Goal: Communication & Community: Ask a question

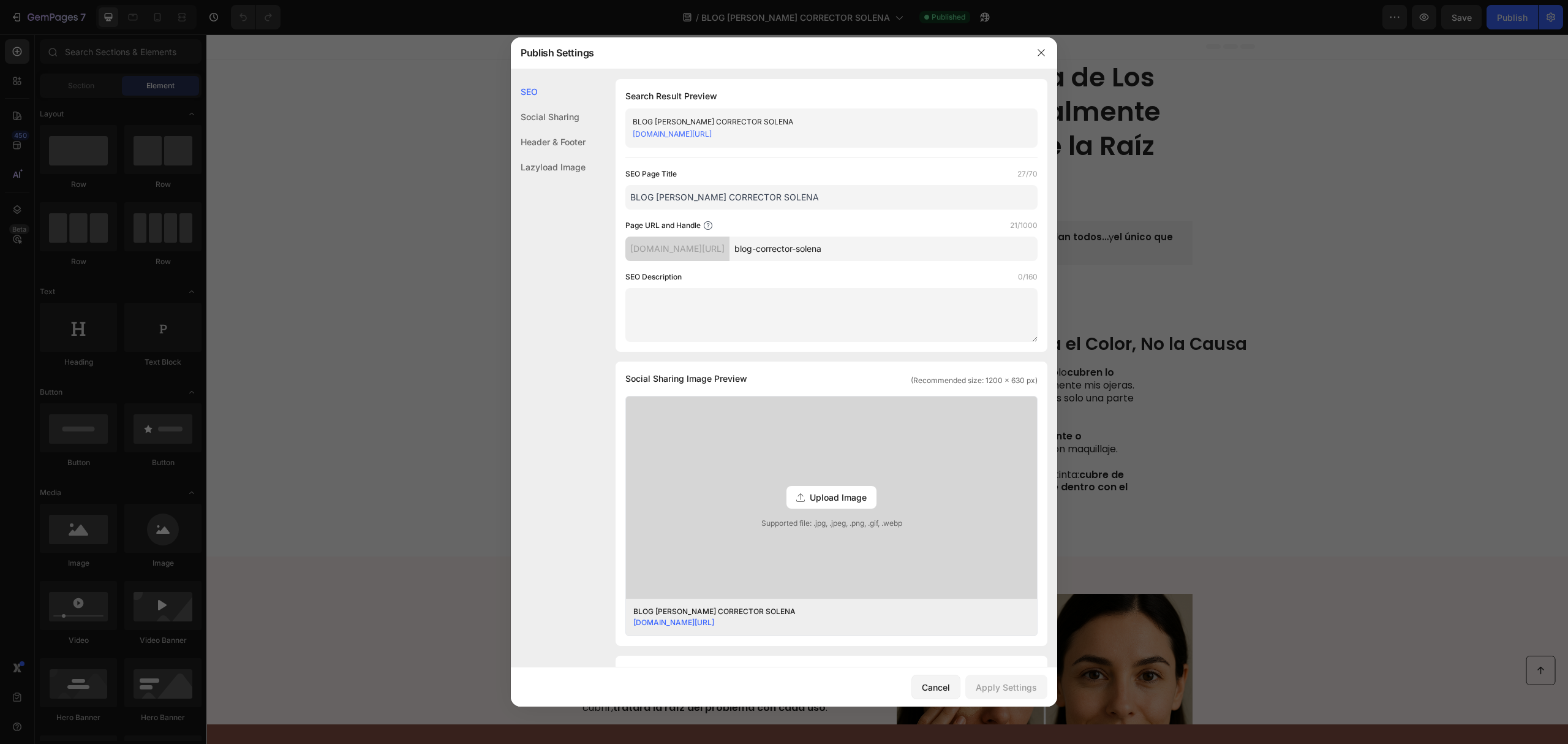
click at [538, 129] on div "Social Sharing" at bounding box center [548, 142] width 75 height 25
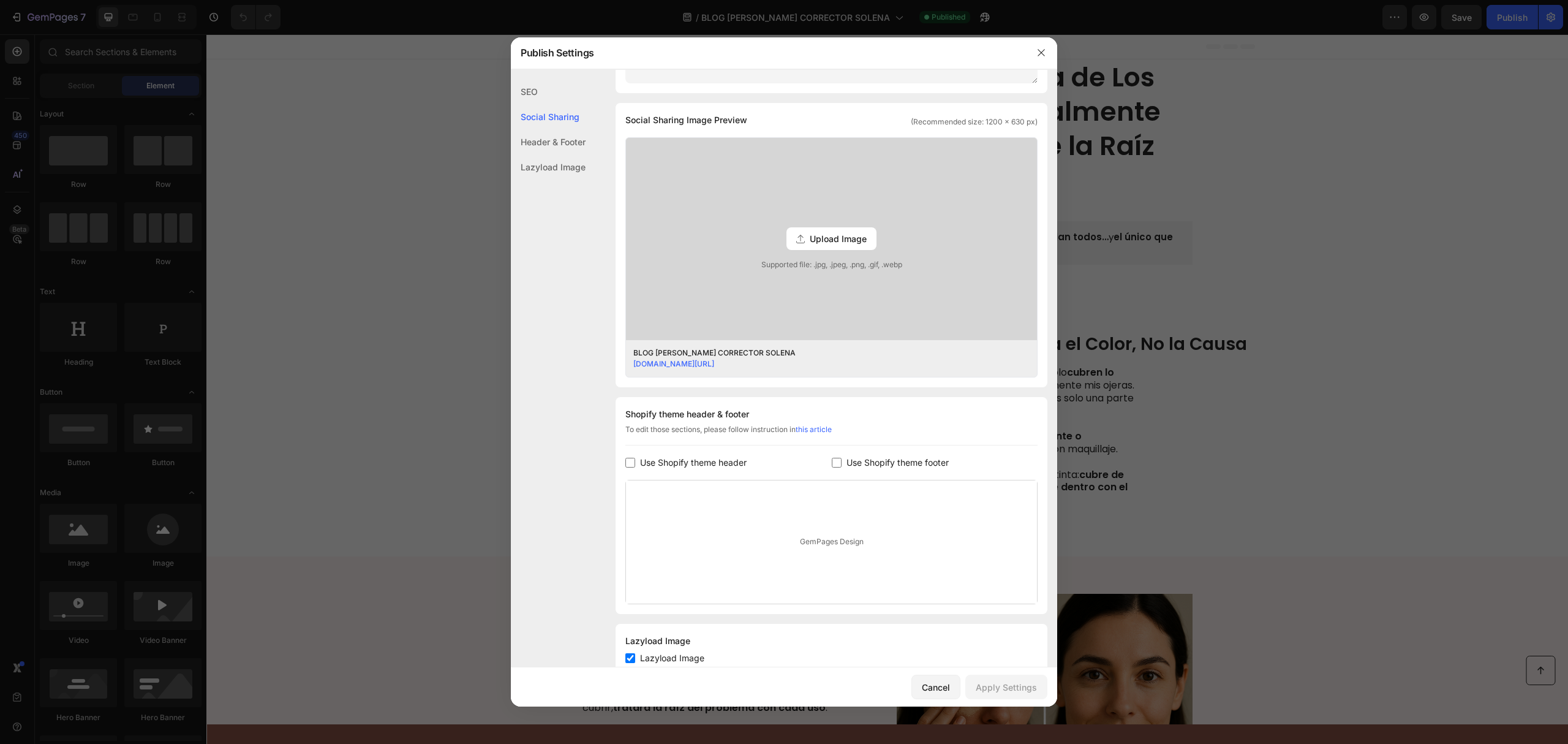
click at [540, 154] on div "Header & Footer" at bounding box center [548, 167] width 75 height 25
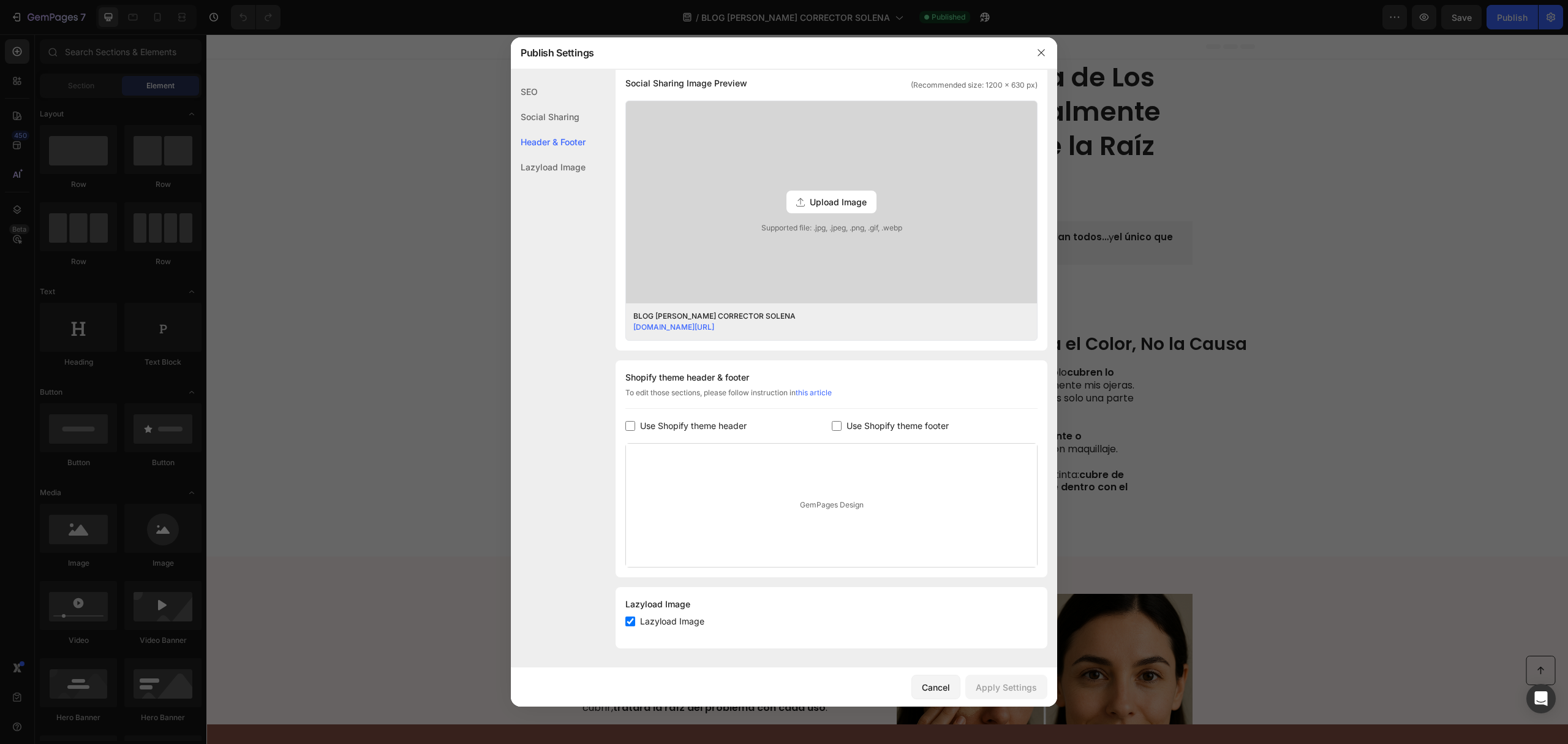
click at [647, 420] on span "Use Shopify theme header" at bounding box center [693, 425] width 107 height 14
checkbox input "true"
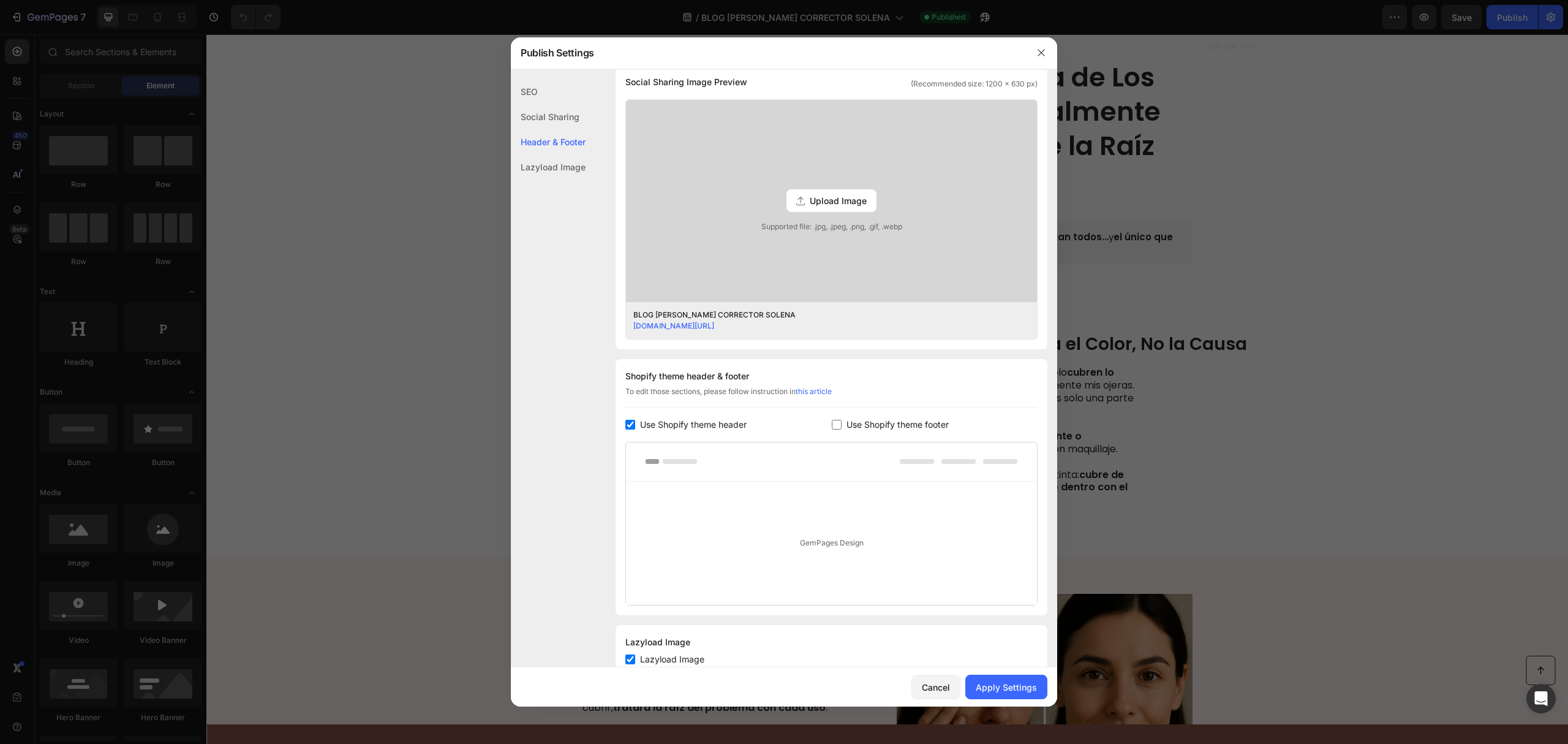
click at [889, 422] on span "Use Shopify theme footer" at bounding box center [898, 424] width 102 height 14
checkbox input "true"
click at [1012, 707] on div at bounding box center [784, 372] width 1568 height 744
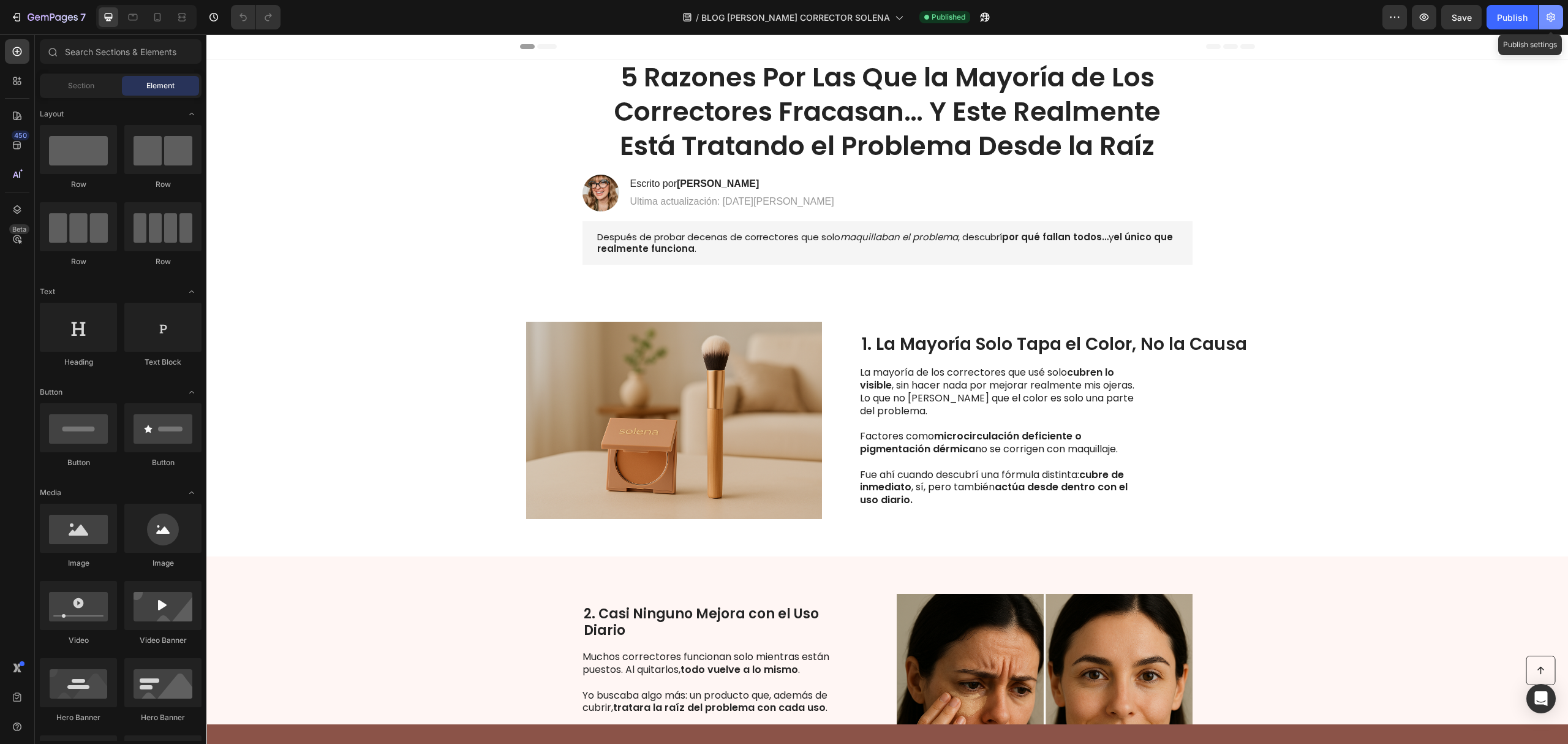
click at [1552, 15] on icon "button" at bounding box center [1551, 17] width 12 height 12
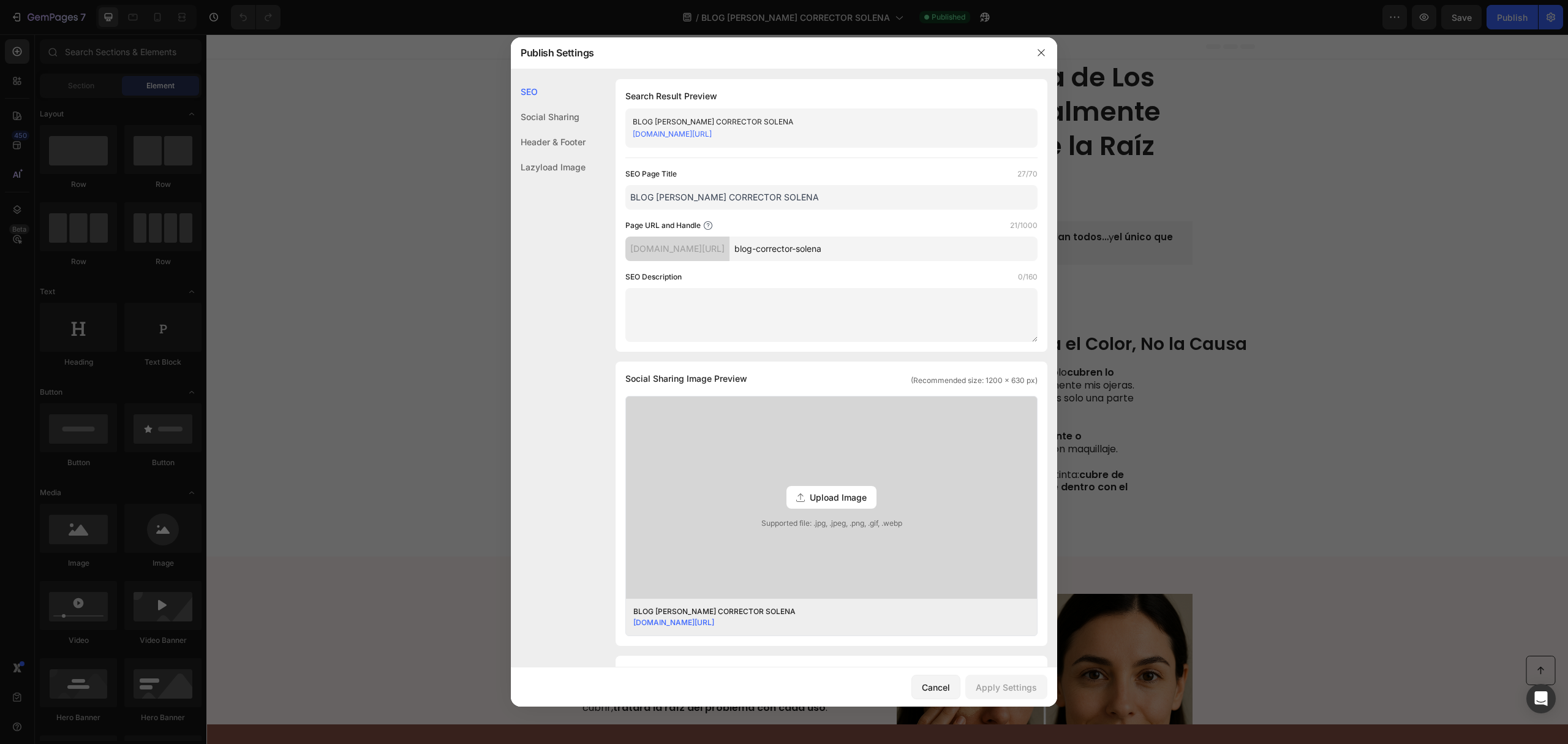
click at [527, 129] on div "Social Sharing" at bounding box center [548, 142] width 75 height 25
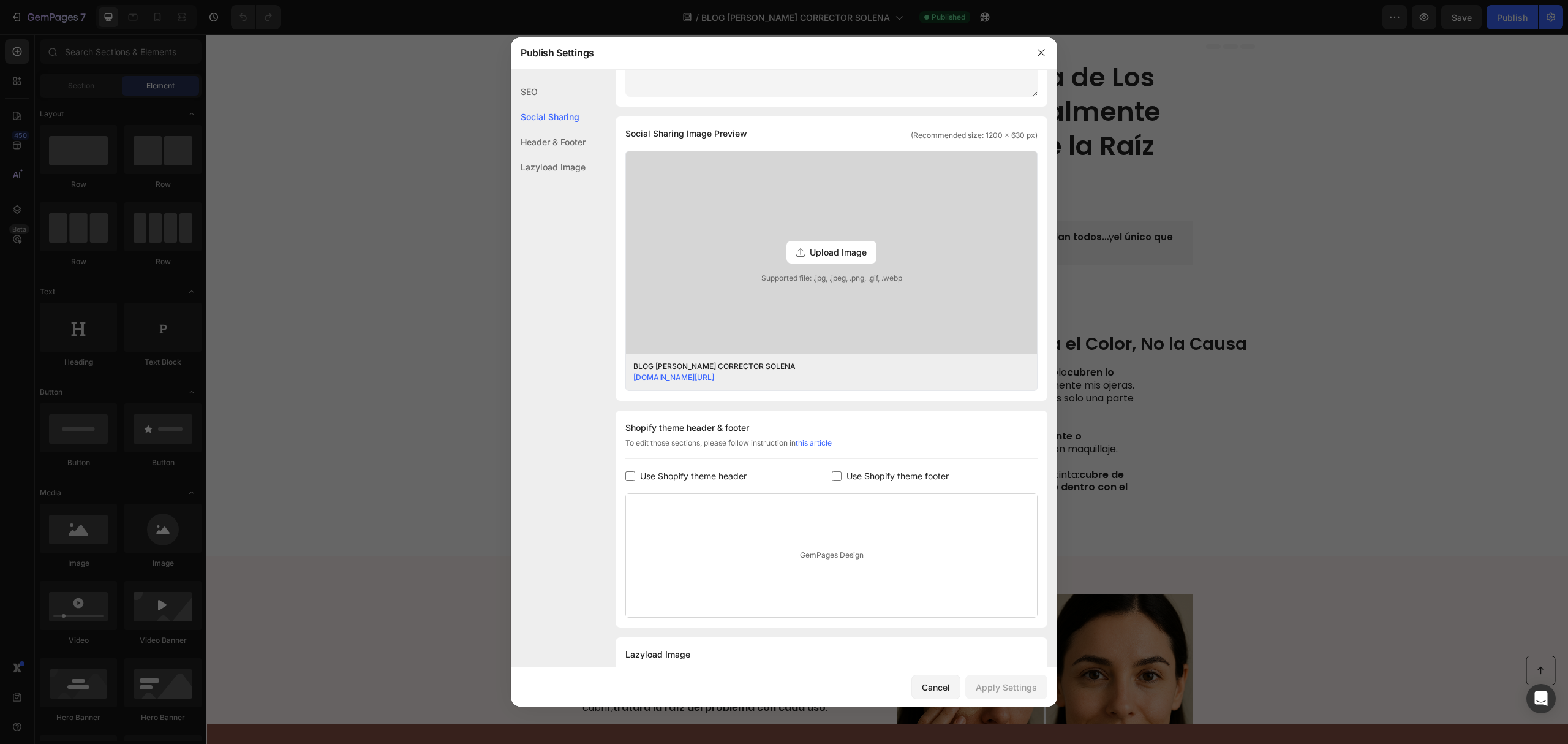
click at [552, 154] on div "Header & Footer" at bounding box center [548, 167] width 75 height 25
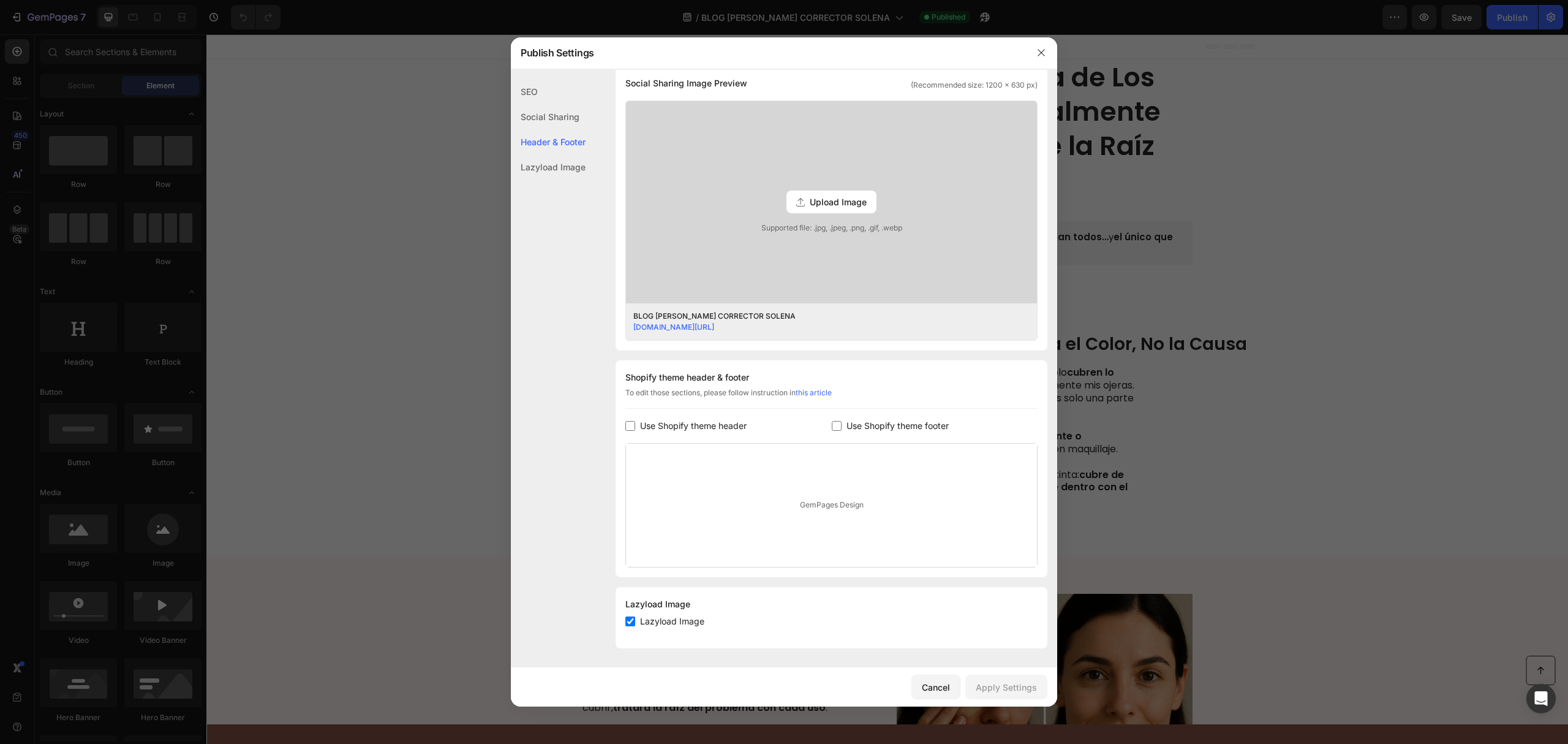
click at [680, 429] on span "Use Shopify theme header" at bounding box center [693, 425] width 107 height 14
checkbox input "true"
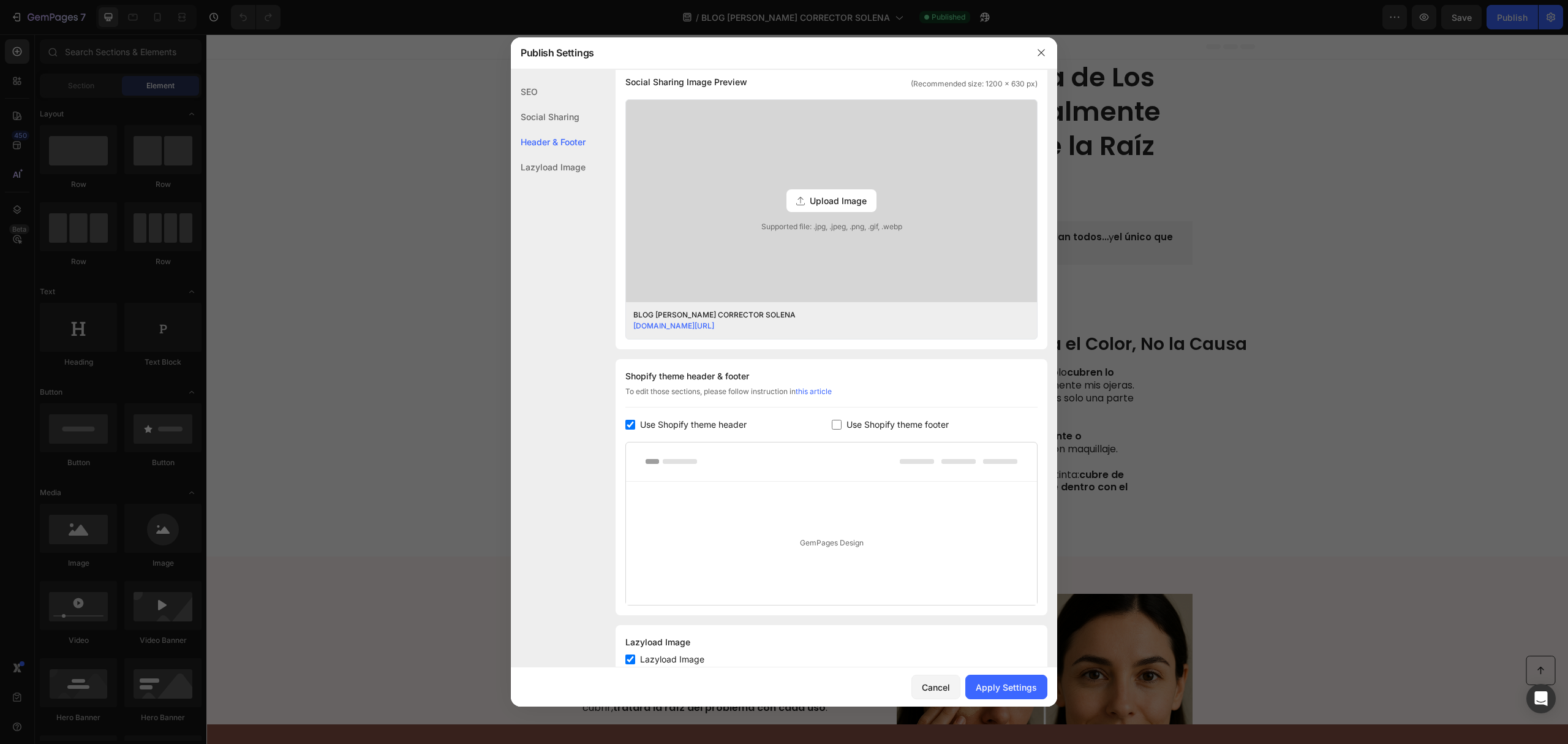
click at [847, 422] on span "Use Shopify theme footer" at bounding box center [898, 424] width 102 height 14
click at [1021, 691] on div "Apply Settings" at bounding box center [1006, 686] width 61 height 13
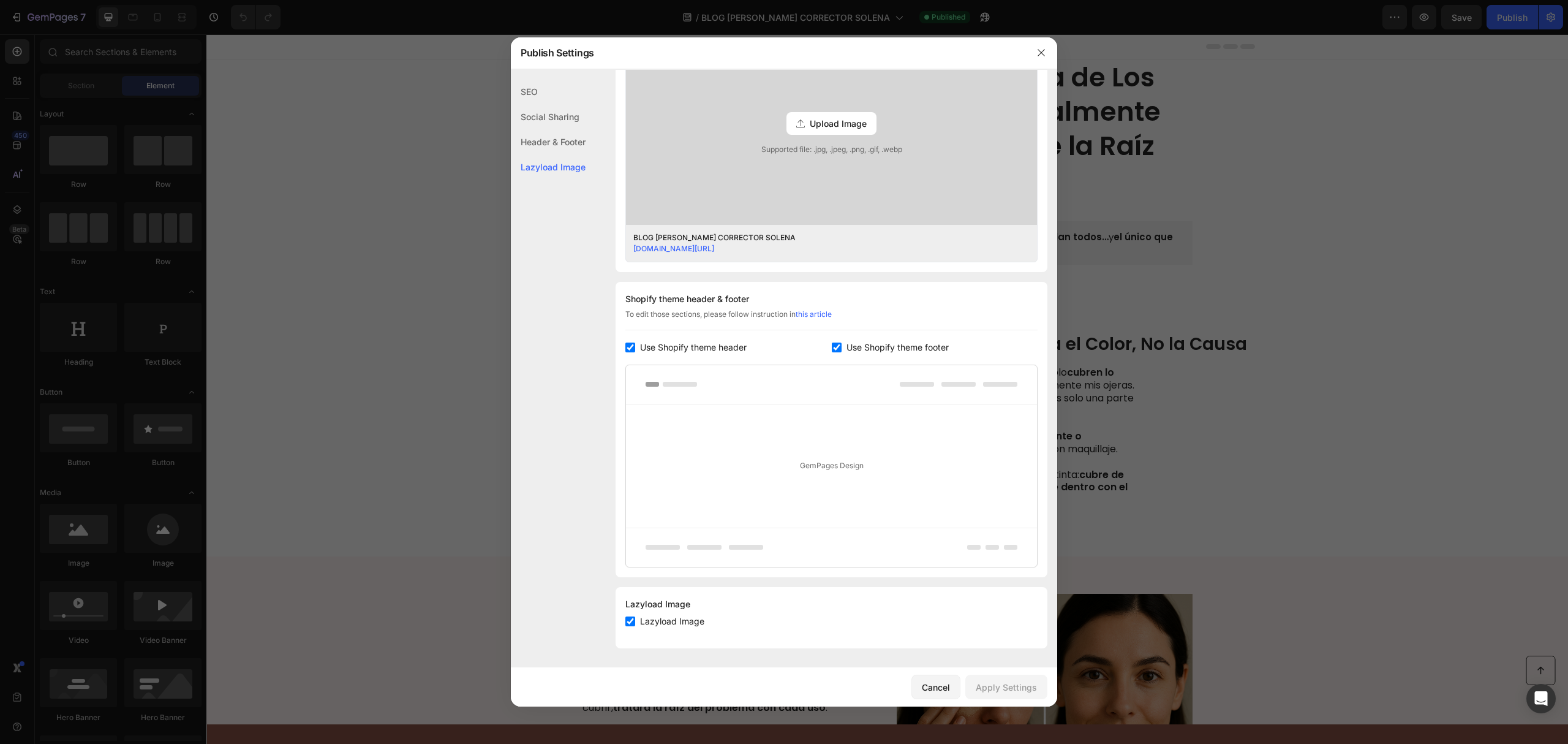
click at [847, 344] on span "Use Shopify theme footer" at bounding box center [898, 347] width 102 height 14
checkbox input "false"
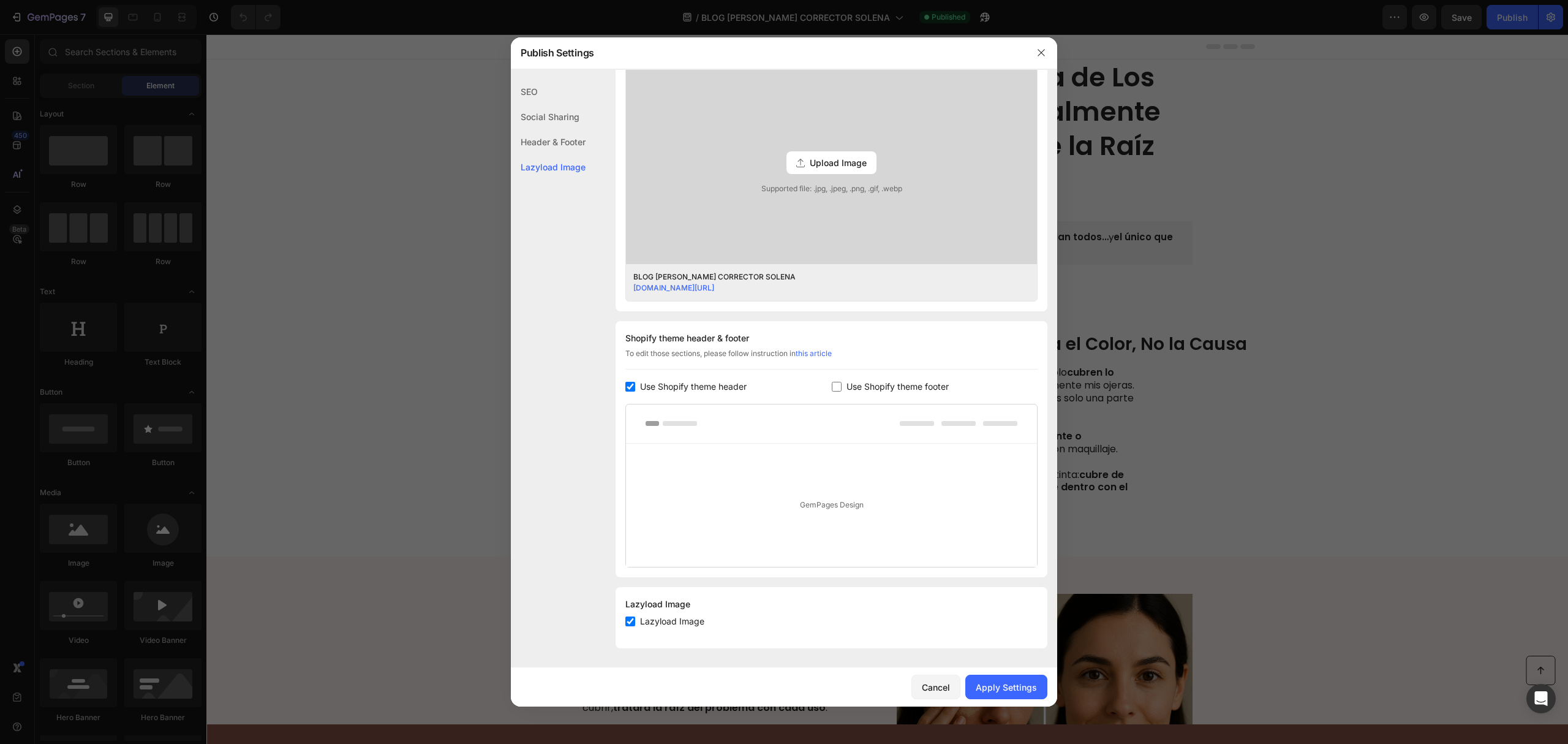
click at [696, 390] on span "Use Shopify theme header" at bounding box center [693, 386] width 107 height 14
checkbox input "false"
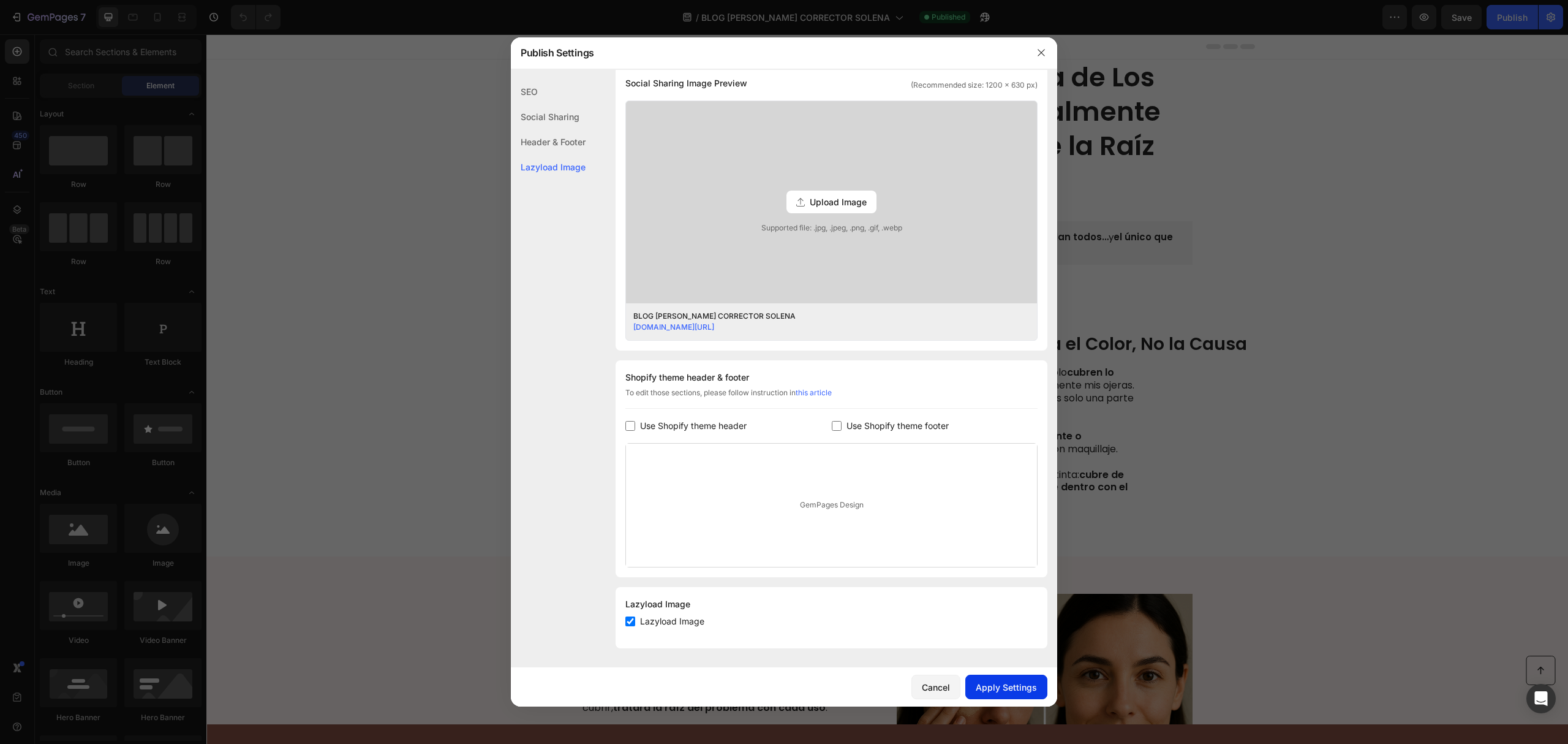
click at [1015, 695] on button "Apply Settings" at bounding box center [1006, 686] width 82 height 24
click at [1387, 452] on div at bounding box center [784, 372] width 1568 height 744
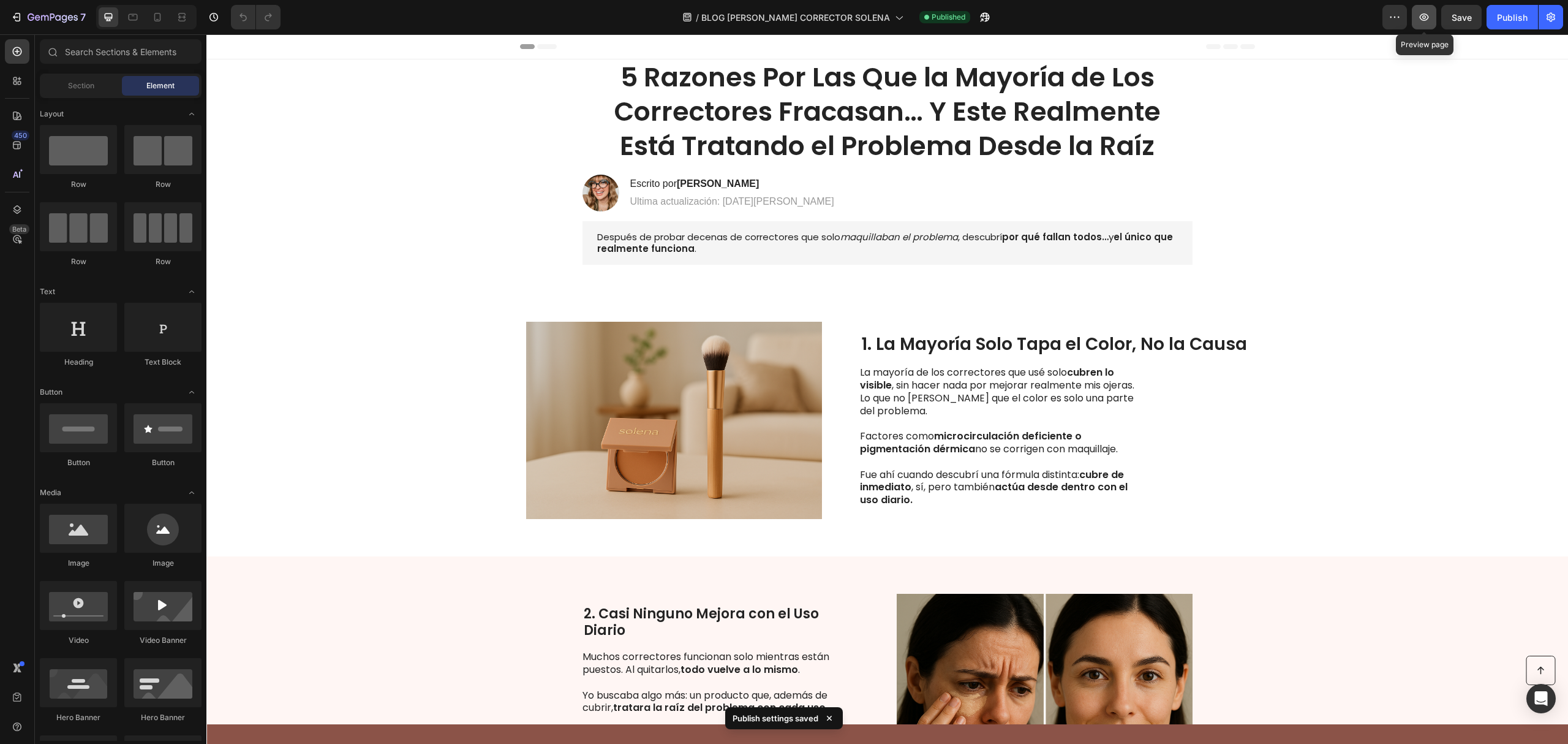
click at [1417, 14] on button "button" at bounding box center [1424, 17] width 24 height 24
click at [1433, 18] on button "button" at bounding box center [1424, 17] width 24 height 24
click at [982, 23] on div "/ BLOG [PERSON_NAME] CORRECTOR SOLENA Published" at bounding box center [836, 17] width 1092 height 24
click at [979, 16] on icon "button" at bounding box center [985, 17] width 12 height 12
click at [1557, 17] on button "button" at bounding box center [1551, 17] width 24 height 24
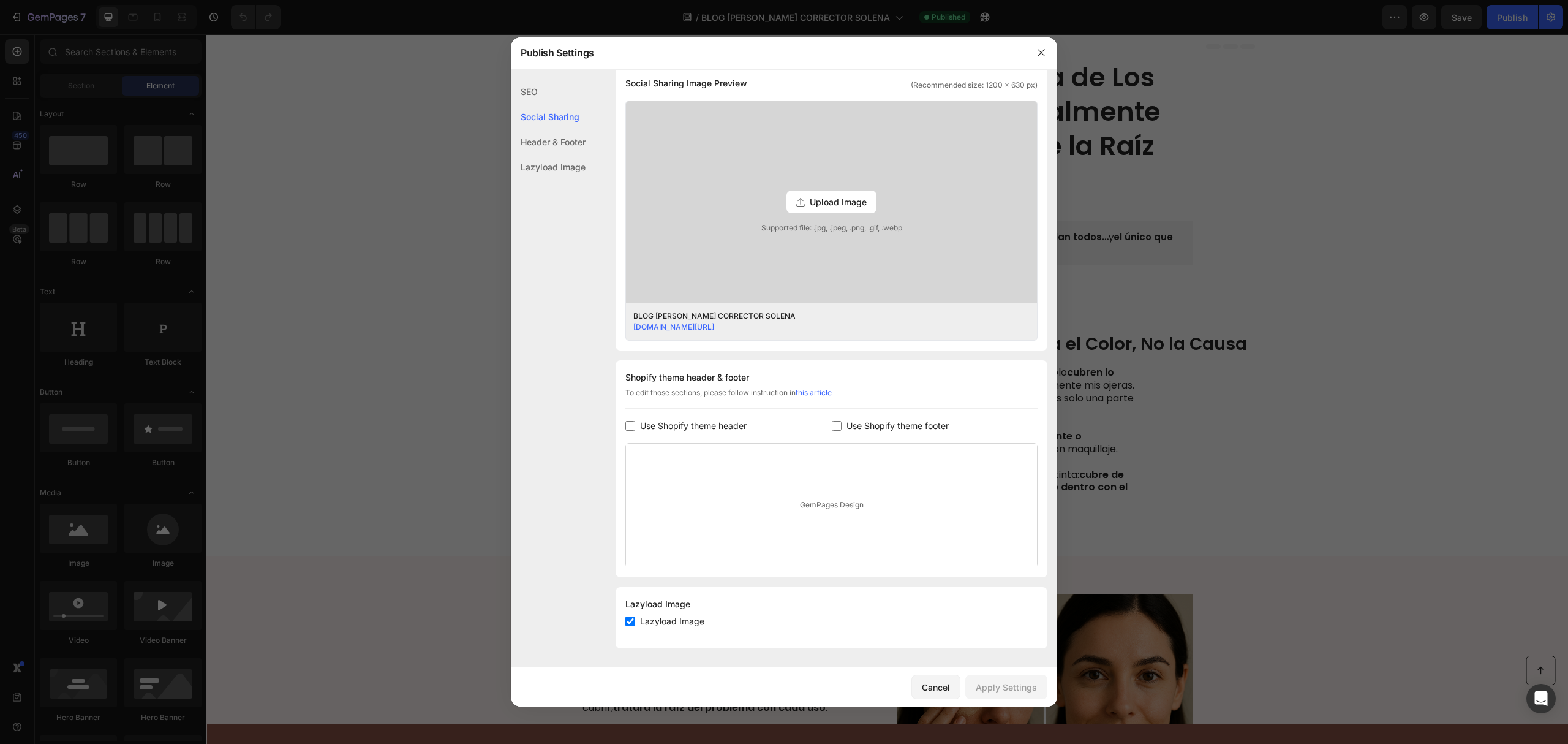
click at [680, 423] on span "Use Shopify theme header" at bounding box center [693, 425] width 107 height 14
checkbox input "true"
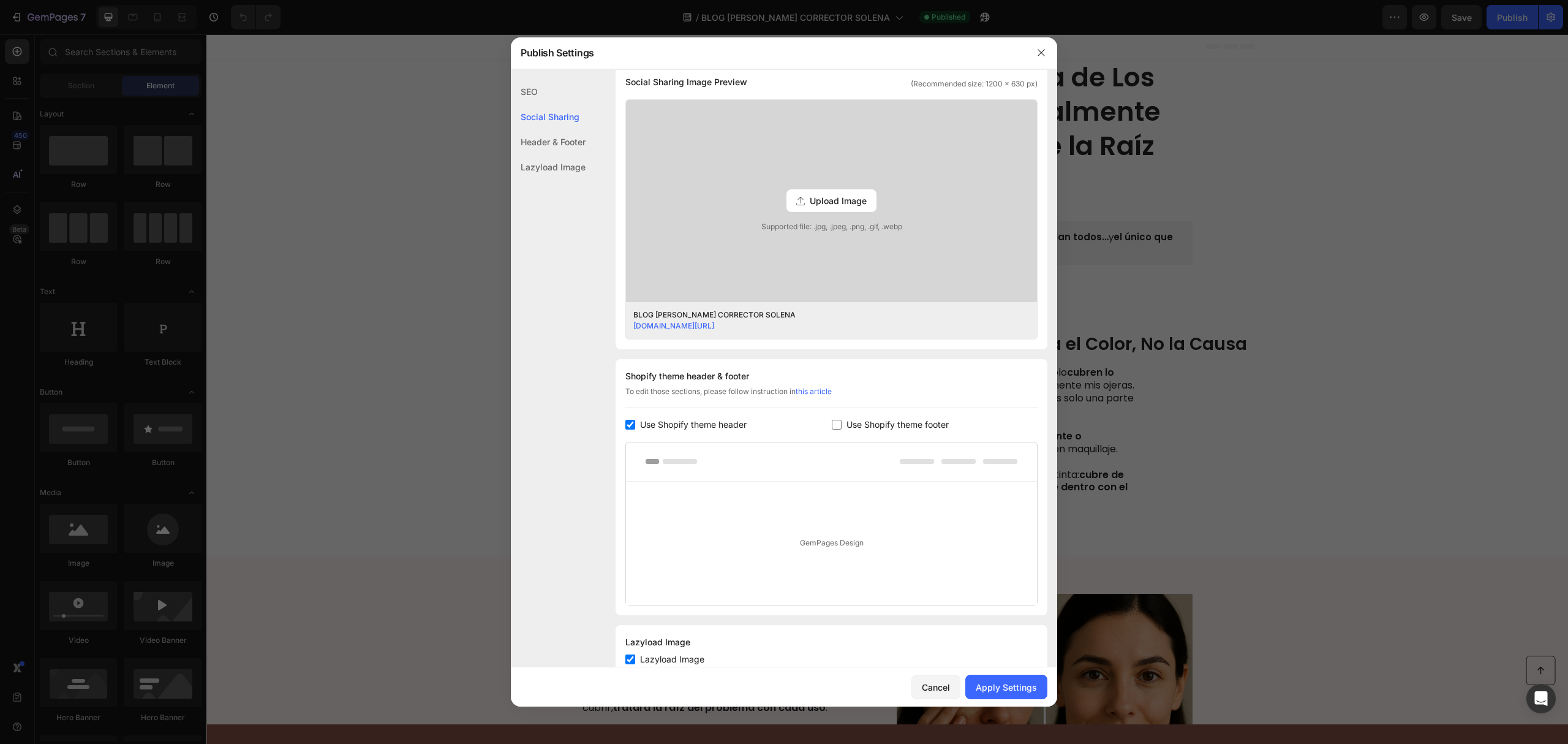
click at [877, 417] on span "Use Shopify theme footer" at bounding box center [898, 424] width 102 height 14
checkbox input "true"
click at [1001, 690] on div "Apply Settings" at bounding box center [1006, 686] width 61 height 13
click at [1188, 331] on div at bounding box center [784, 372] width 1568 height 744
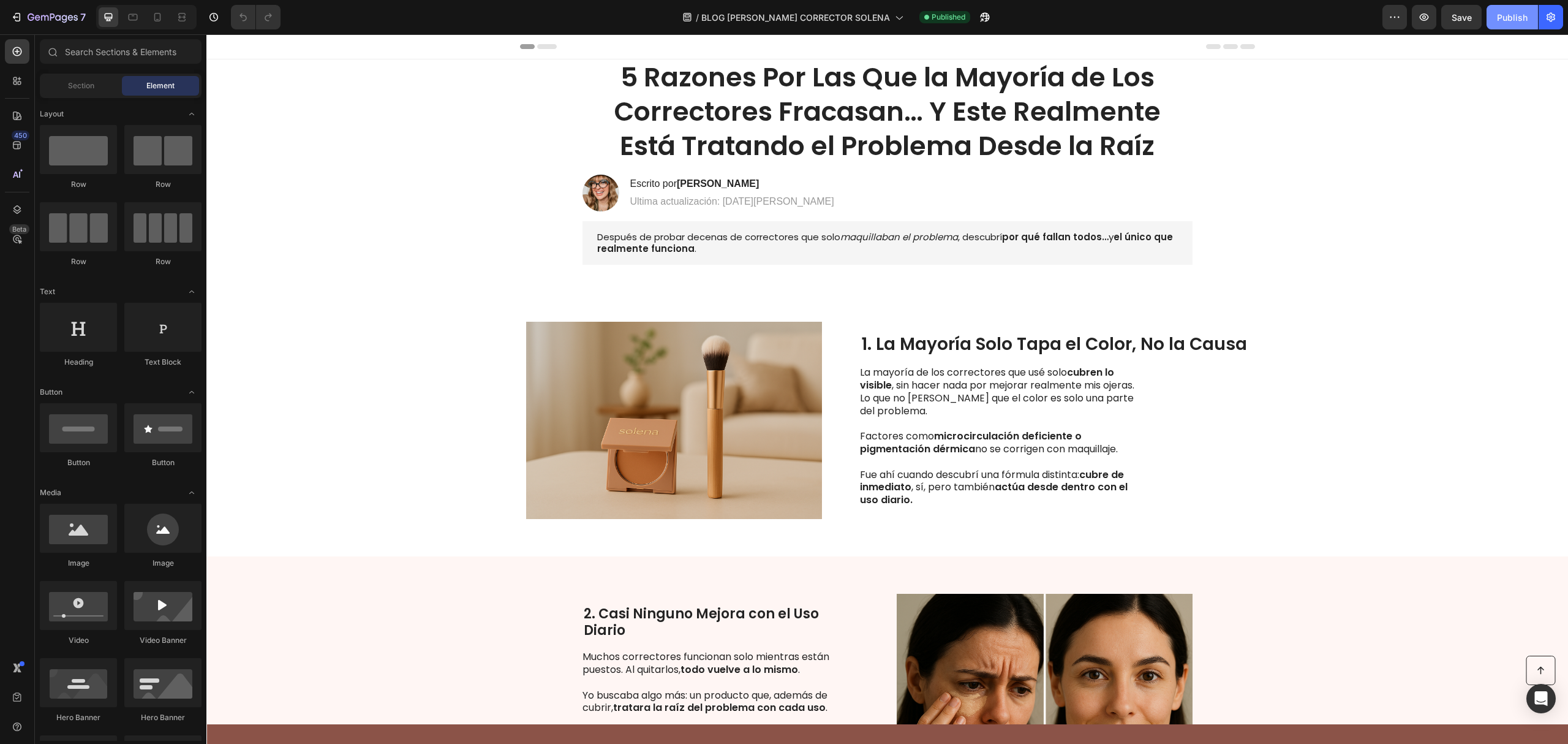
click at [1501, 15] on div "Publish" at bounding box center [1512, 17] width 30 height 13
click at [722, 201] on p "Ultima actualización: [DATE][PERSON_NAME]" at bounding box center [733, 201] width 204 height 13
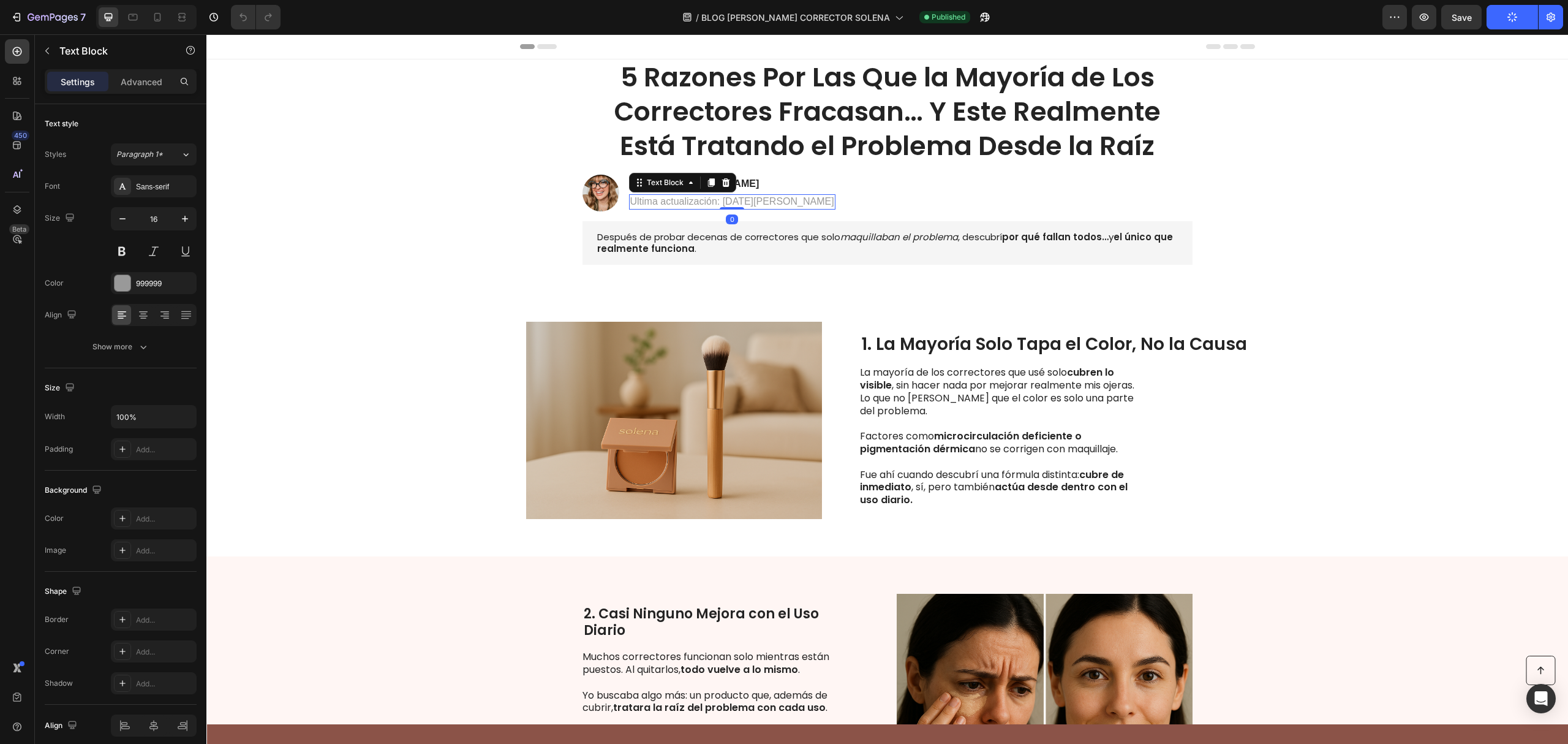
click at [752, 199] on p "Ultima actualización: [DATE][PERSON_NAME]" at bounding box center [733, 201] width 204 height 13
click at [1309, 493] on div "Image 1. La Mayoría Solo Tapa el Color, No la Causa Heading La mayoría de los c…" at bounding box center [887, 420] width 1361 height 272
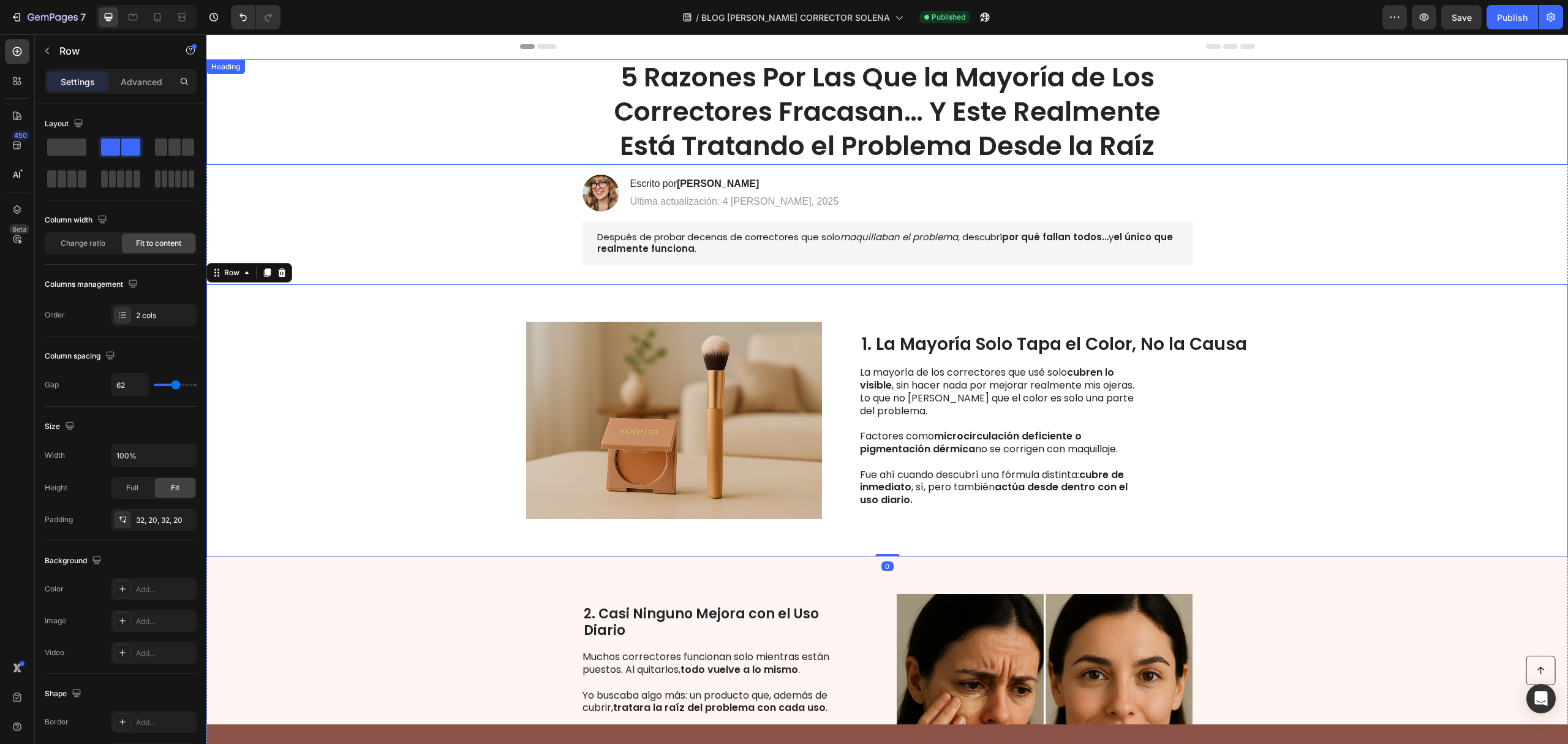
click at [451, 130] on div "5 Razones Por Las Que la Mayoría de Los Correctores Fracasan… Y Este Realmente …" at bounding box center [887, 112] width 1337 height 105
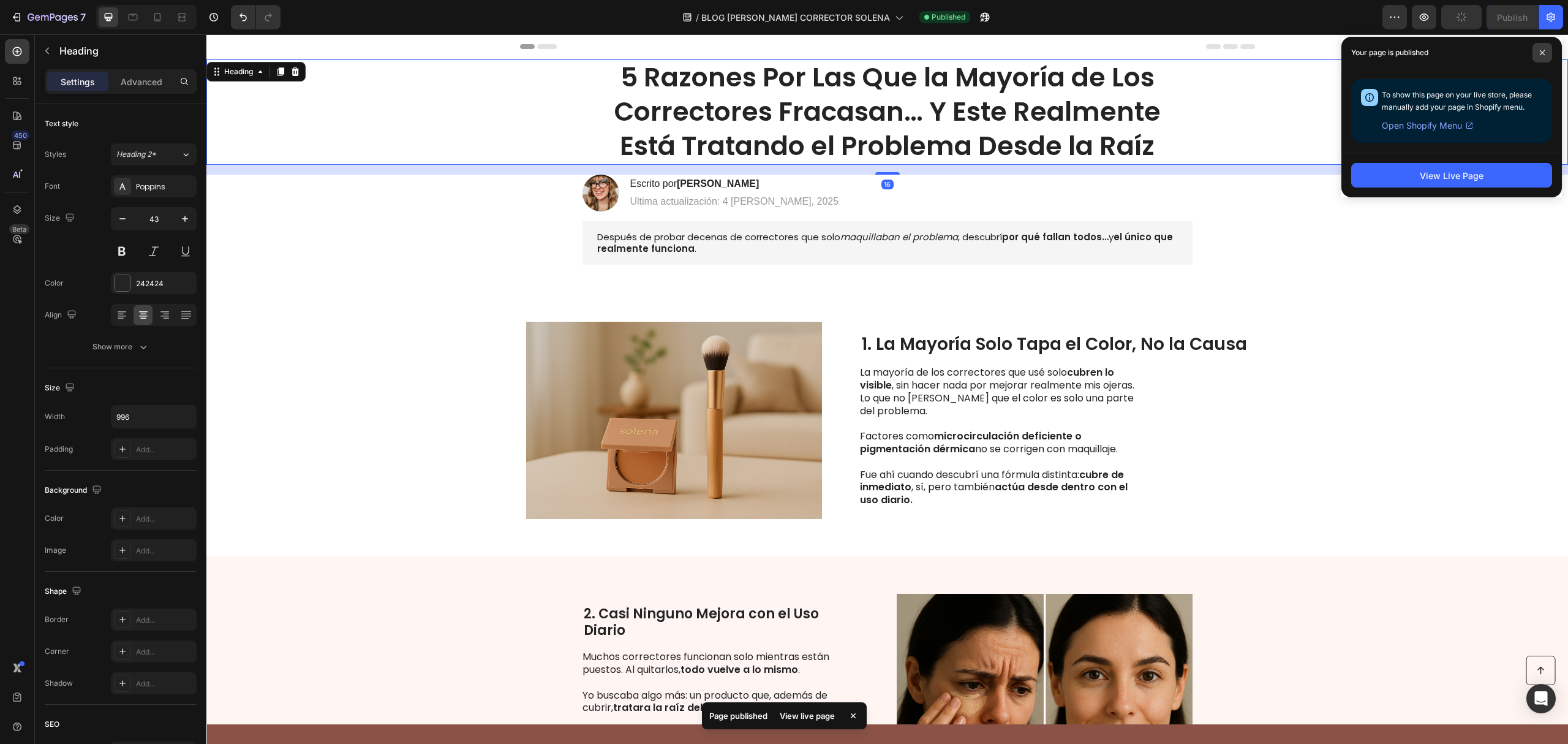
click at [1538, 54] on span at bounding box center [1542, 53] width 20 height 20
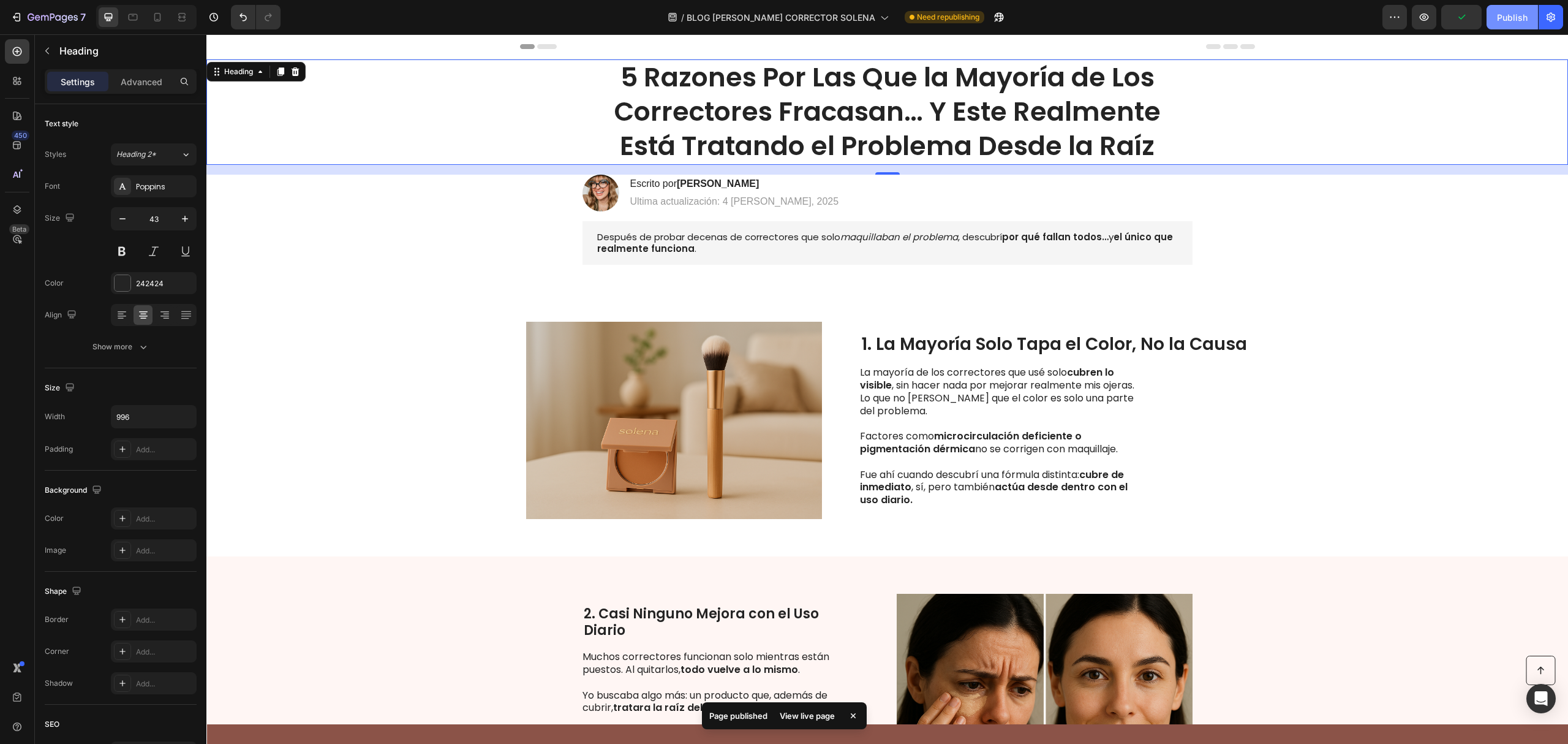
click at [1517, 14] on div "Publish" at bounding box center [1512, 17] width 30 height 13
click at [1554, 21] on icon "button" at bounding box center [1551, 17] width 12 height 12
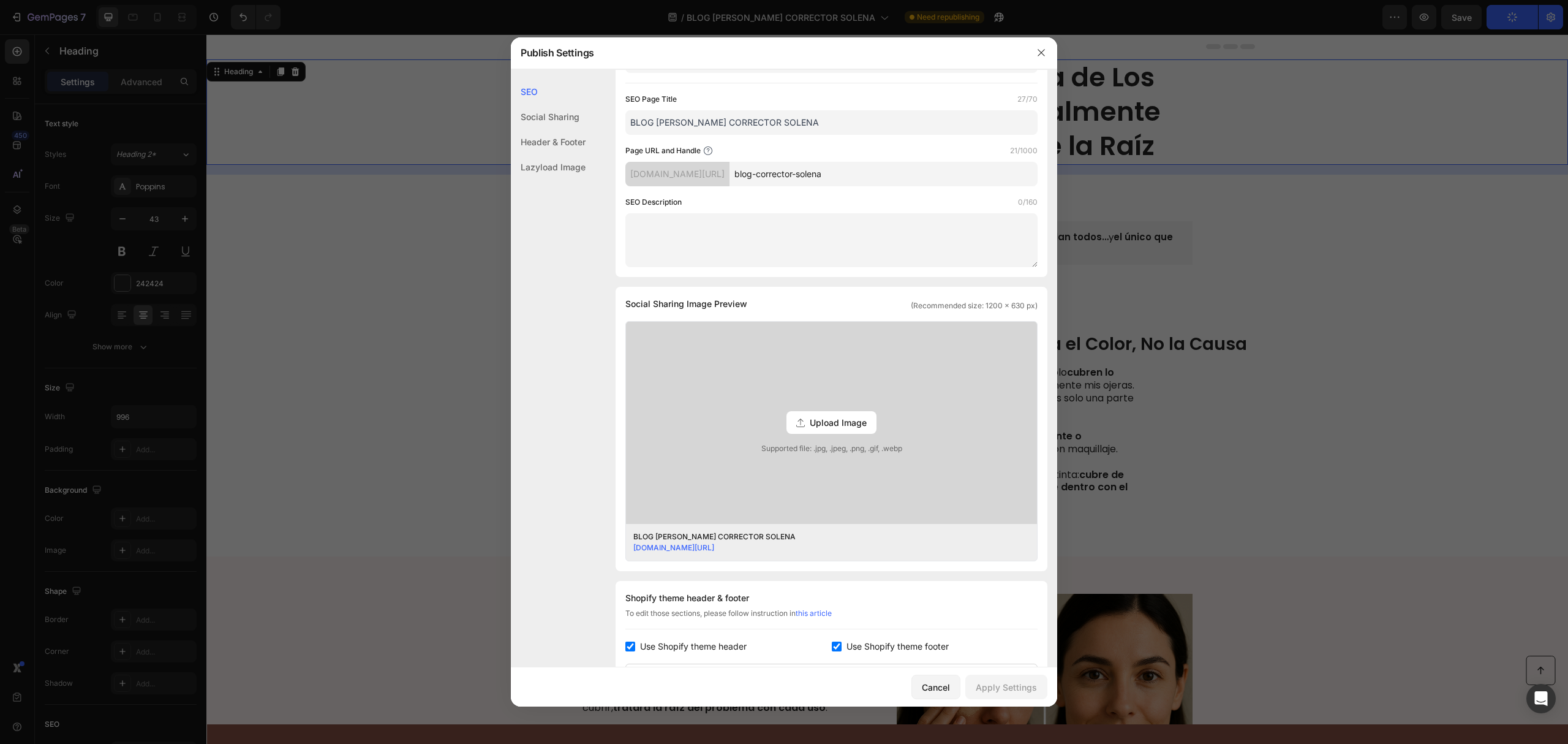
scroll to position [326, 0]
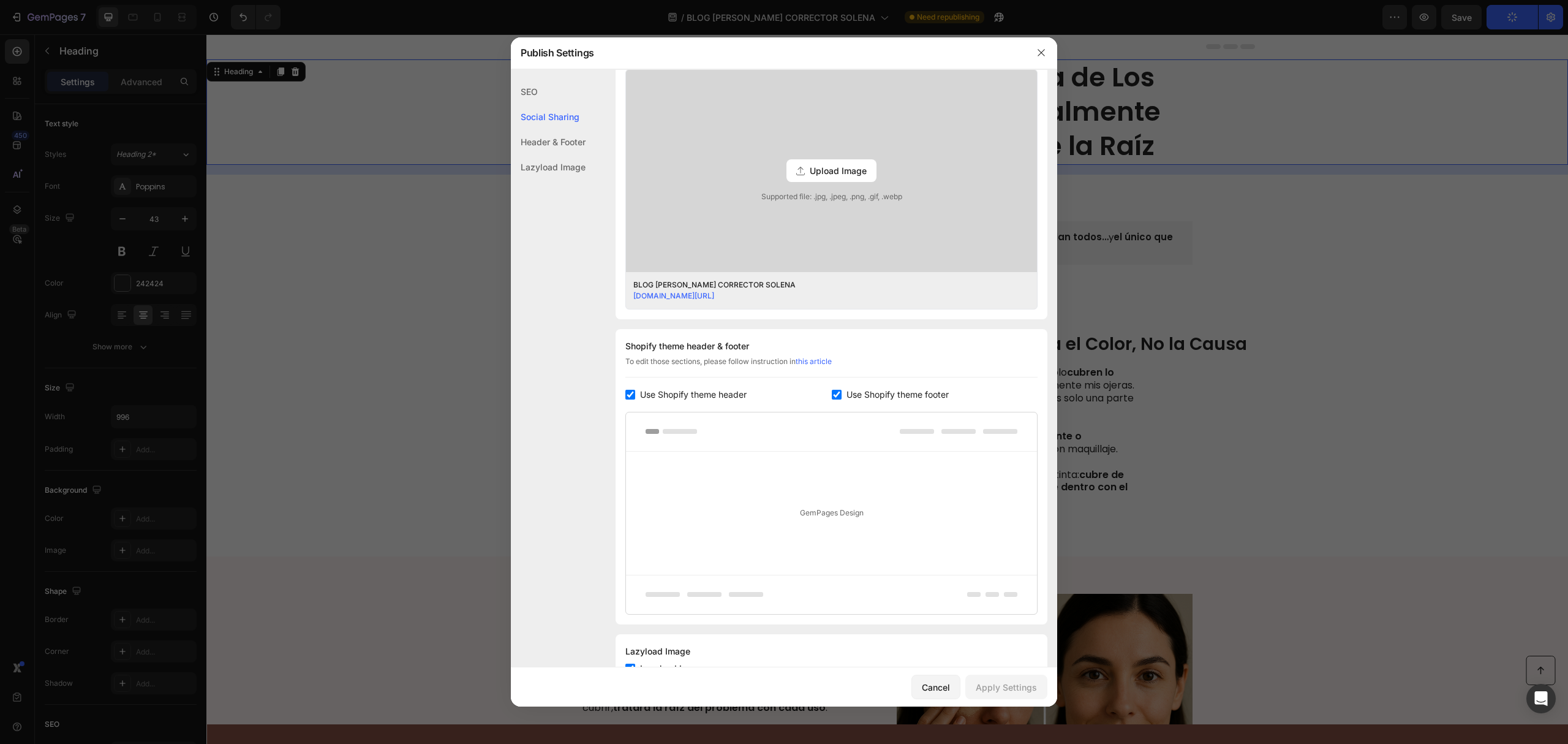
click at [667, 395] on span "Use Shopify theme header" at bounding box center [693, 394] width 107 height 14
checkbox input "false"
click at [879, 397] on span "Use Shopify theme footer" at bounding box center [898, 394] width 102 height 14
checkbox input "false"
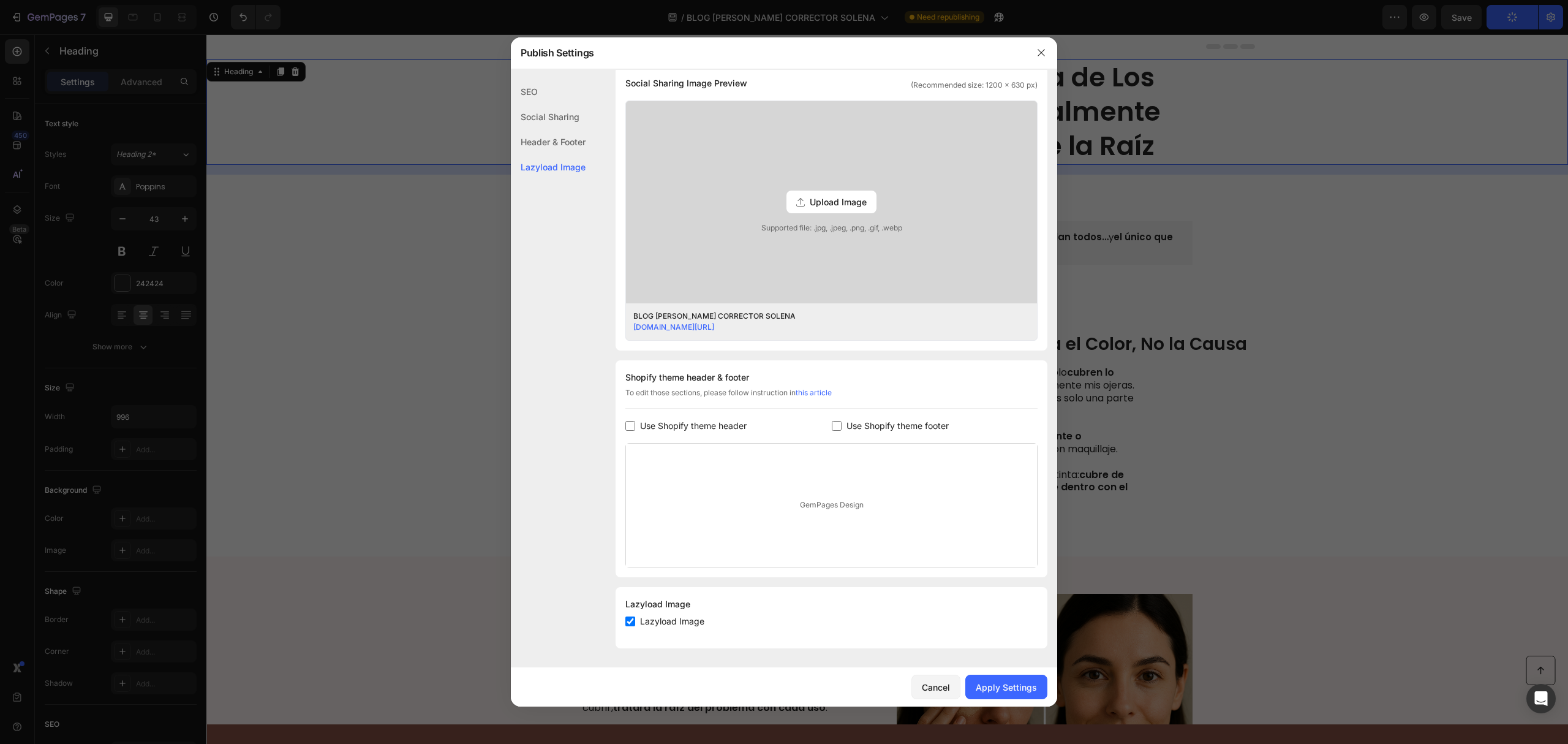
scroll to position [297, 0]
click at [1007, 695] on button "Apply Settings" at bounding box center [1006, 686] width 82 height 24
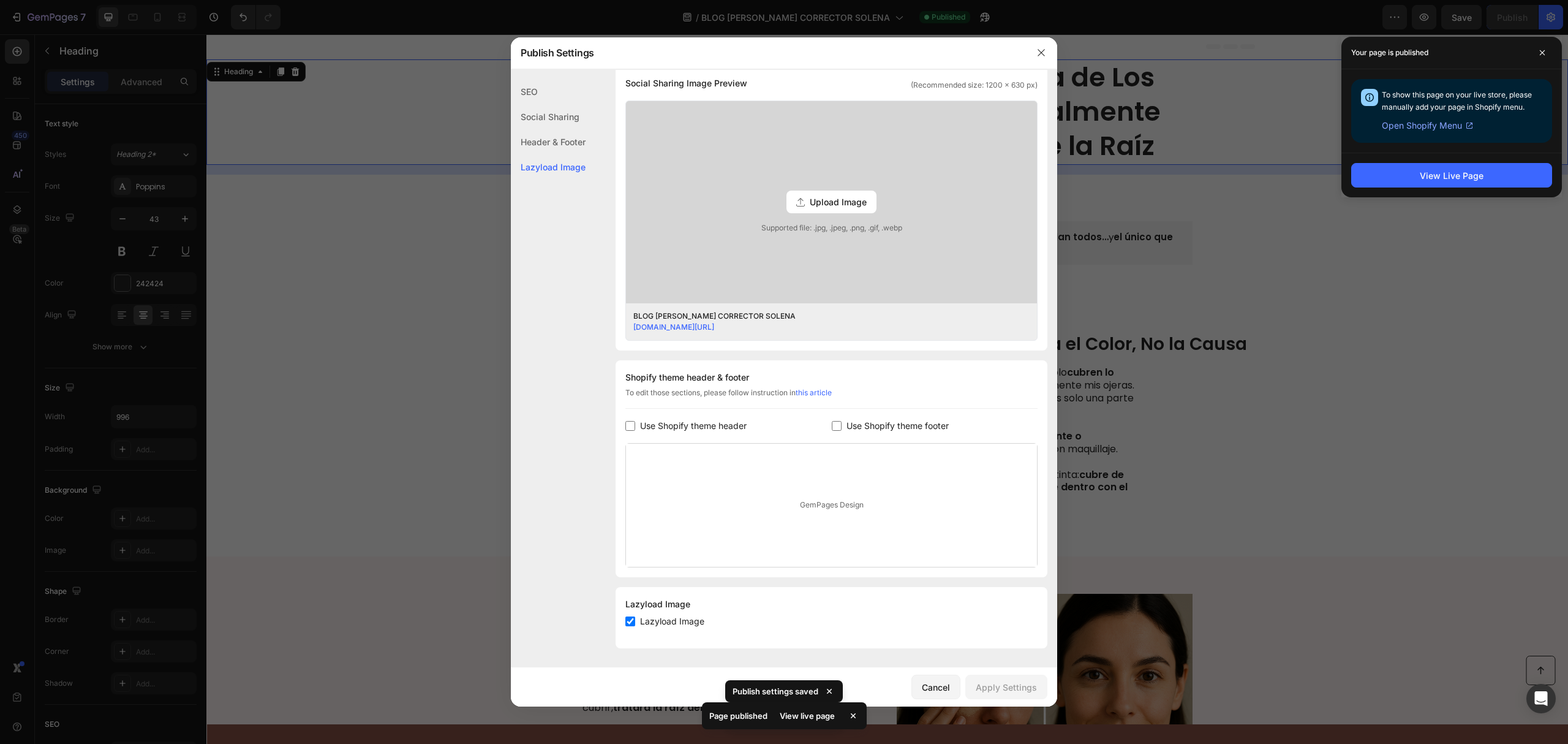
click at [854, 714] on icon at bounding box center [854, 715] width 12 height 12
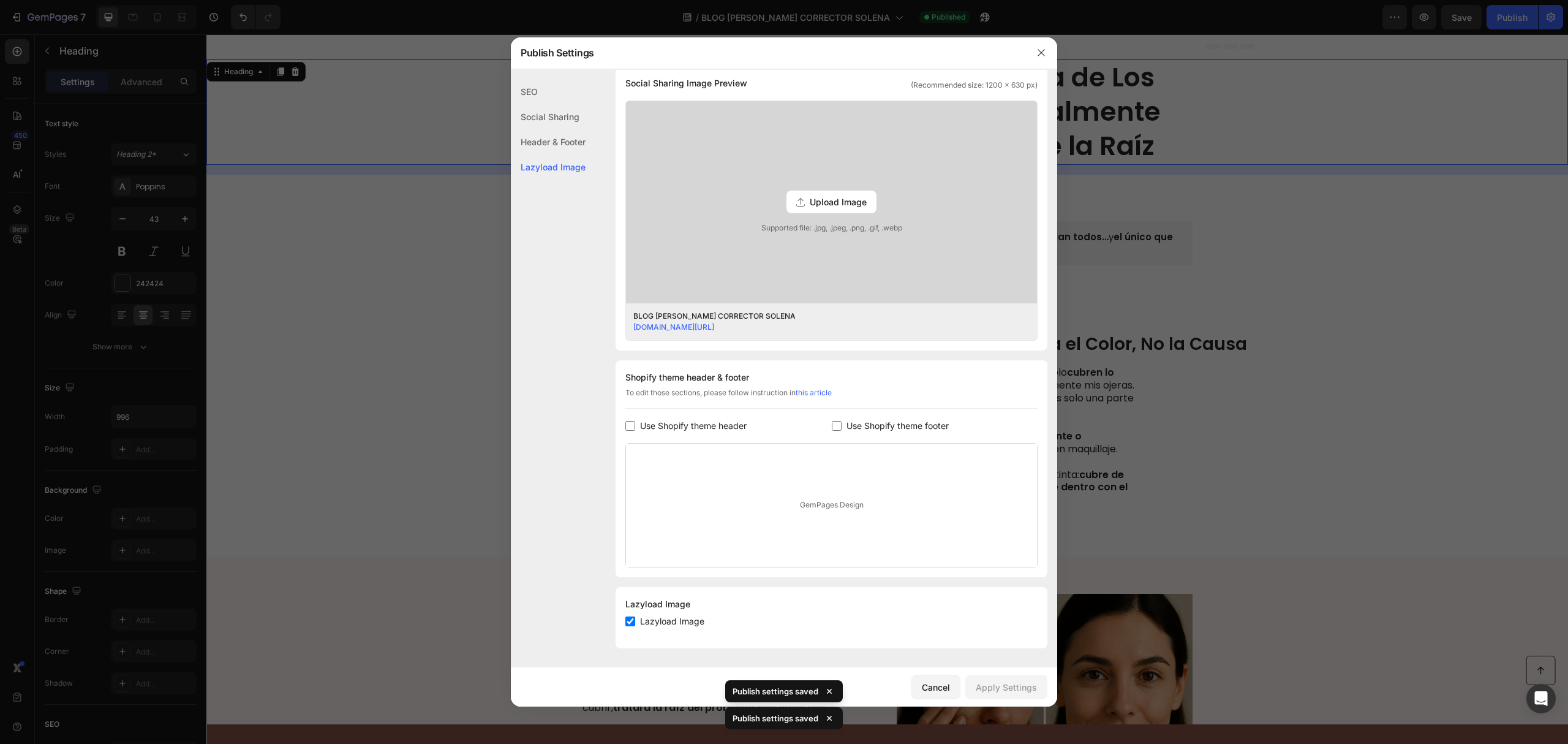
drag, startPoint x: 1207, startPoint y: 515, endPoint x: 1006, endPoint y: 481, distance: 203.9
click at [1207, 515] on div at bounding box center [784, 372] width 1568 height 744
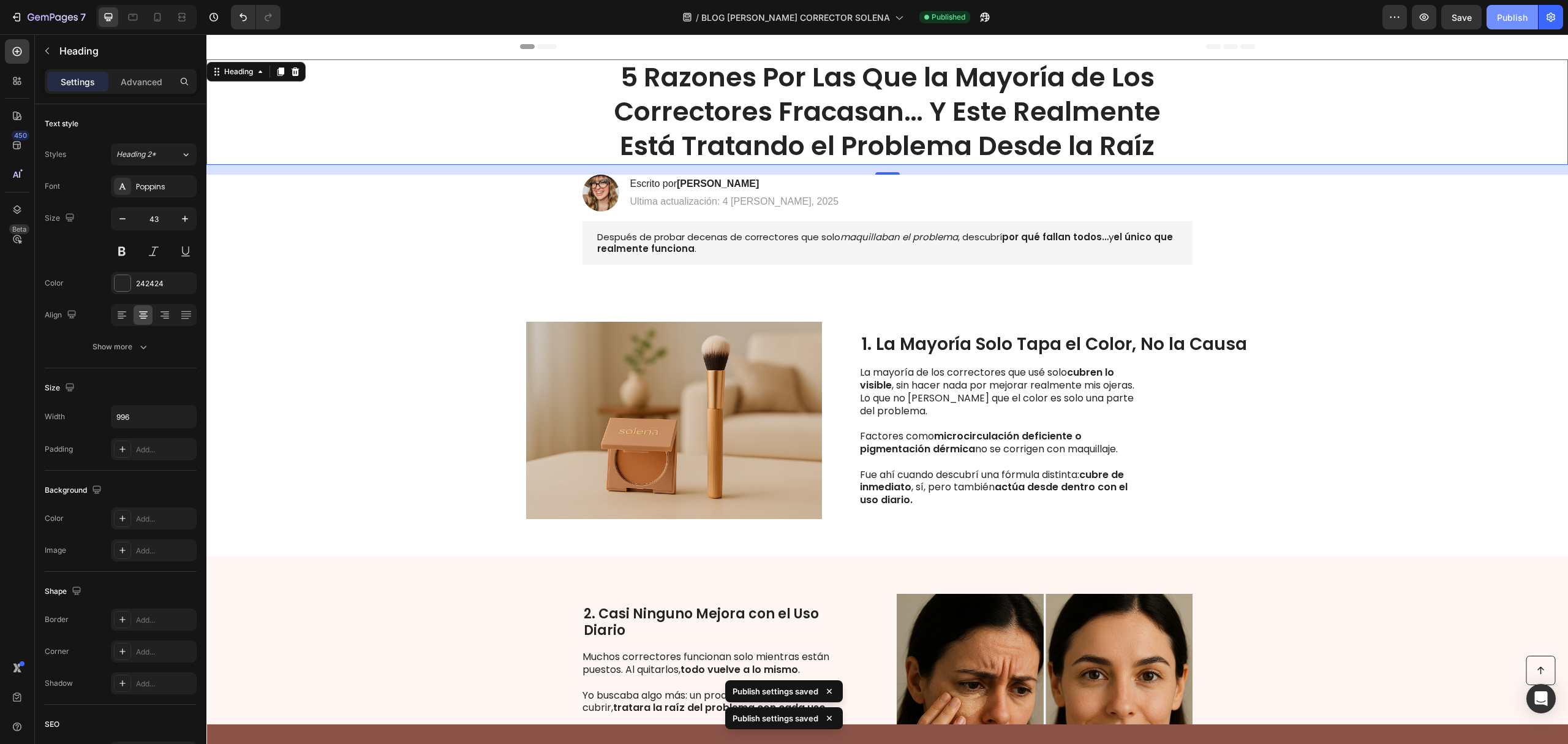
click at [1502, 17] on div "Publish" at bounding box center [1512, 17] width 30 height 13
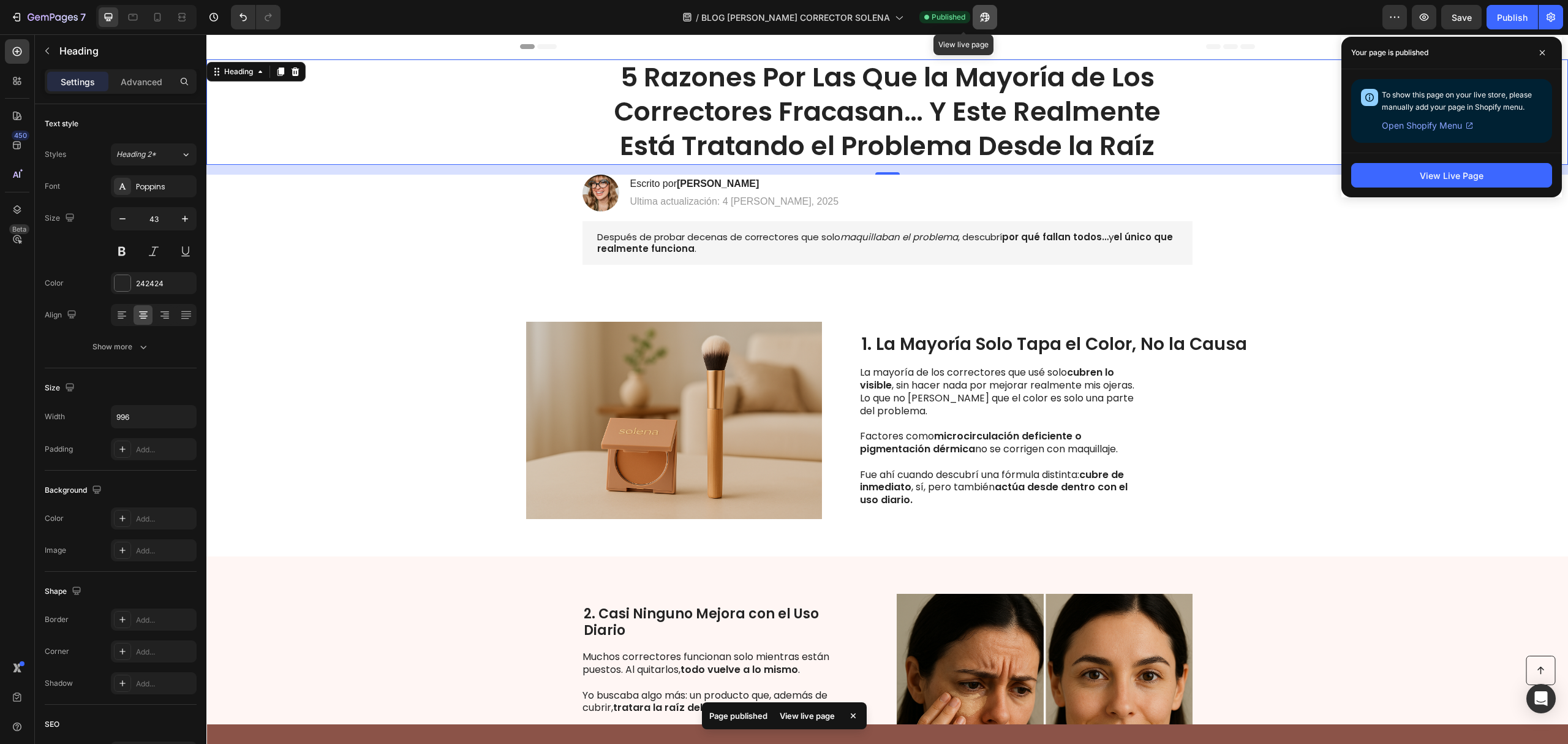
click at [980, 18] on icon "button" at bounding box center [982, 20] width 3 height 3
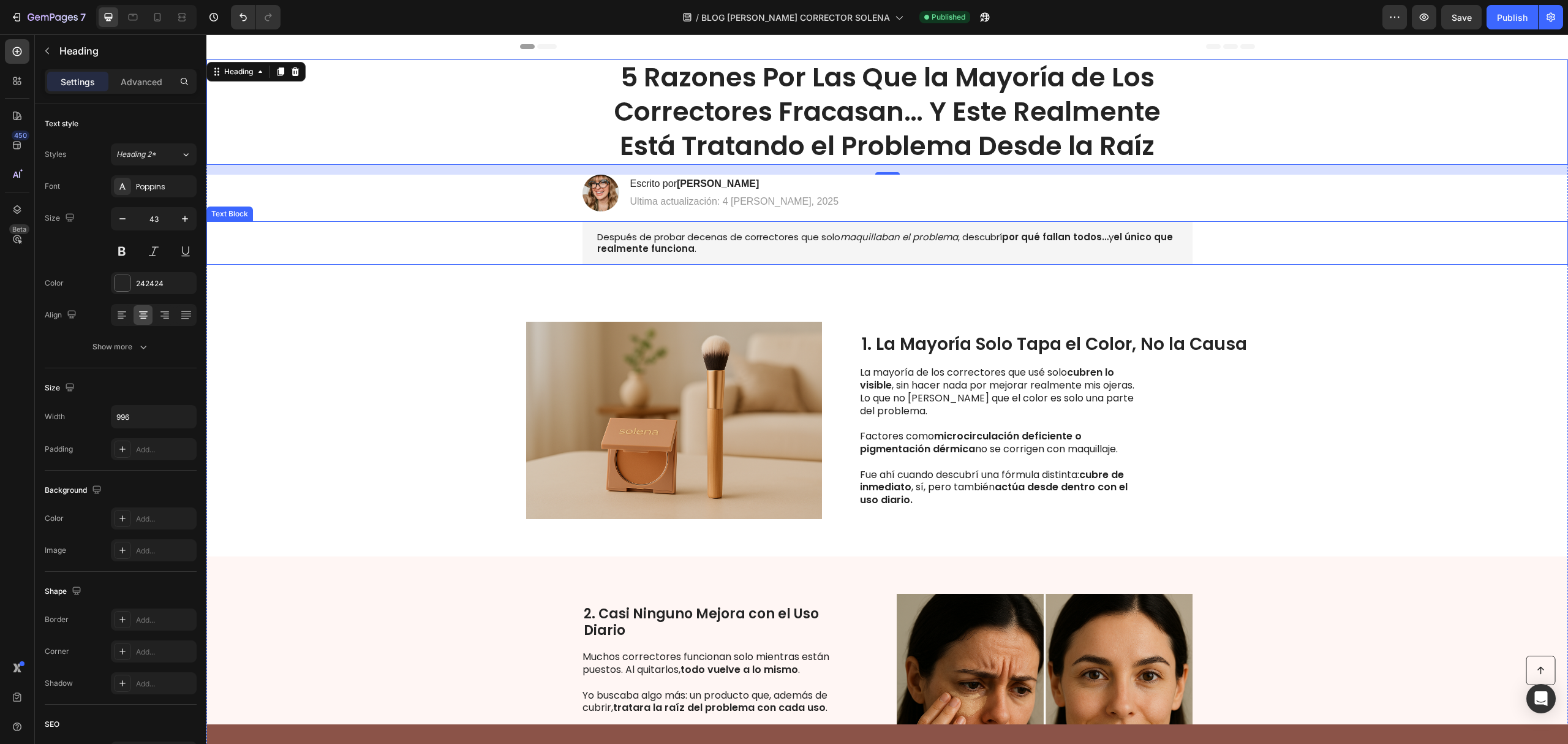
click at [1405, 228] on div "Después de probar decenas de correctores que solo maquillaban el problema , des…" at bounding box center [887, 242] width 1337 height 43
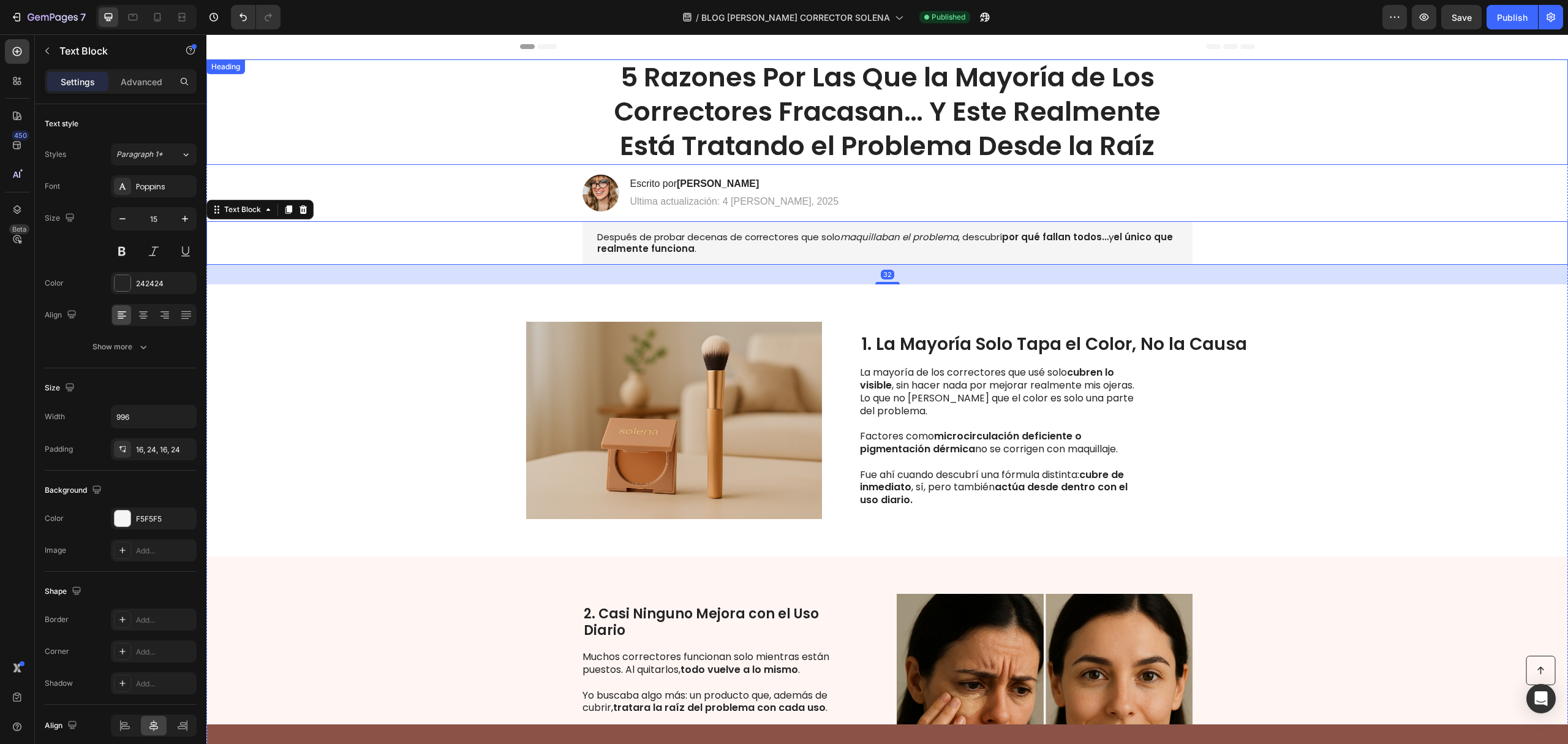
click at [734, 111] on strong "5 Razones Por Las Que la Mayoría de Los Correctores Fracasan… Y Este Realmente …" at bounding box center [888, 111] width 546 height 105
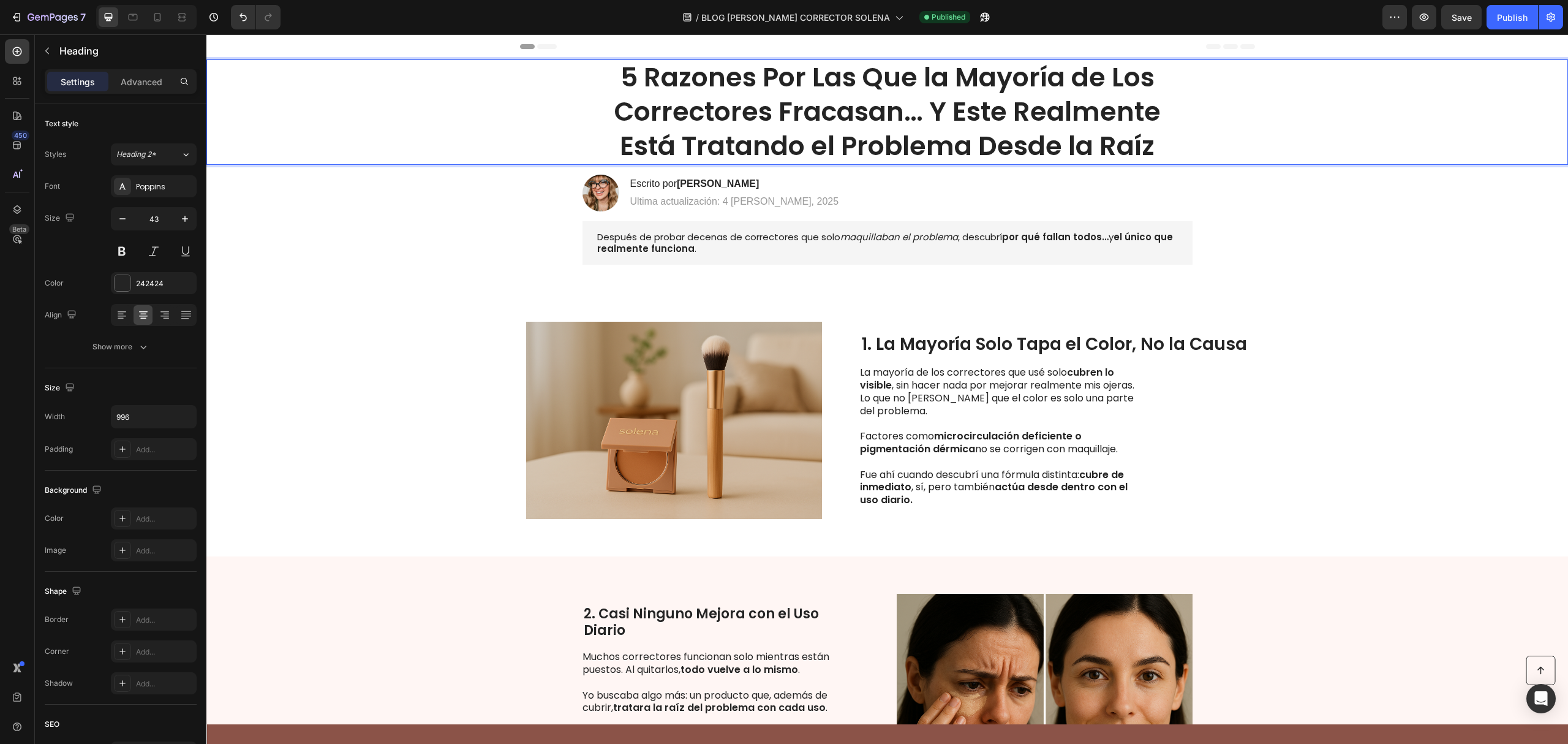
click at [682, 111] on strong "5 Razones Por Las Que la Mayoría de Los Correctores Fracasan… Y Este Realmente …" at bounding box center [888, 111] width 546 height 105
click at [680, 108] on strong "5 Razones Por Las Que la Mayoría de Los Correctores Fracasan… Y Este Realmente …" at bounding box center [888, 111] width 546 height 105
click at [767, 111] on strong "5 Razones Por Las Que la Mayoría de Los Correctores Fracasan… Y Este Realmente …" at bounding box center [888, 111] width 546 height 105
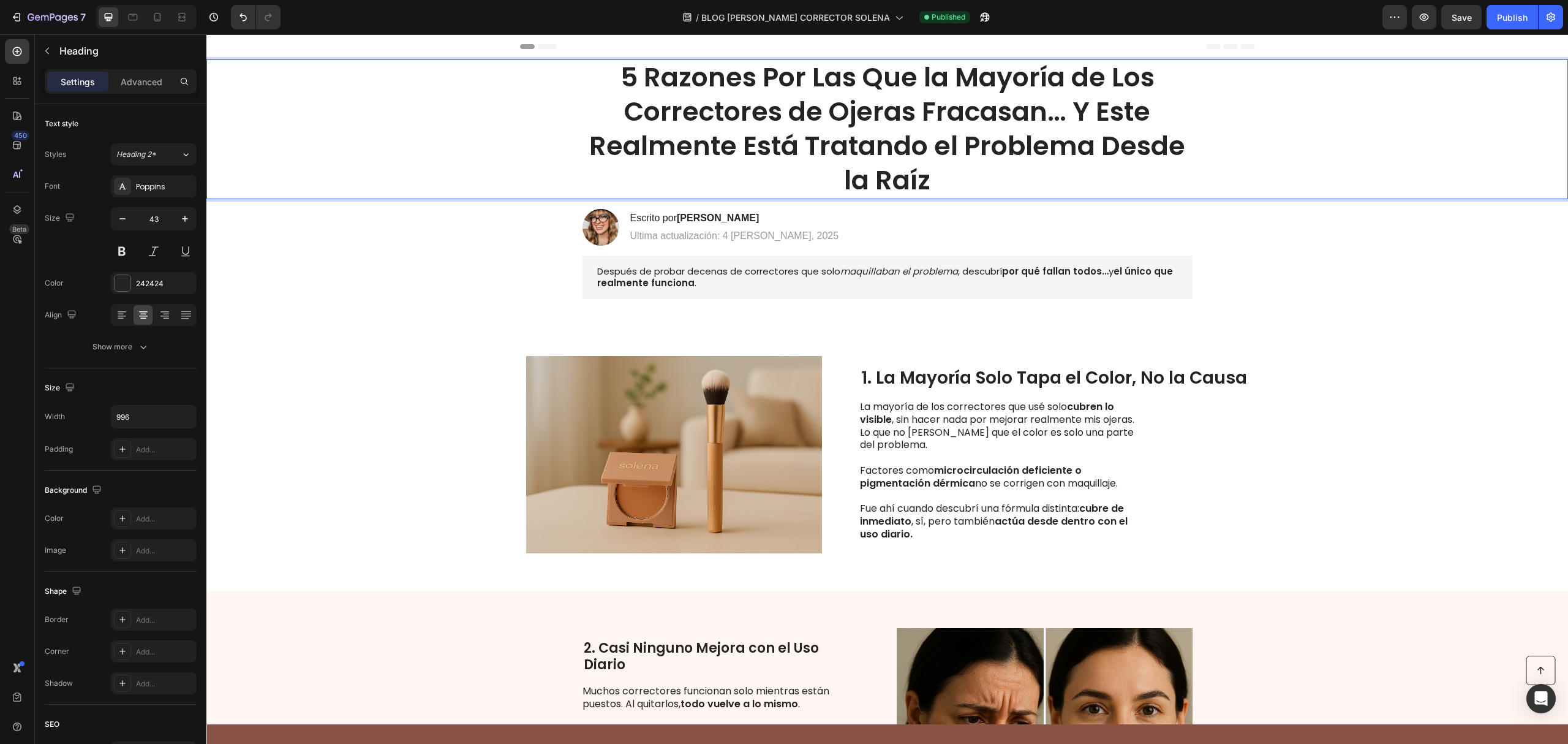
click at [963, 173] on p "5 Razones Por Las Que la Mayoría de Los Correctores de Ojeras Fracasan… Y Este …" at bounding box center [887, 129] width 608 height 137
click at [804, 140] on strong "5 Razones Por Las Que la Mayoría de Los Correctores de Ojeras Fracasan… Y Este …" at bounding box center [888, 129] width 596 height 140
drag, startPoint x: 699, startPoint y: 136, endPoint x: 895, endPoint y: 136, distance: 196.0
click at [887, 135] on strong "5 Razones Por Las Que la Mayoría de Los Correctores de Ojeras Fracasan… Y Este …" at bounding box center [888, 129] width 596 height 140
click at [917, 136] on strong "5 Razones Por Las Que la Mayoría de Los Correctores de Ojeras Fracasan… Y Este …" at bounding box center [888, 129] width 596 height 140
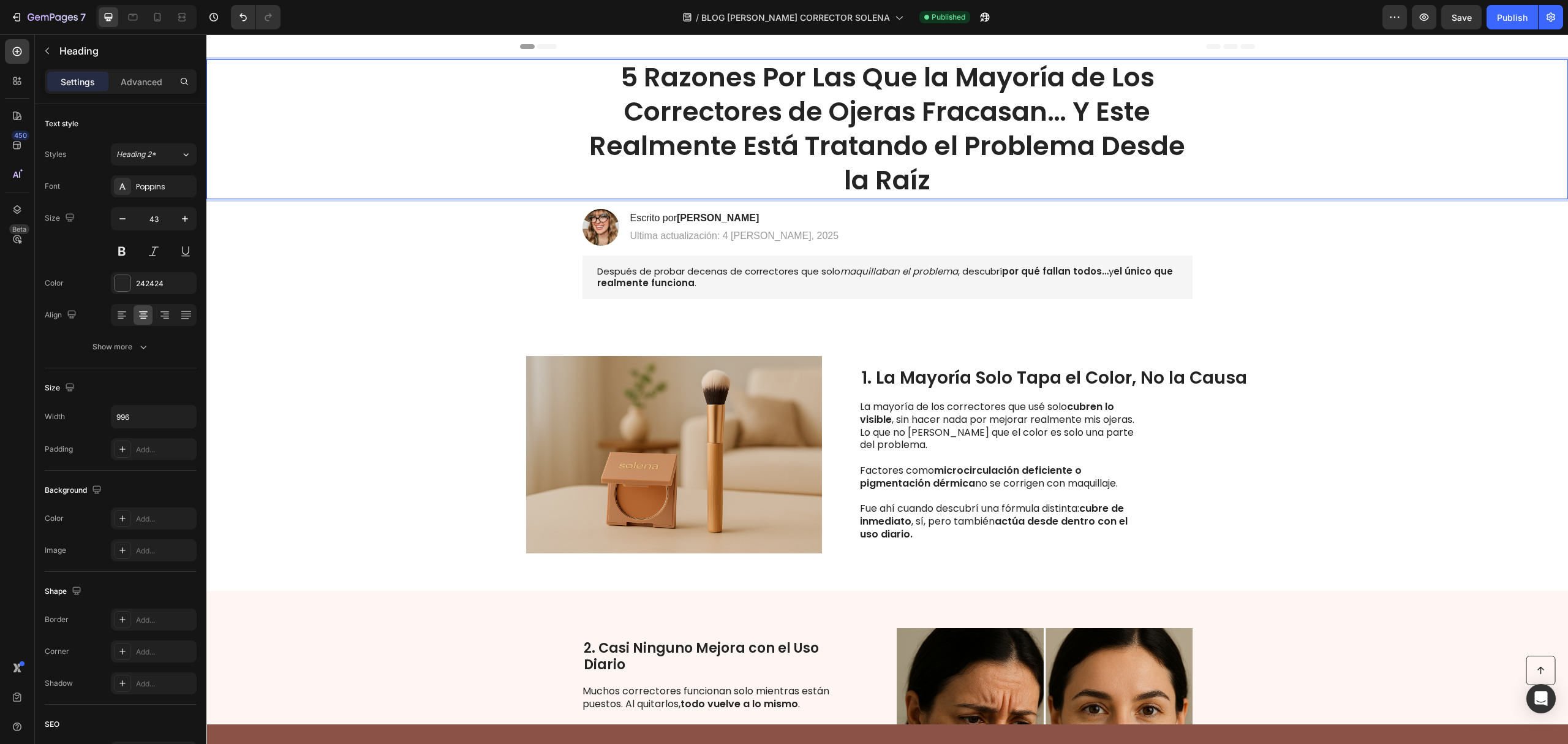
click at [938, 168] on p "5 Razones Por Las Que la Mayoría de Los Correctores de Ojeras Fracasan… Y Este …" at bounding box center [887, 129] width 608 height 137
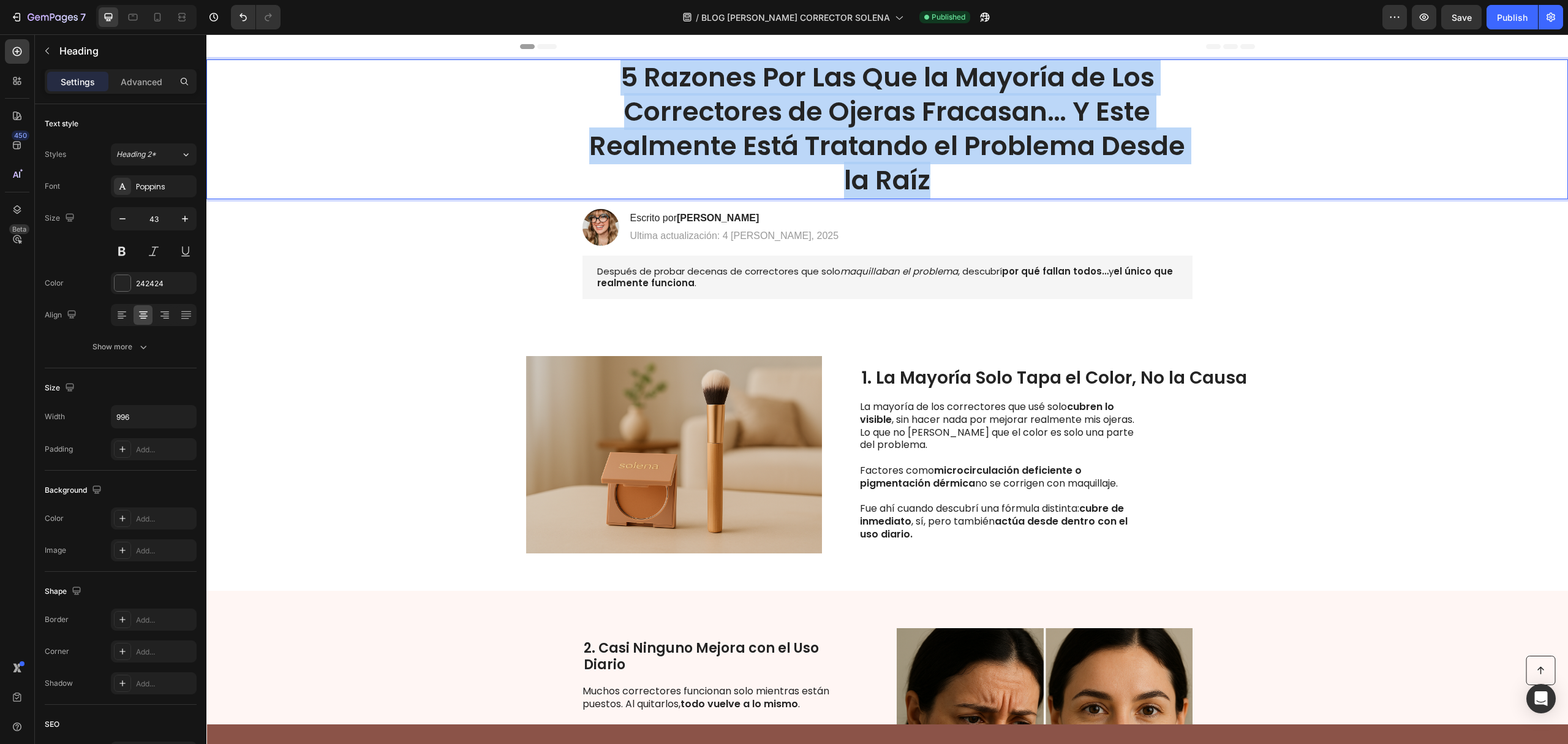
drag, startPoint x: 899, startPoint y: 168, endPoint x: 593, endPoint y: 70, distance: 321.3
click at [608, 70] on p "5 Razones Por Las Que la Mayoría de Los Correctores de Ojeras Fracasan… Y Este …" at bounding box center [887, 129] width 608 height 137
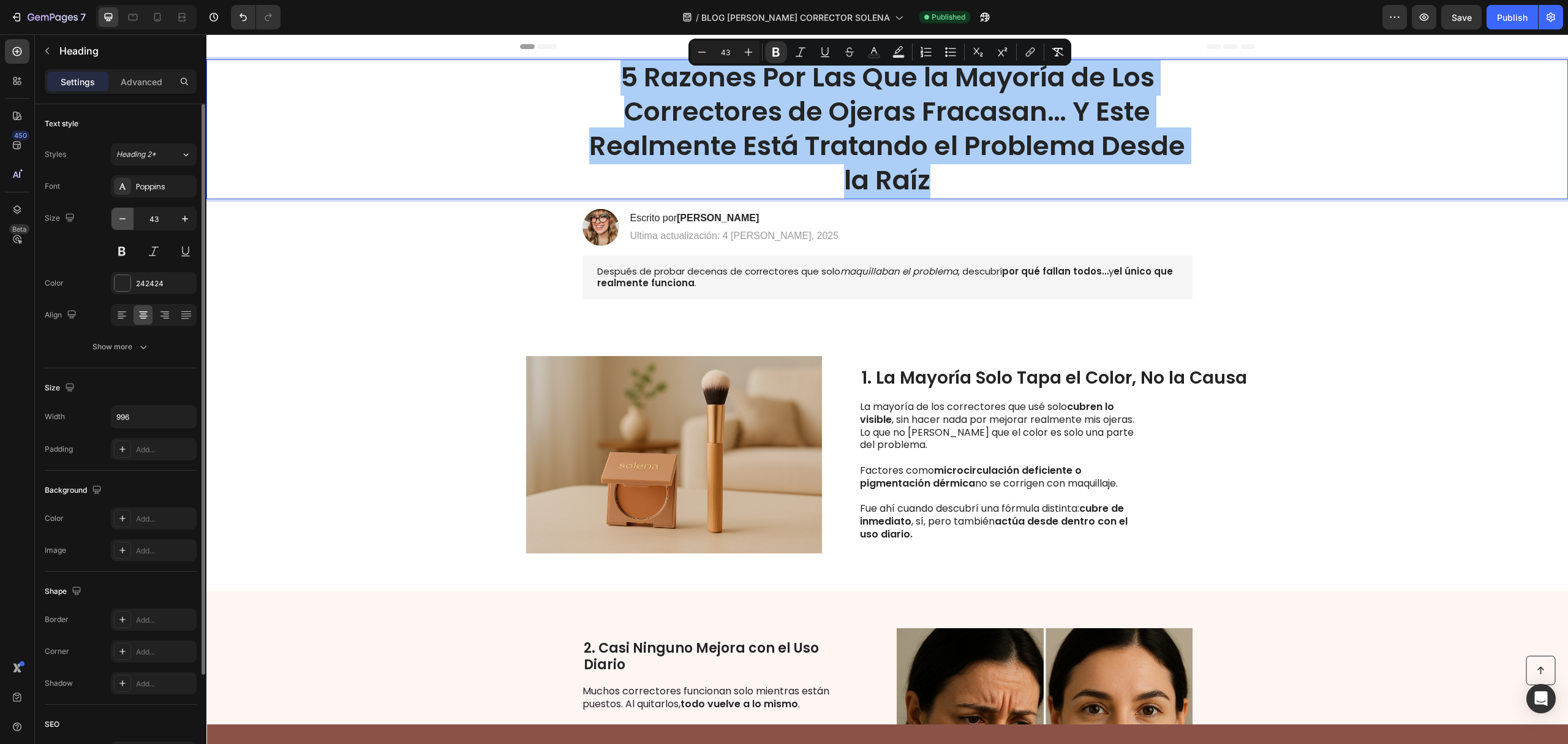
click at [123, 213] on icon "button" at bounding box center [123, 219] width 12 height 12
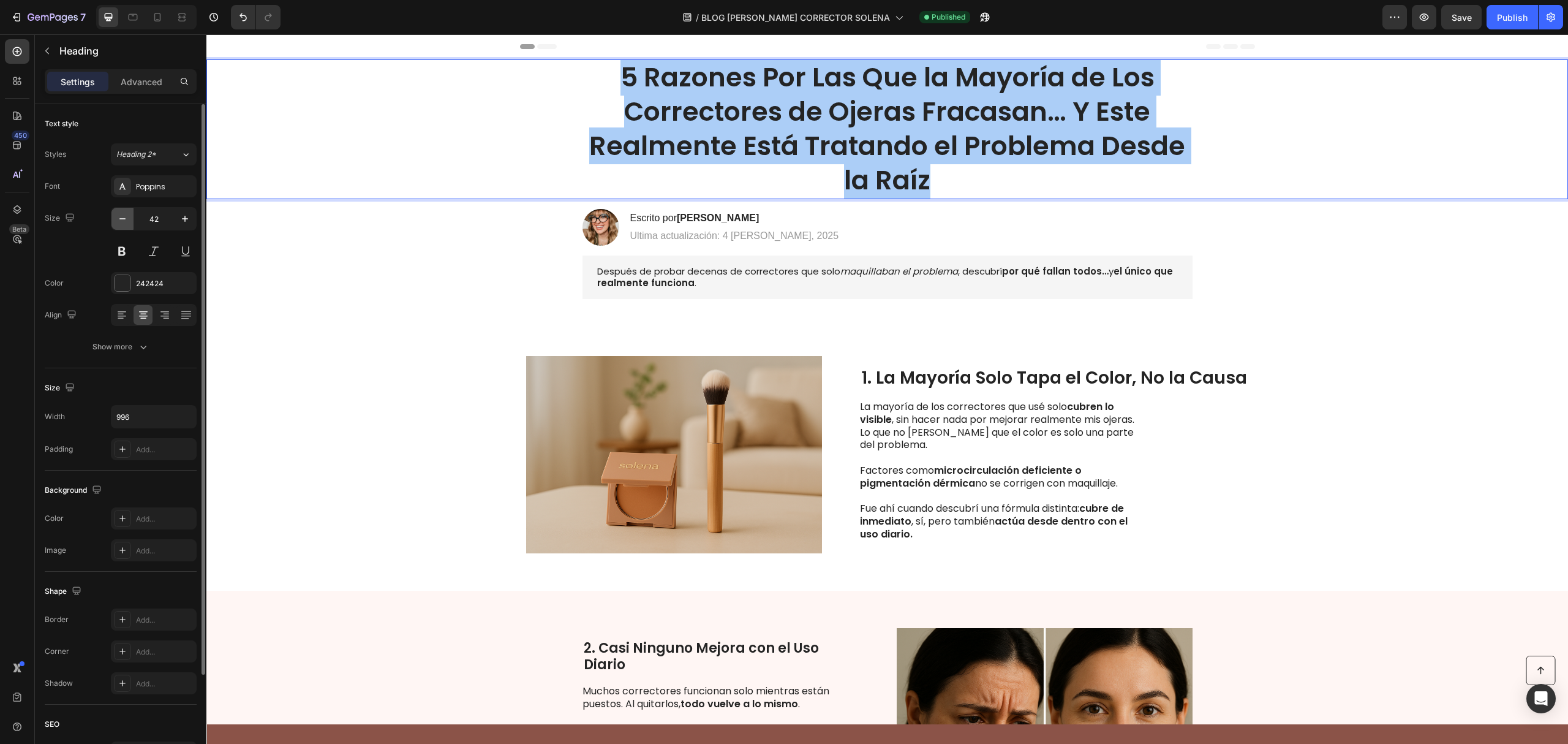
click at [123, 213] on icon "button" at bounding box center [123, 219] width 12 height 12
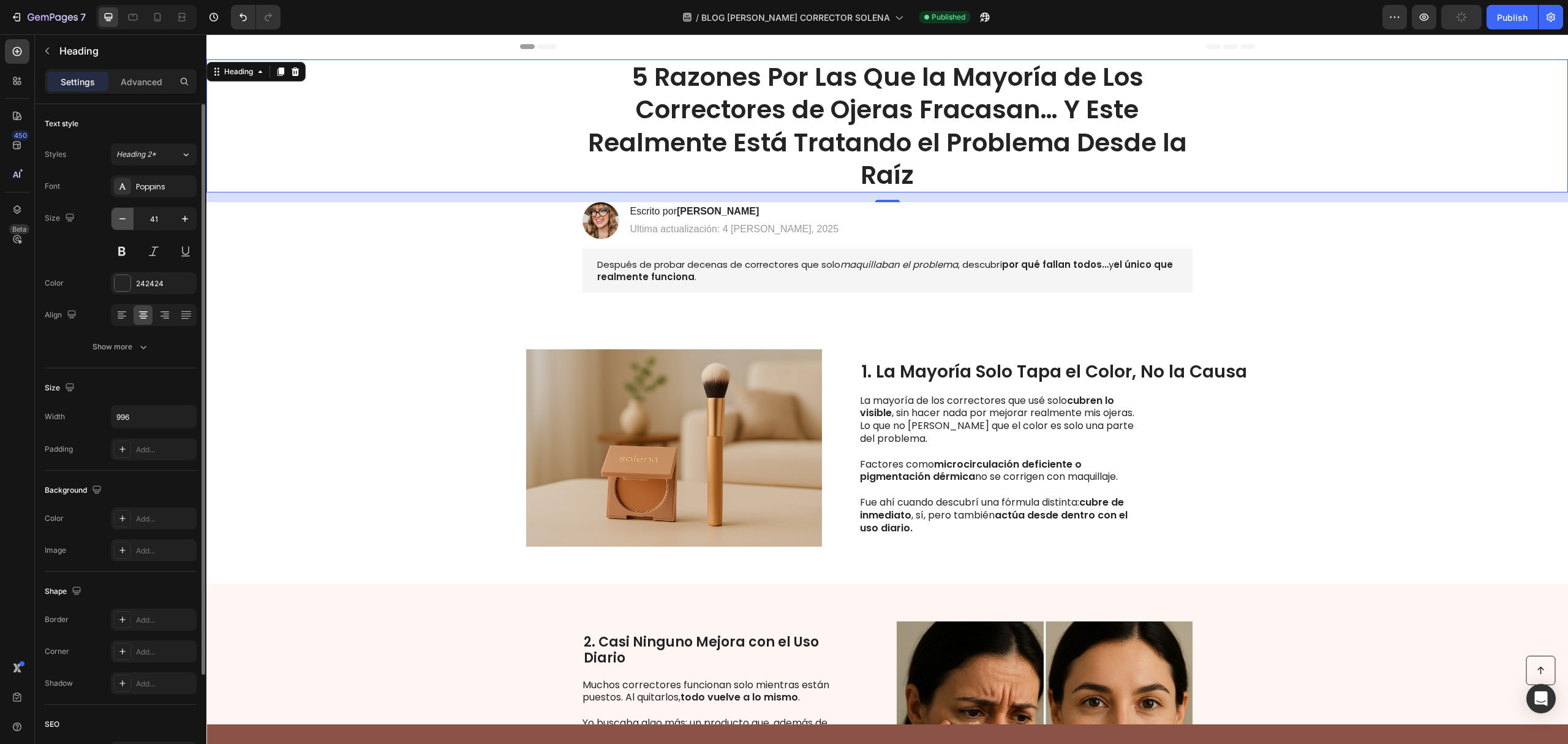
click at [123, 213] on icon "button" at bounding box center [123, 219] width 12 height 12
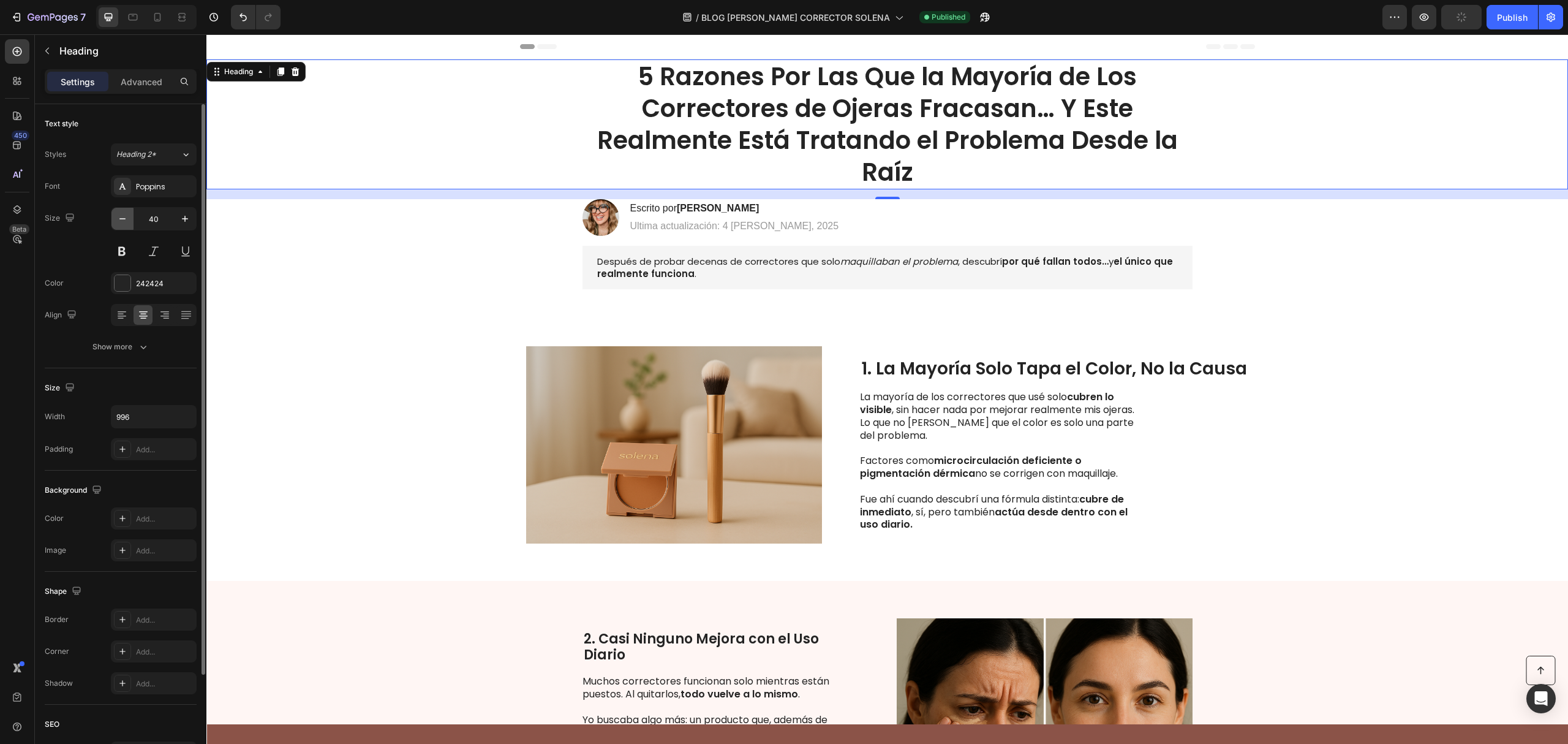
click at [123, 213] on icon "button" at bounding box center [123, 219] width 12 height 12
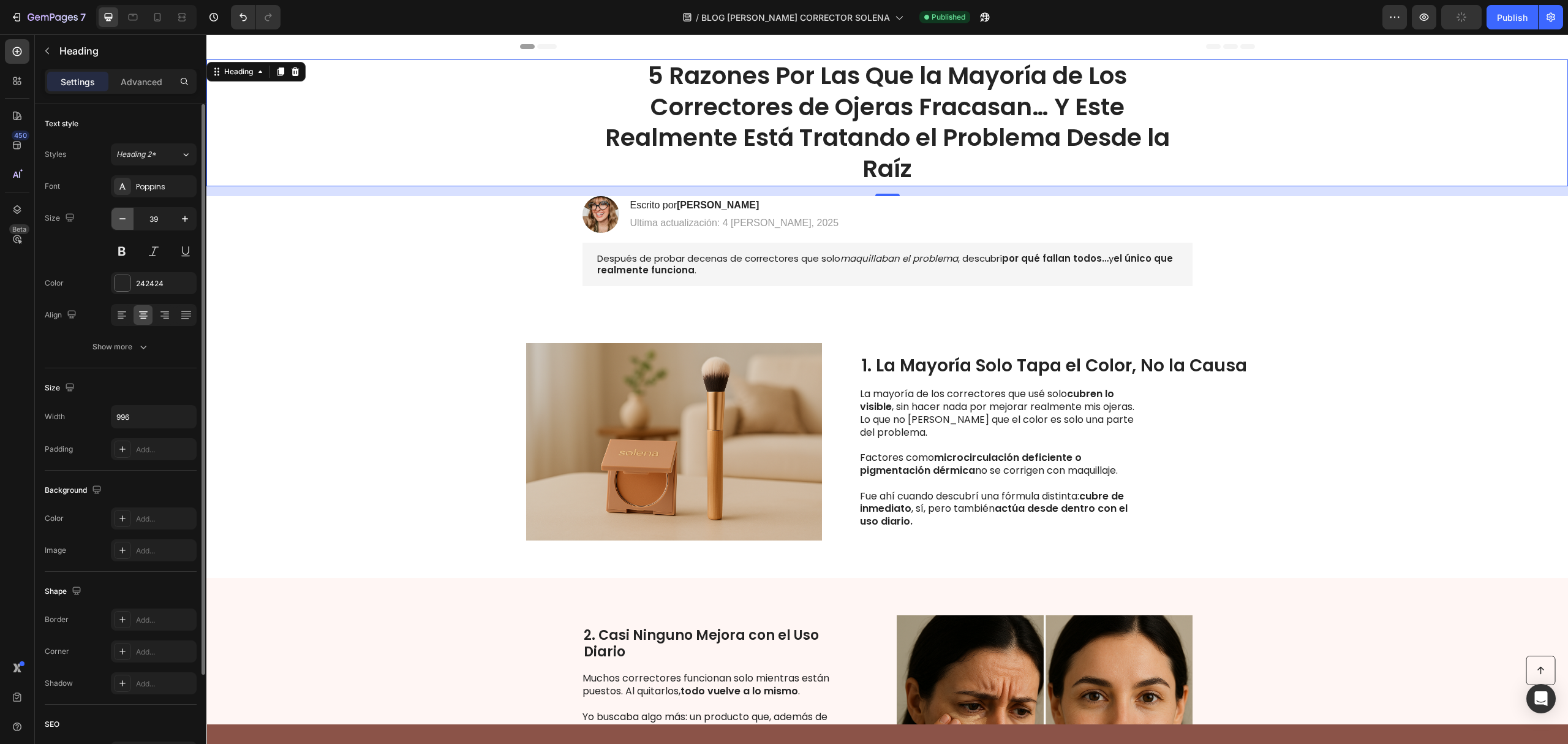
click at [123, 213] on icon "button" at bounding box center [123, 219] width 12 height 12
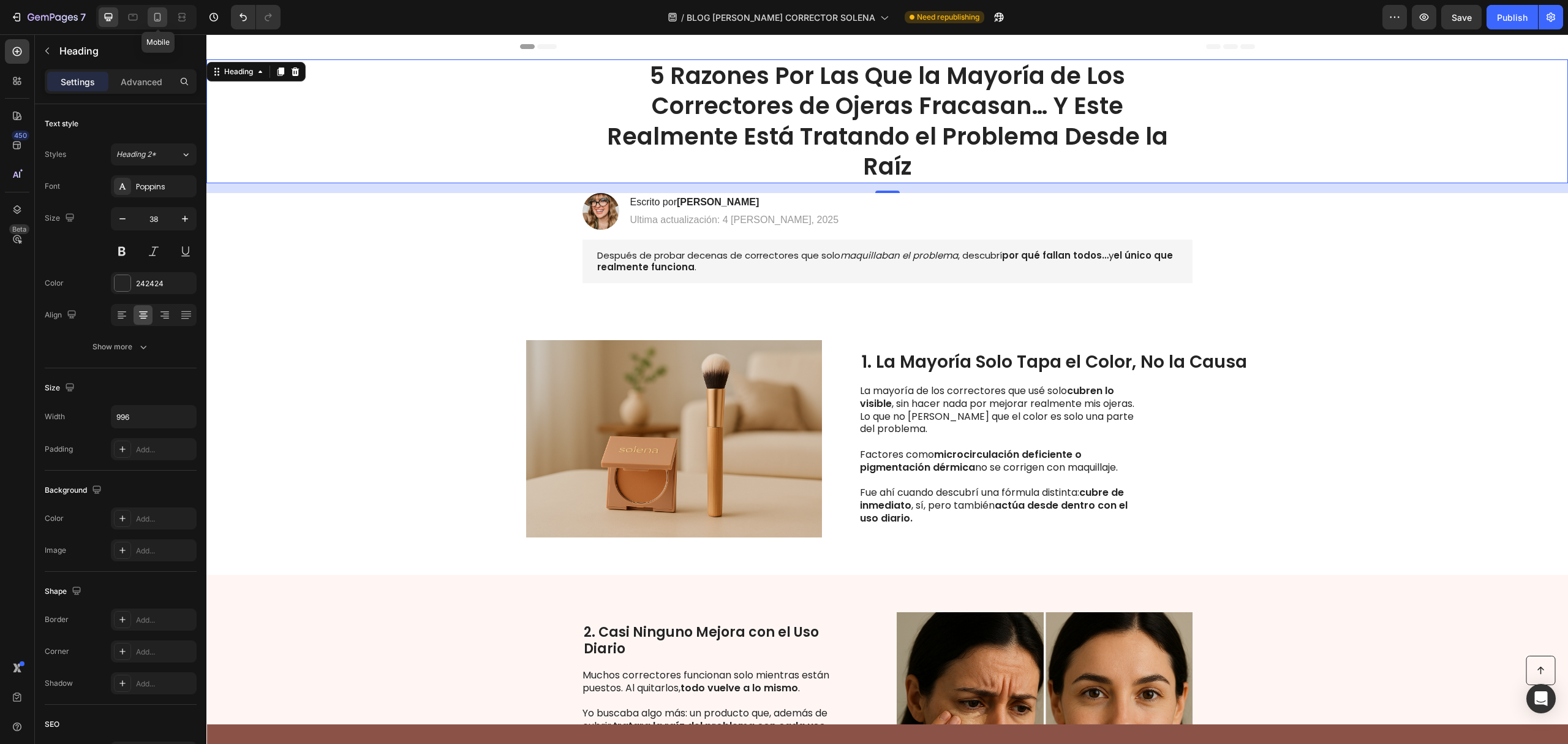
click at [160, 17] on icon at bounding box center [157, 17] width 7 height 8
type input "32"
type input "100%"
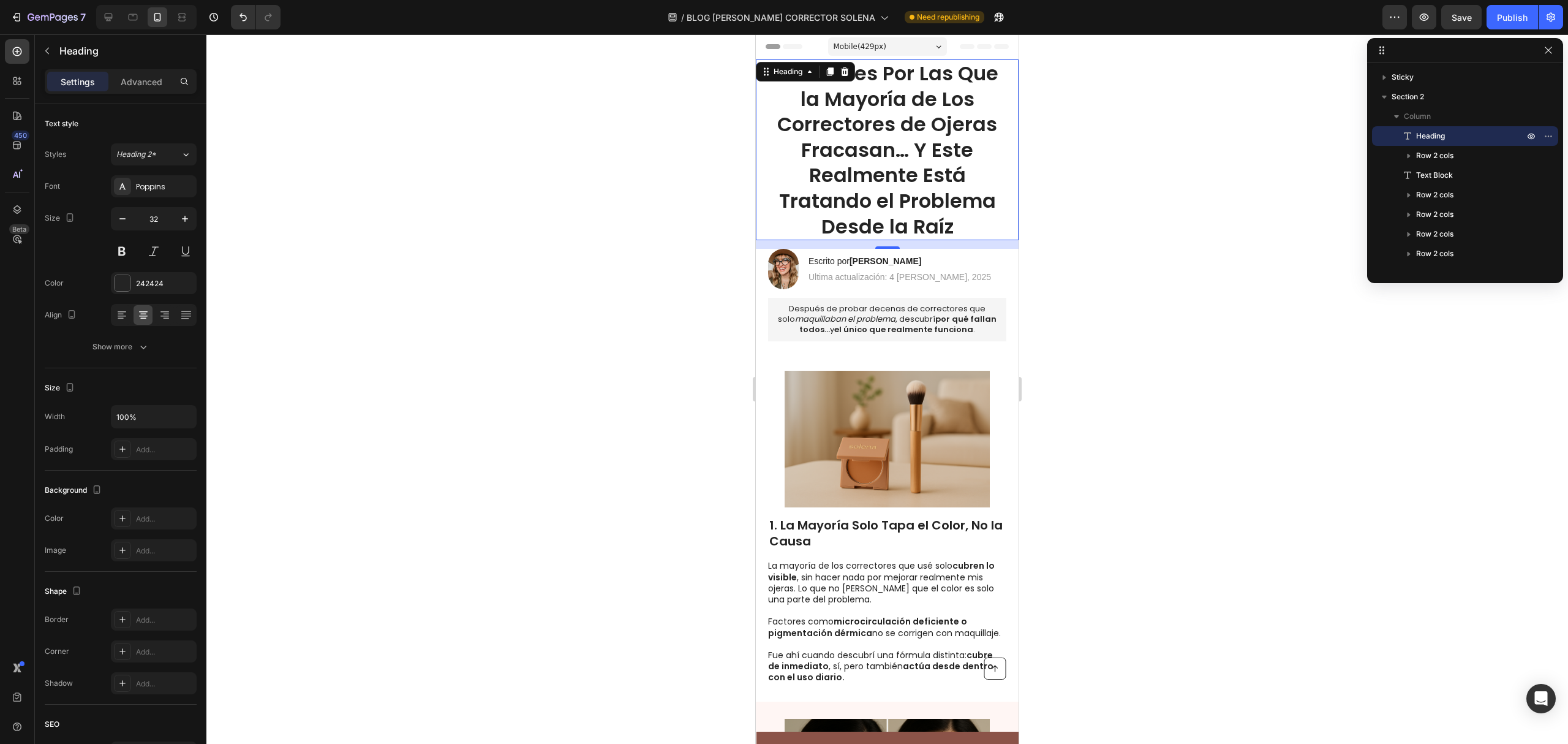
click at [683, 196] on div at bounding box center [887, 388] width 1361 height 709
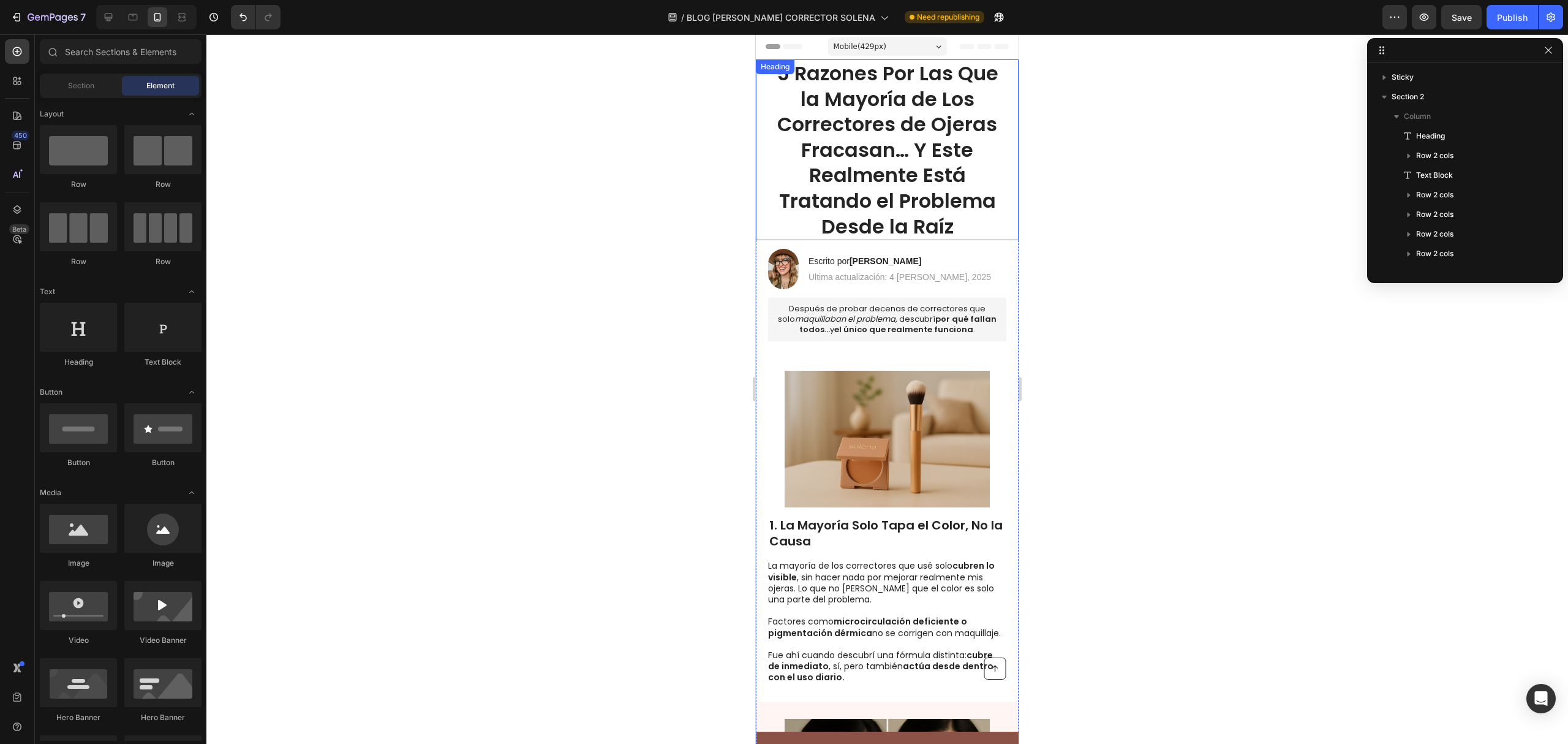
click at [815, 166] on strong "5 Razones Por Las Que la Mayoría de Los Correctores de Ojeras Fracasan… Y Este …" at bounding box center [887, 150] width 222 height 181
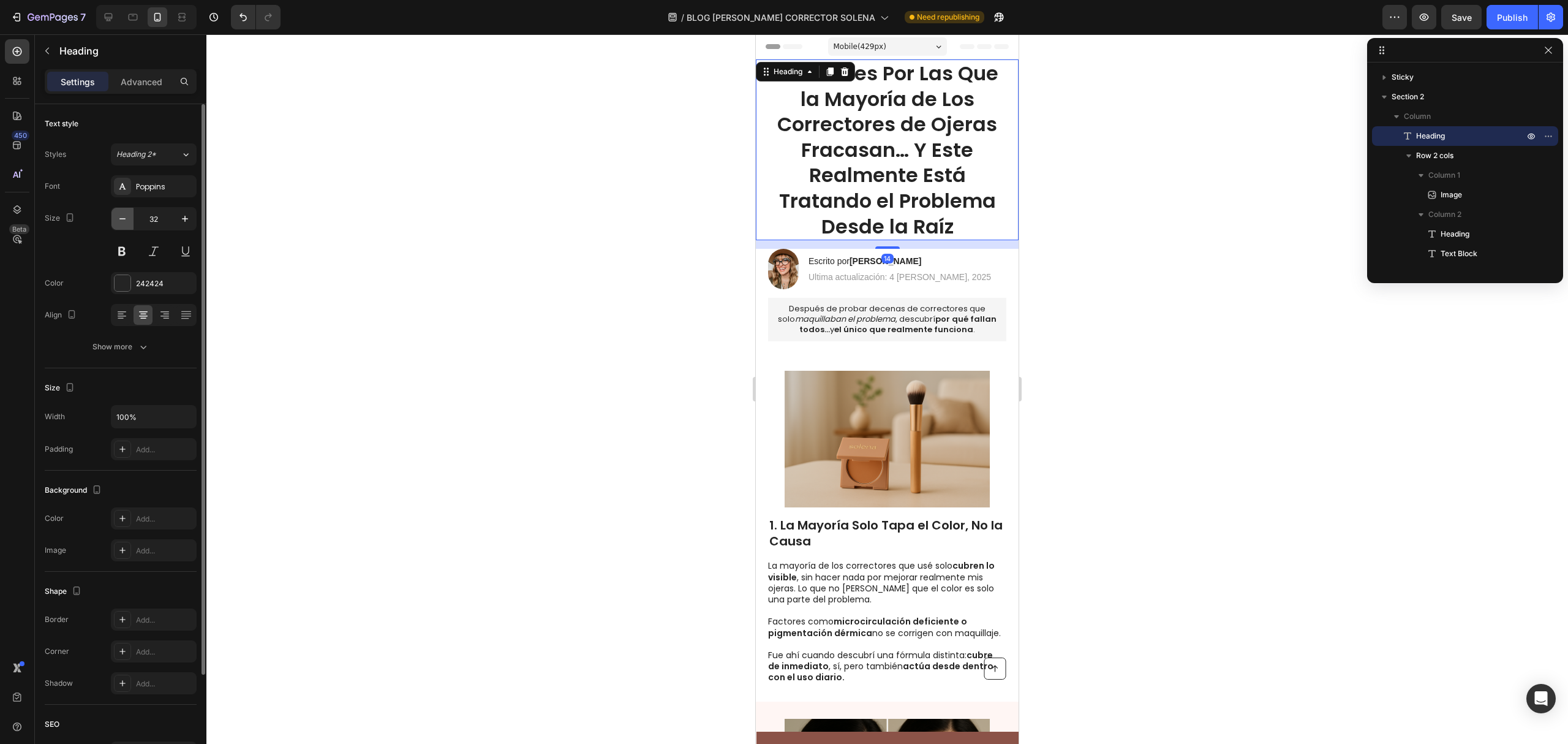
click at [126, 223] on icon "button" at bounding box center [123, 219] width 12 height 12
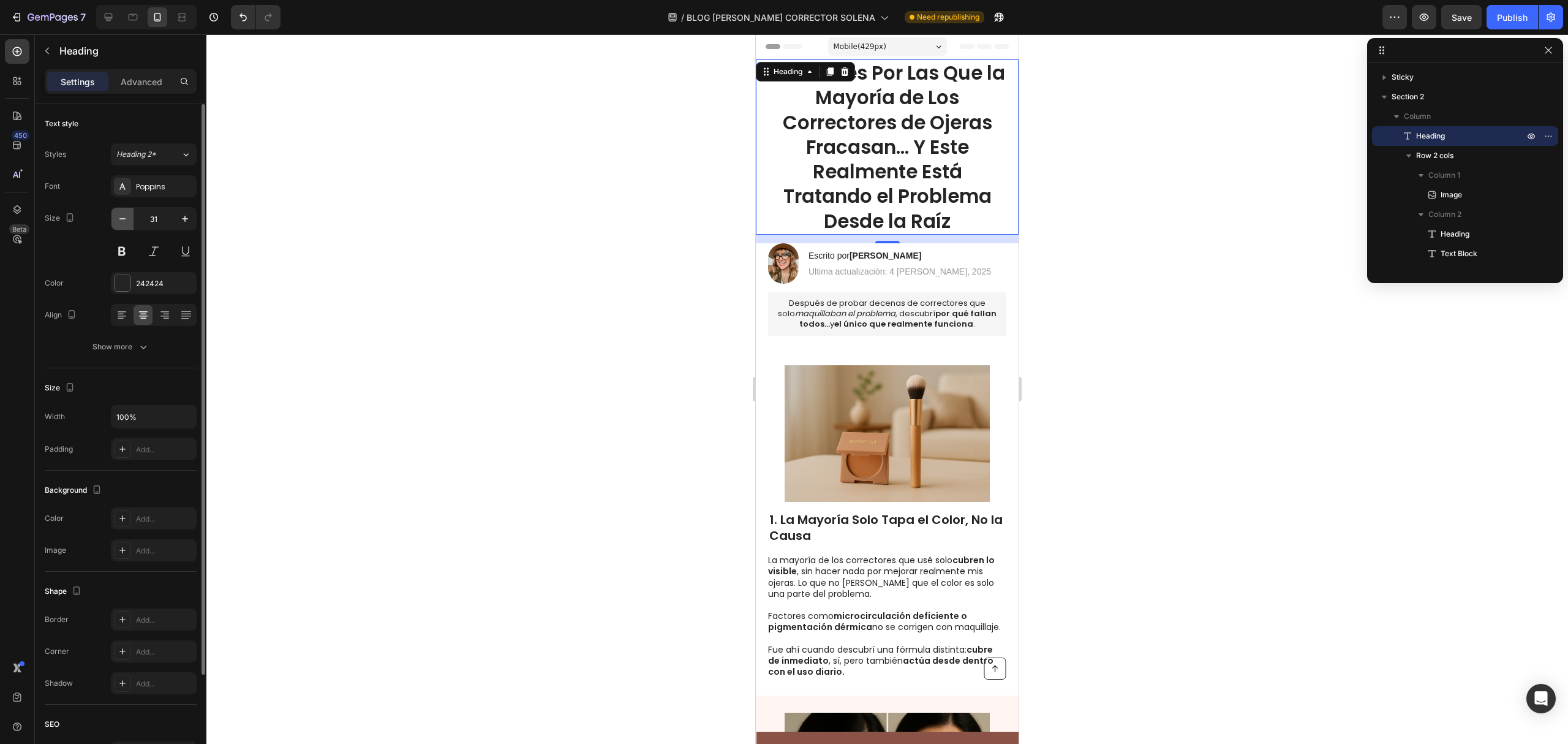
click at [126, 223] on icon "button" at bounding box center [123, 219] width 12 height 12
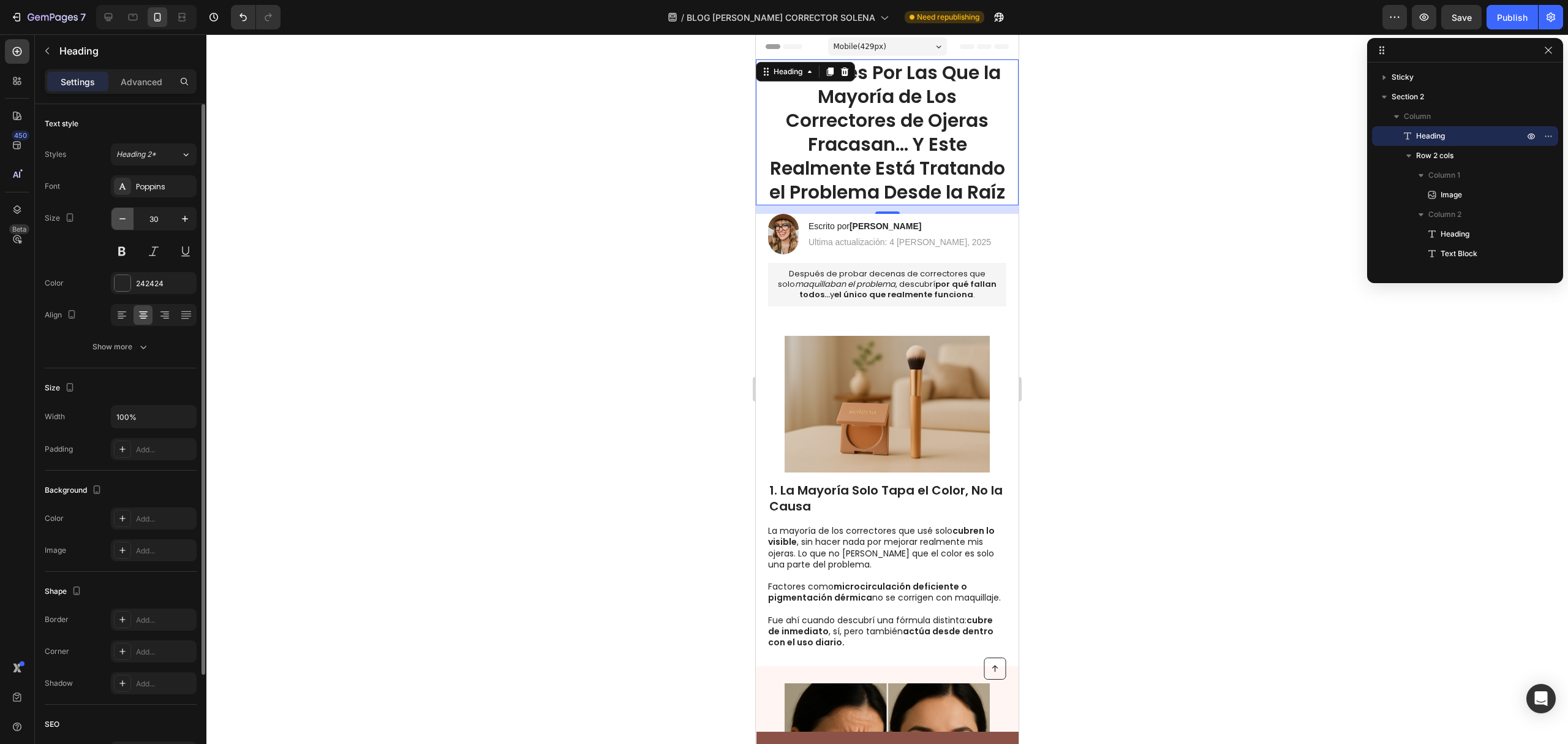
click at [126, 223] on icon "button" at bounding box center [123, 219] width 12 height 12
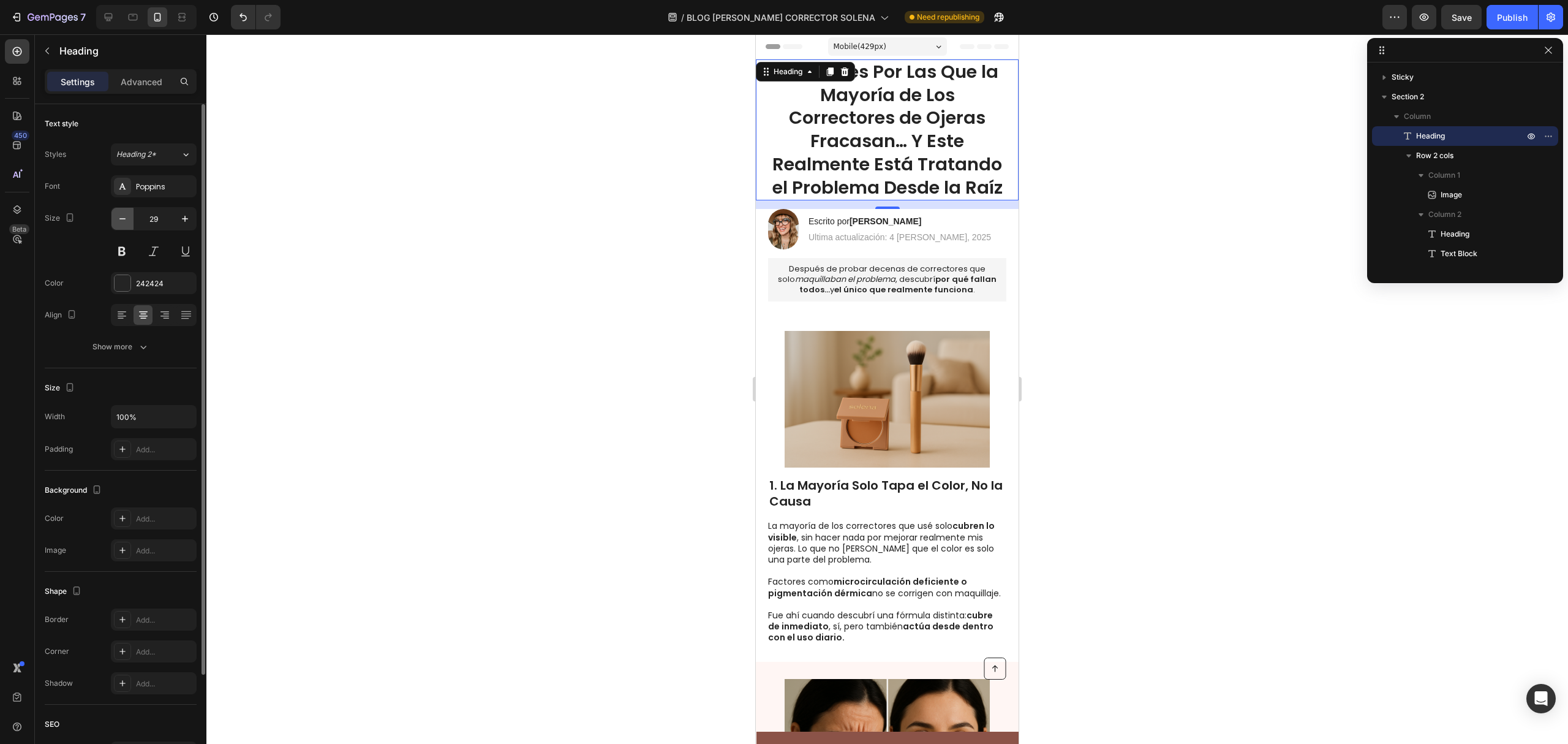
click at [126, 223] on icon "button" at bounding box center [123, 219] width 12 height 12
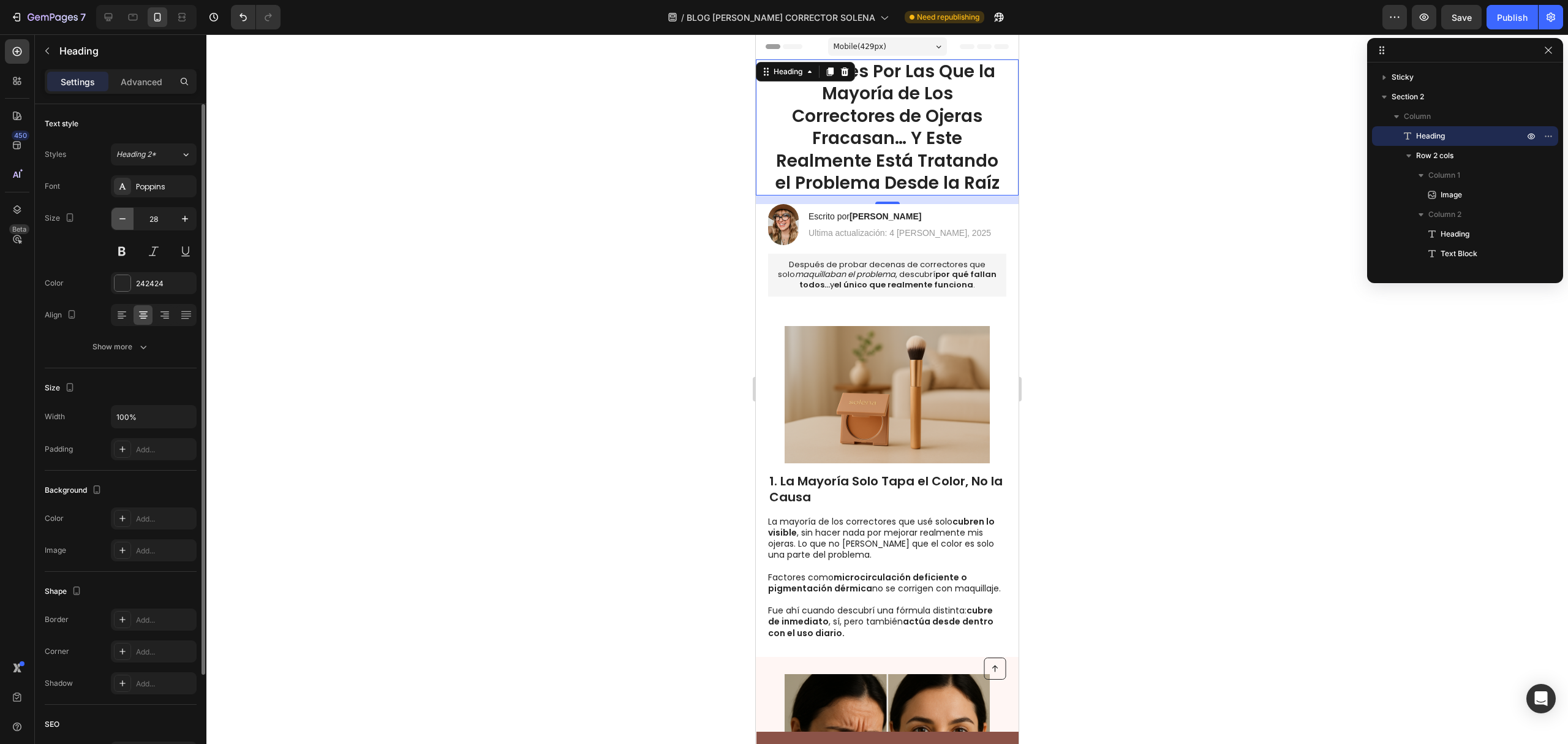
click at [126, 223] on icon "button" at bounding box center [123, 219] width 12 height 12
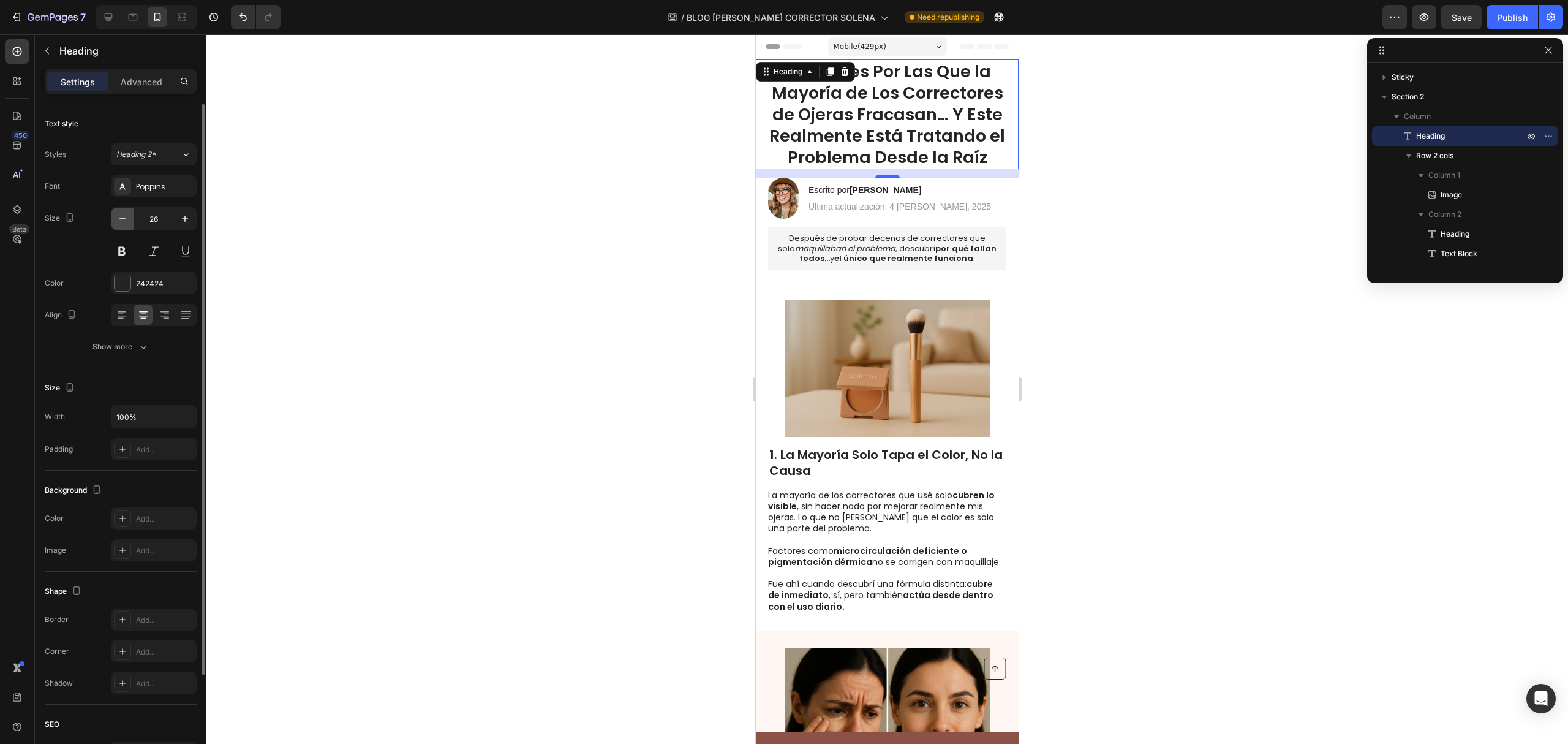
click at [126, 223] on icon "button" at bounding box center [123, 219] width 12 height 12
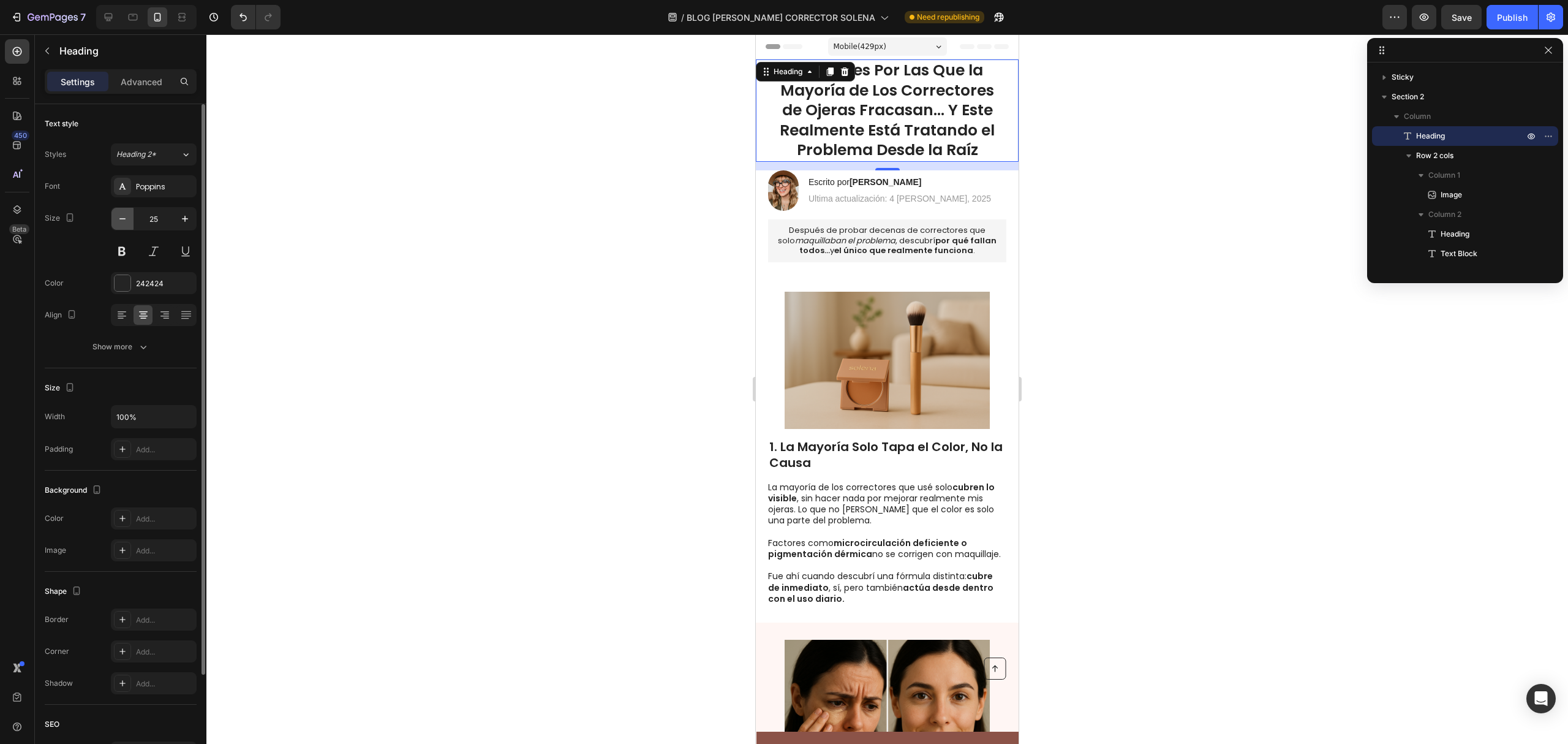
click at [126, 223] on icon "button" at bounding box center [123, 219] width 12 height 12
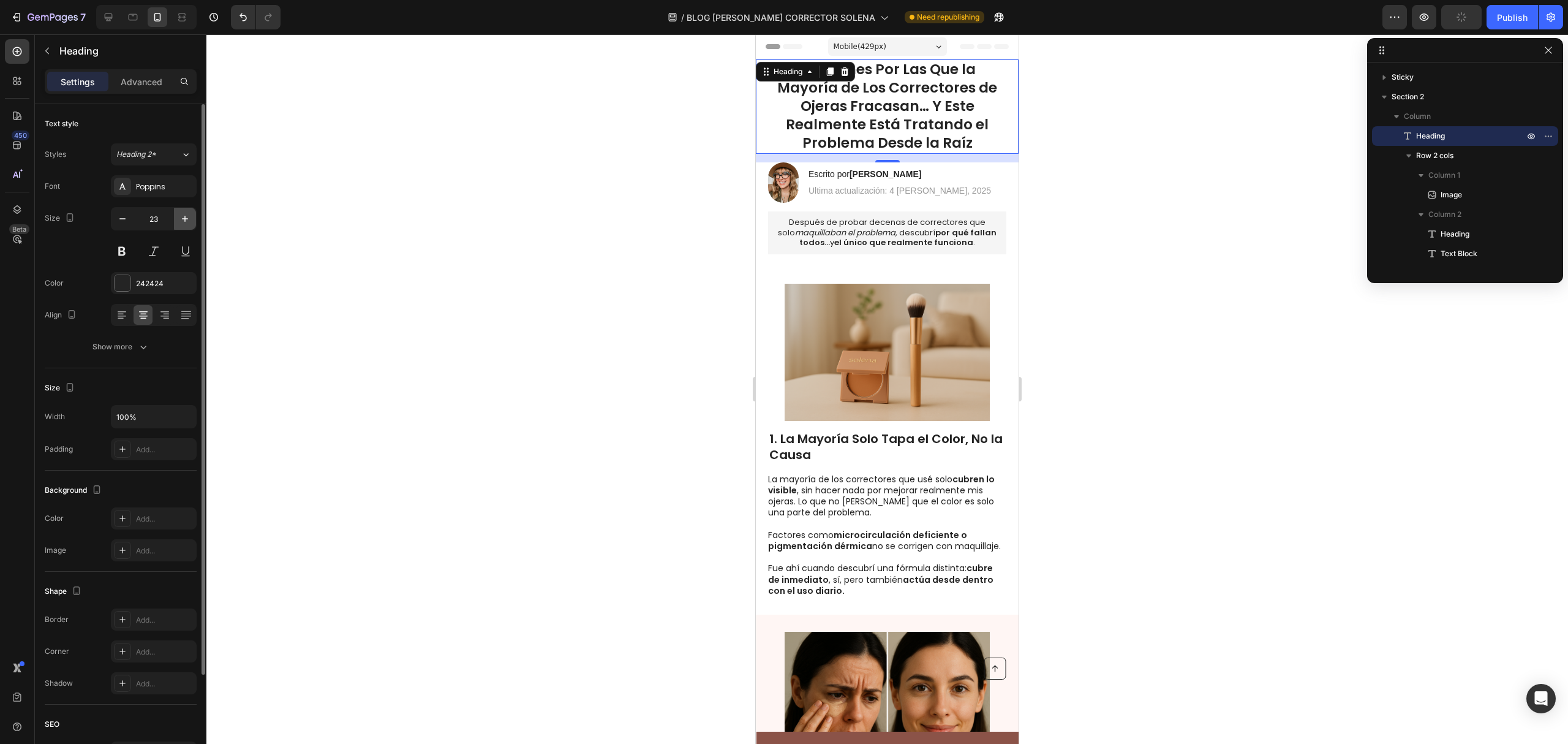
click at [177, 219] on button "button" at bounding box center [185, 218] width 22 height 22
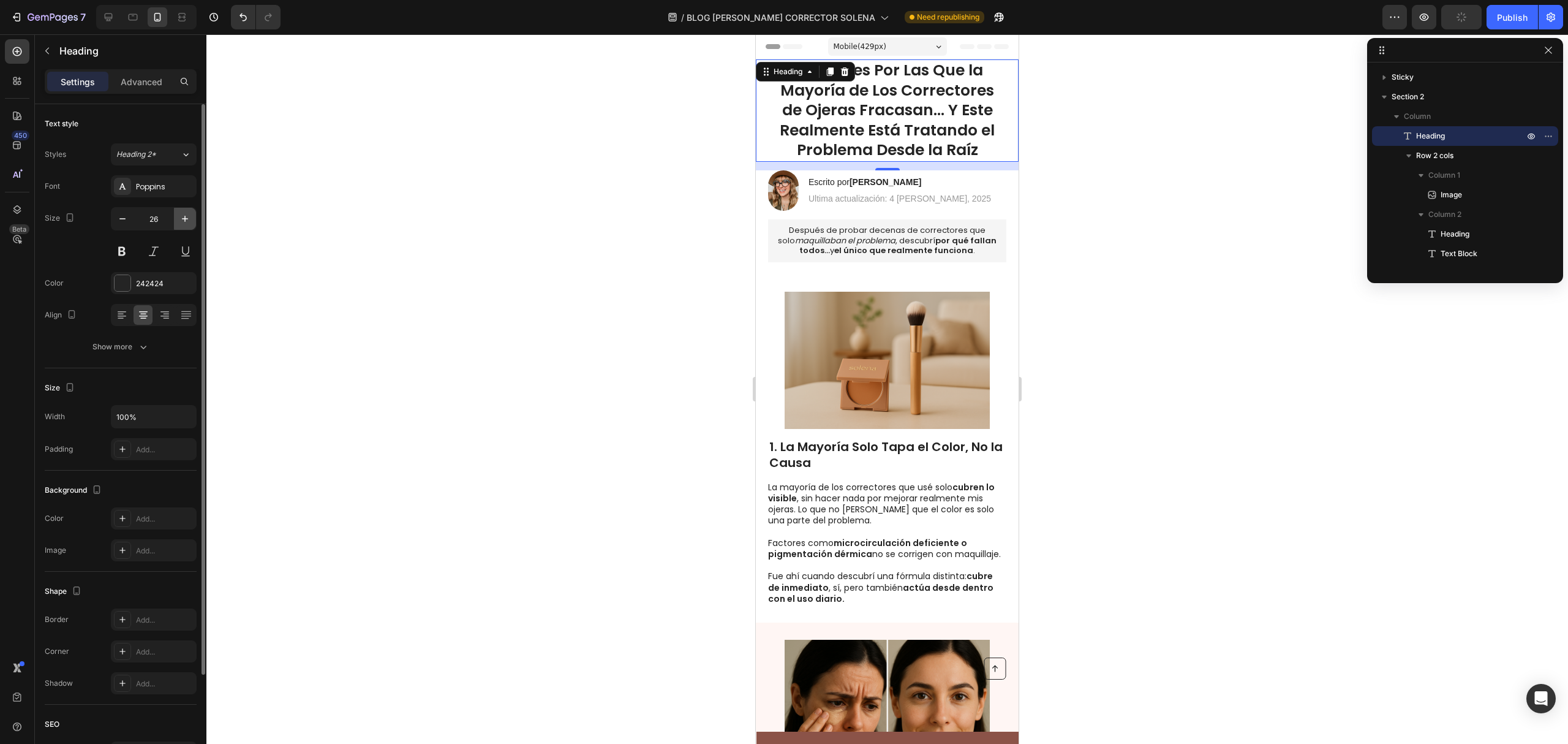
click at [177, 219] on button "button" at bounding box center [185, 218] width 22 height 22
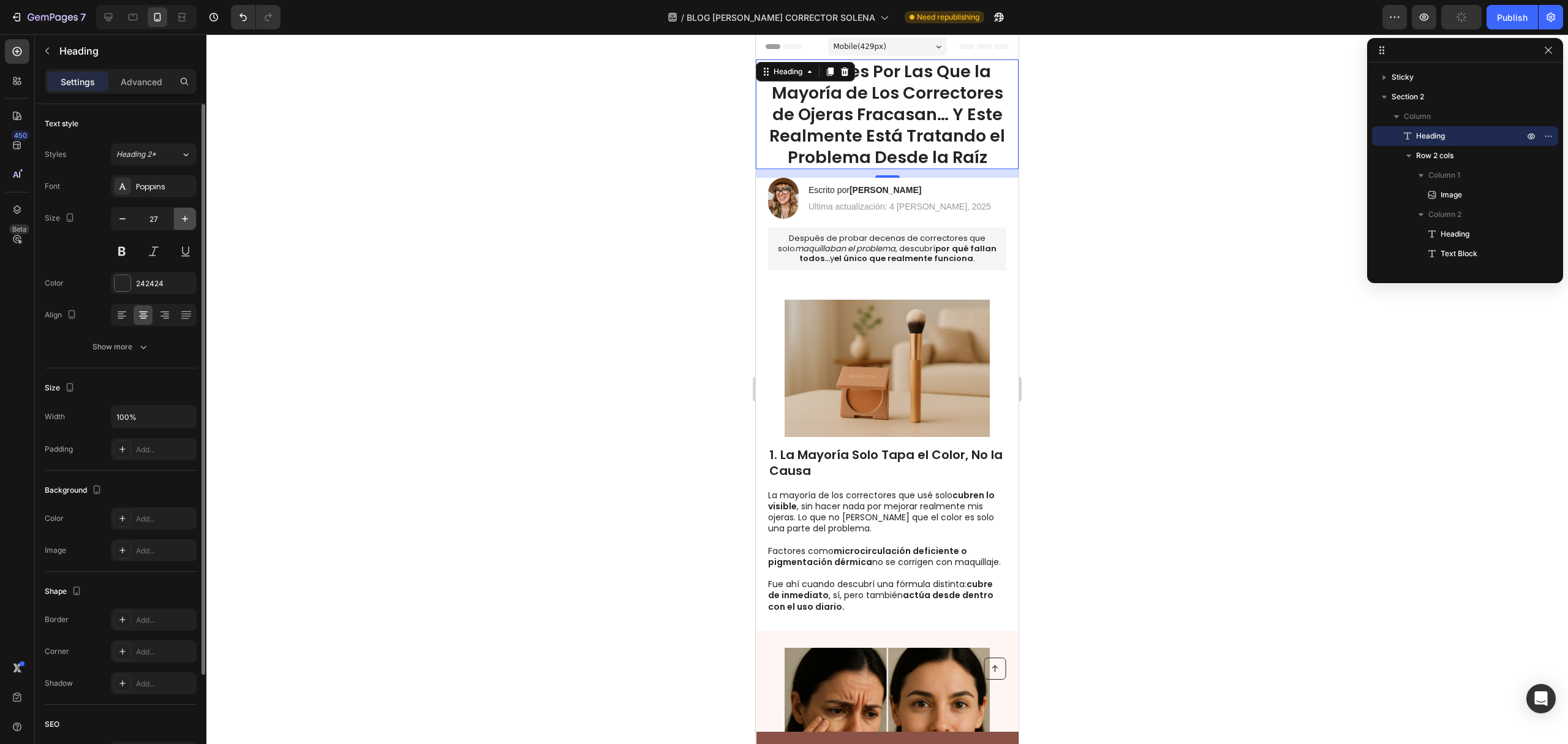
click at [177, 219] on button "button" at bounding box center [185, 218] width 22 height 22
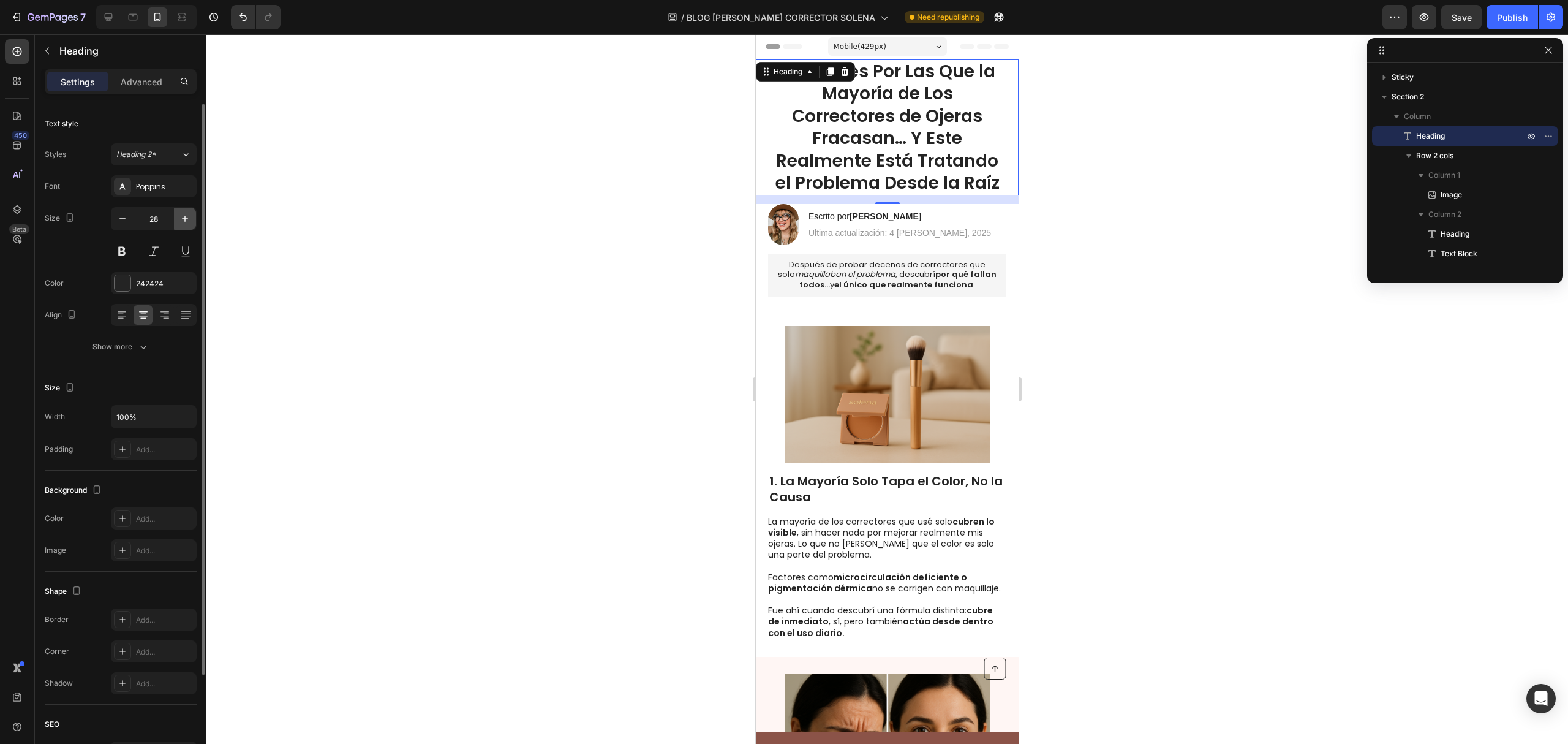
click at [177, 219] on button "button" at bounding box center [185, 218] width 22 height 22
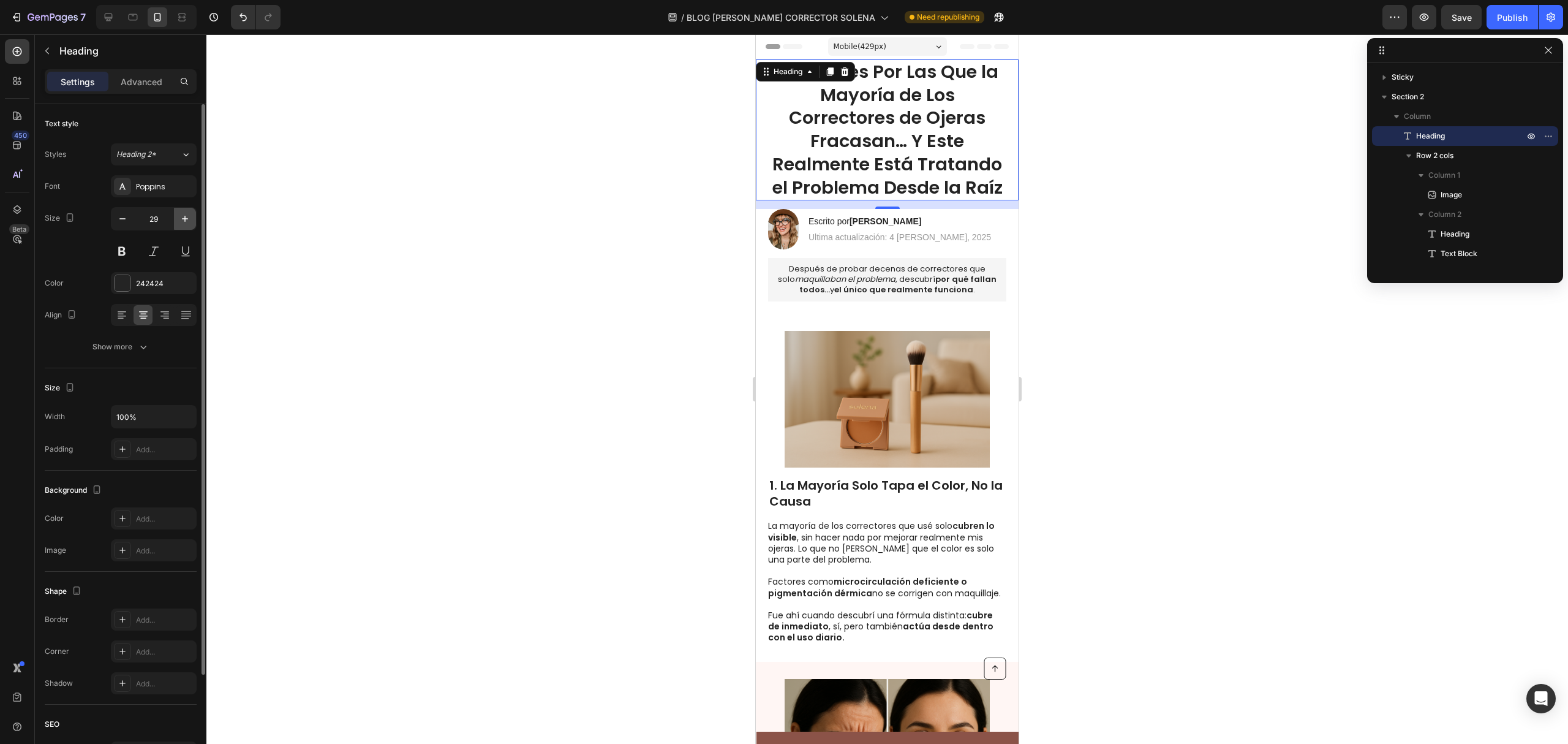
click at [177, 219] on button "button" at bounding box center [185, 218] width 22 height 22
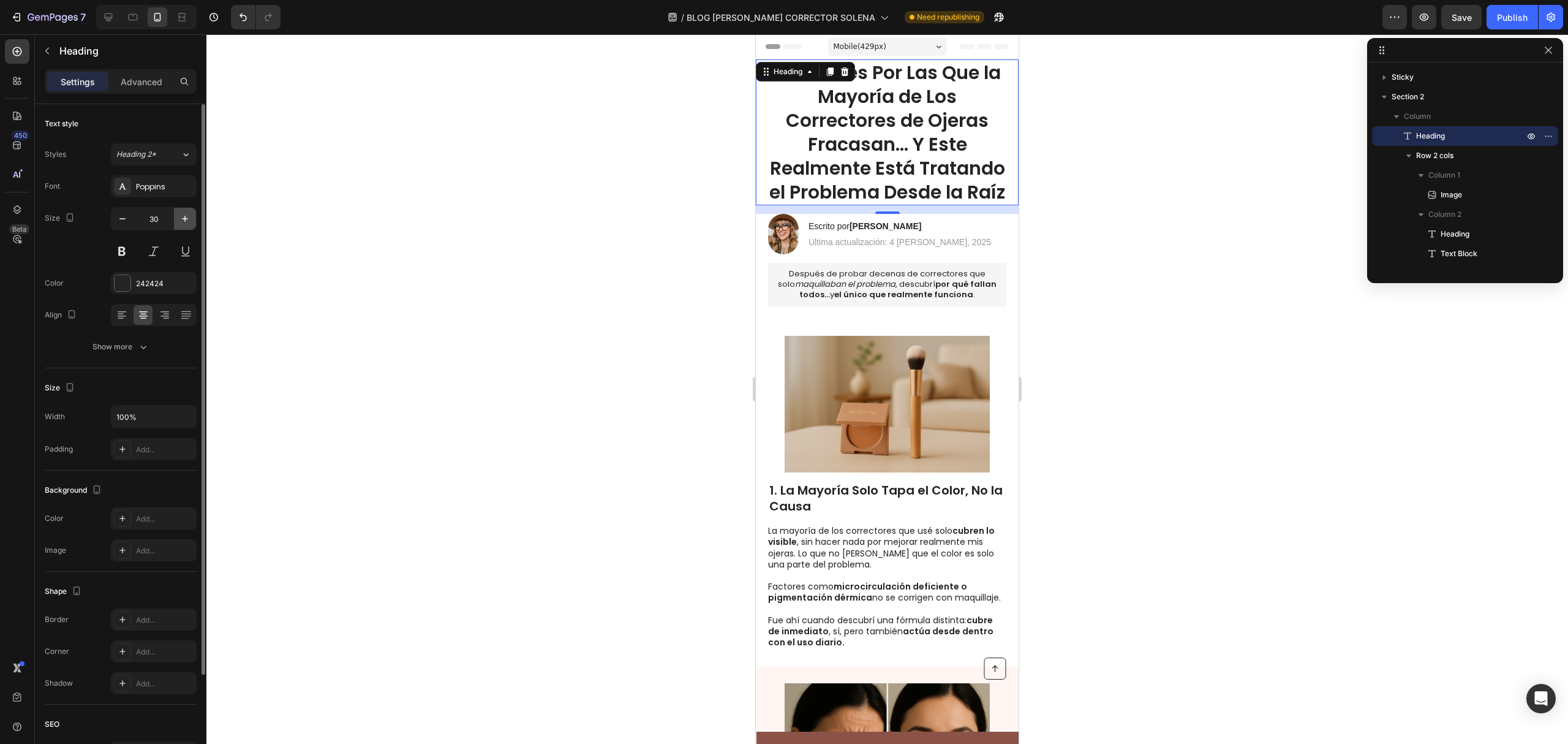
click at [177, 219] on button "button" at bounding box center [185, 218] width 22 height 22
type input "31"
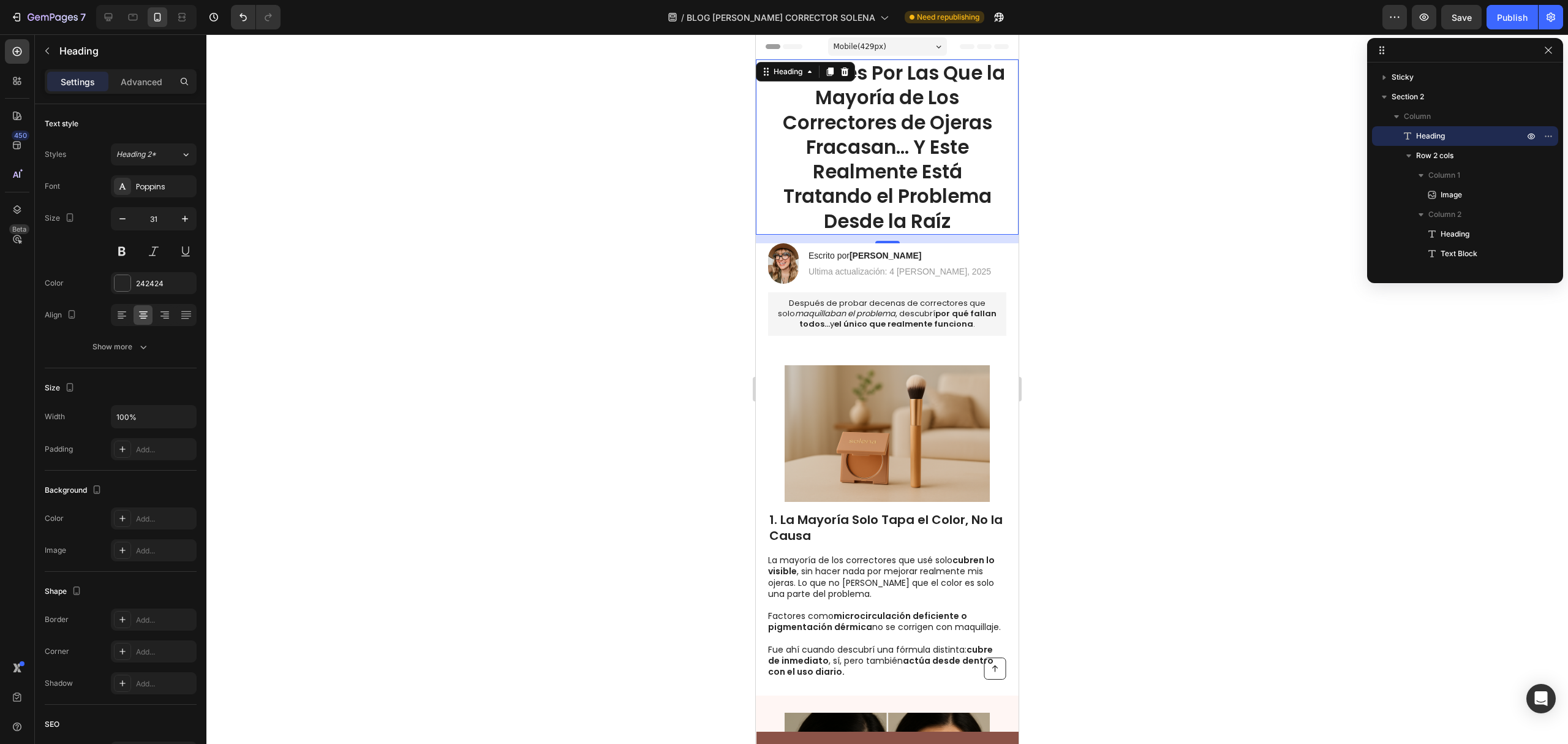
click at [583, 170] on div at bounding box center [887, 388] width 1361 height 709
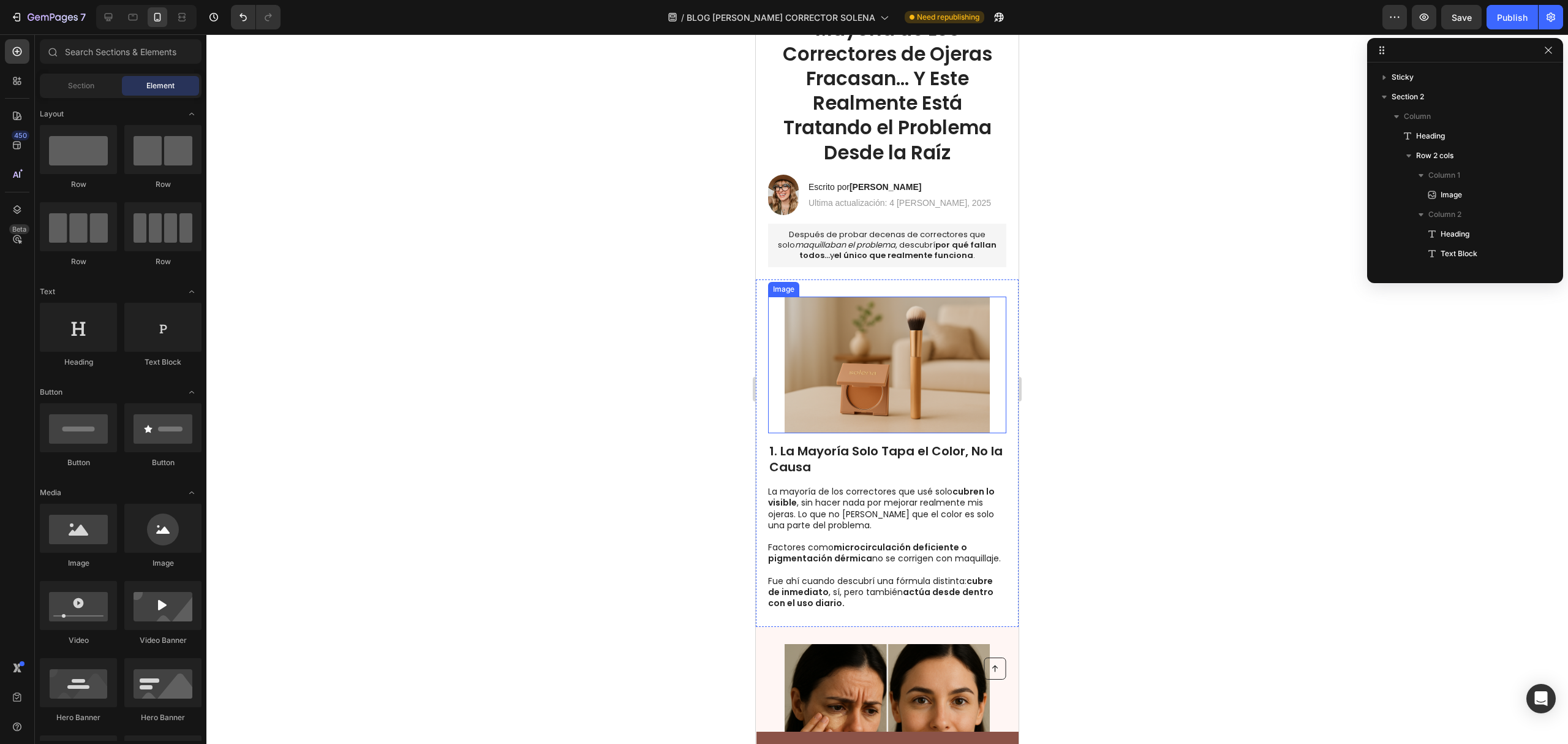
scroll to position [163, 0]
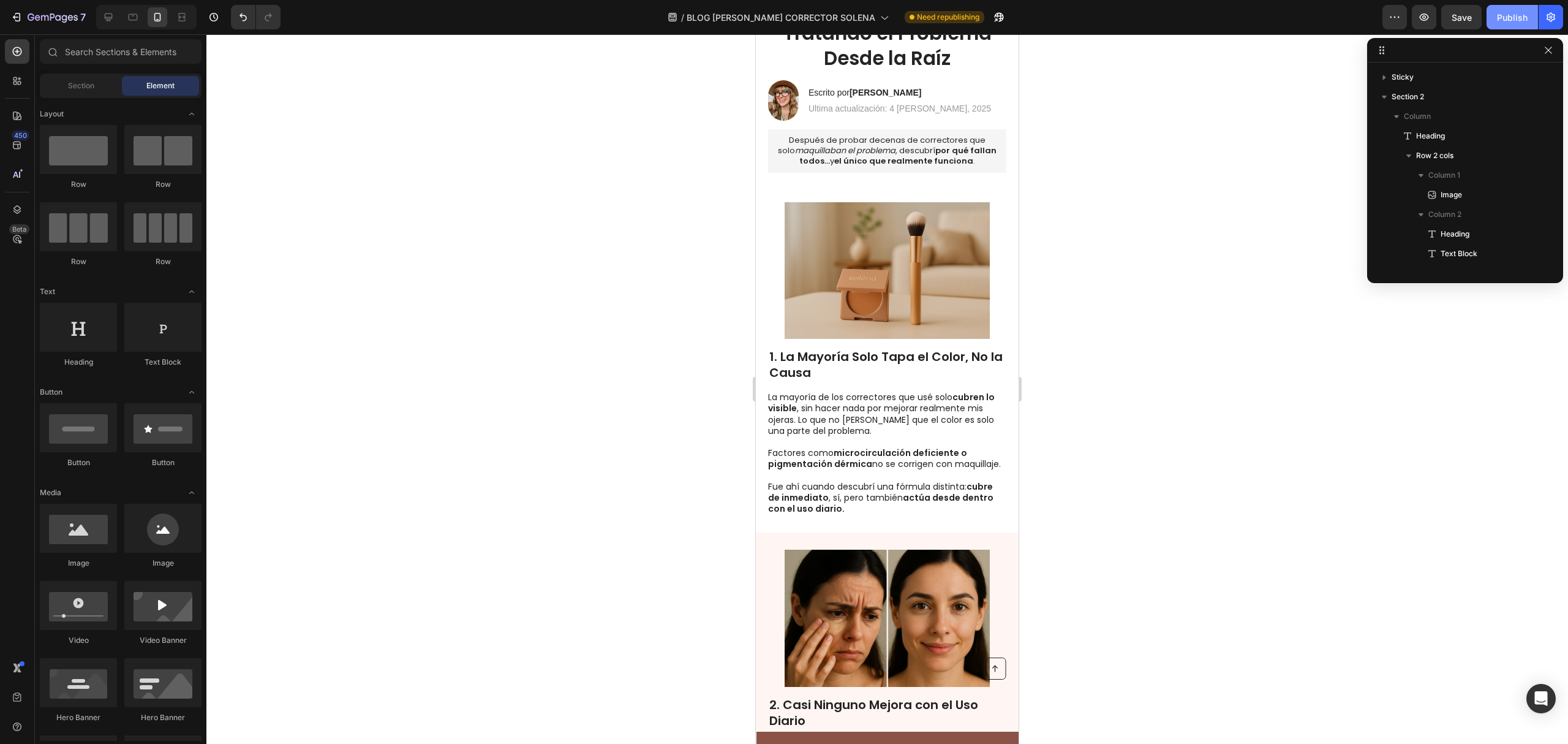
click at [1523, 14] on div "Publish" at bounding box center [1512, 17] width 30 height 13
click at [1567, 11] on div "7 / BLOG [PERSON_NAME] CORRECTOR SOLENA Need republishing Preview Publish" at bounding box center [784, 17] width 1568 height 35
click at [1554, 16] on icon "button" at bounding box center [1551, 17] width 8 height 9
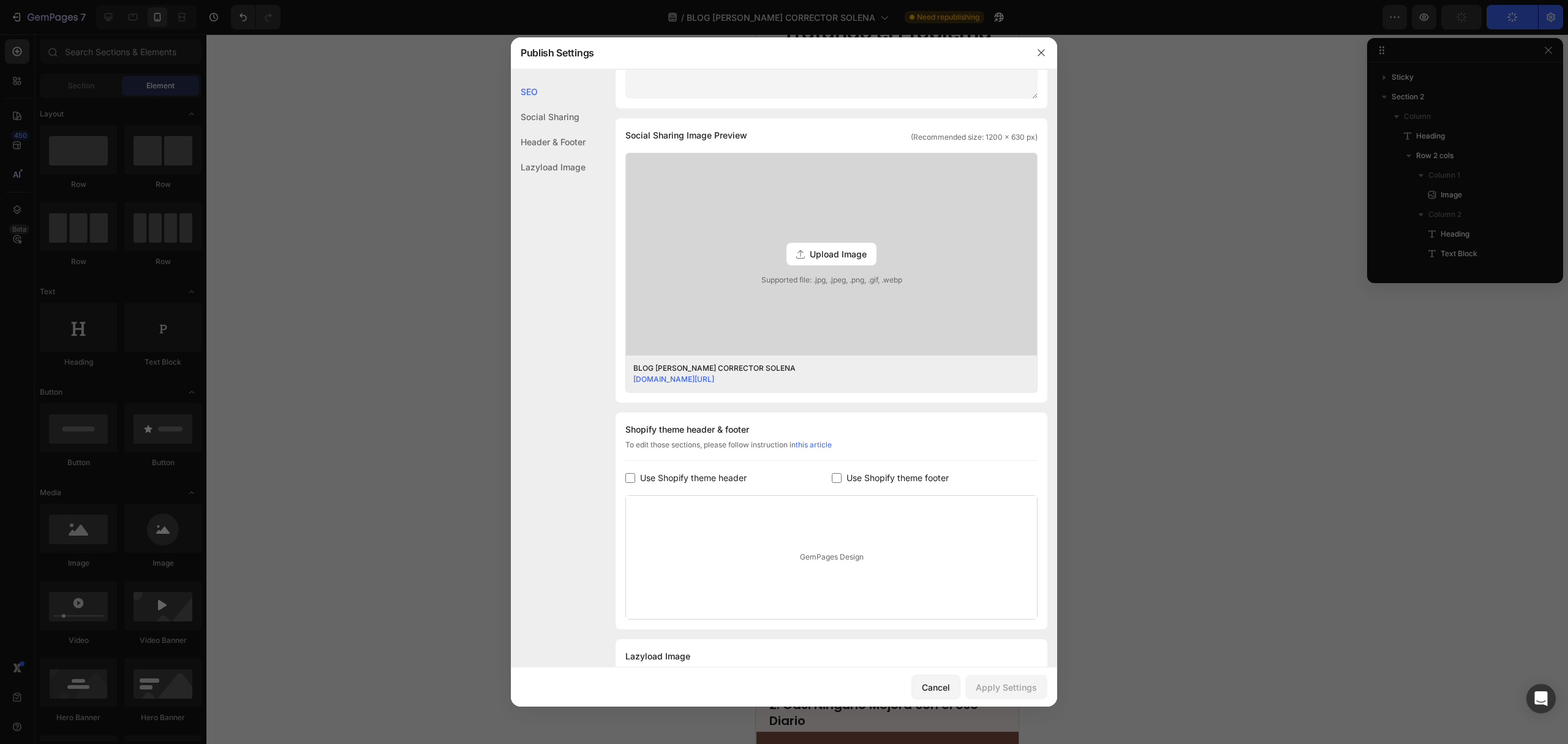
scroll to position [245, 0]
drag, startPoint x: 684, startPoint y: 445, endPoint x: 750, endPoint y: 439, distance: 66.3
click at [750, 439] on div "To edit those sections, please follow instruction in this article" at bounding box center [831, 448] width 412 height 21
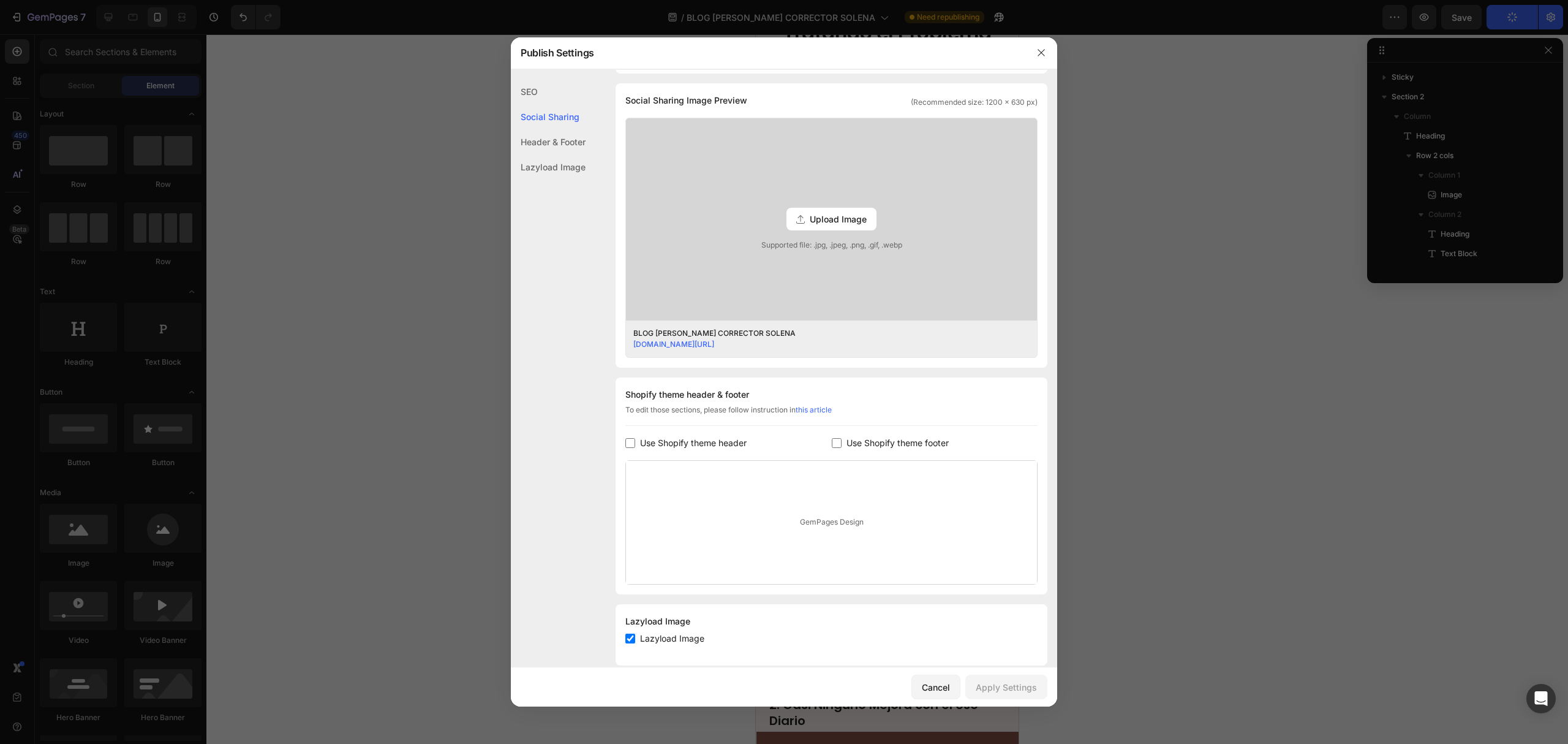
scroll to position [297, 0]
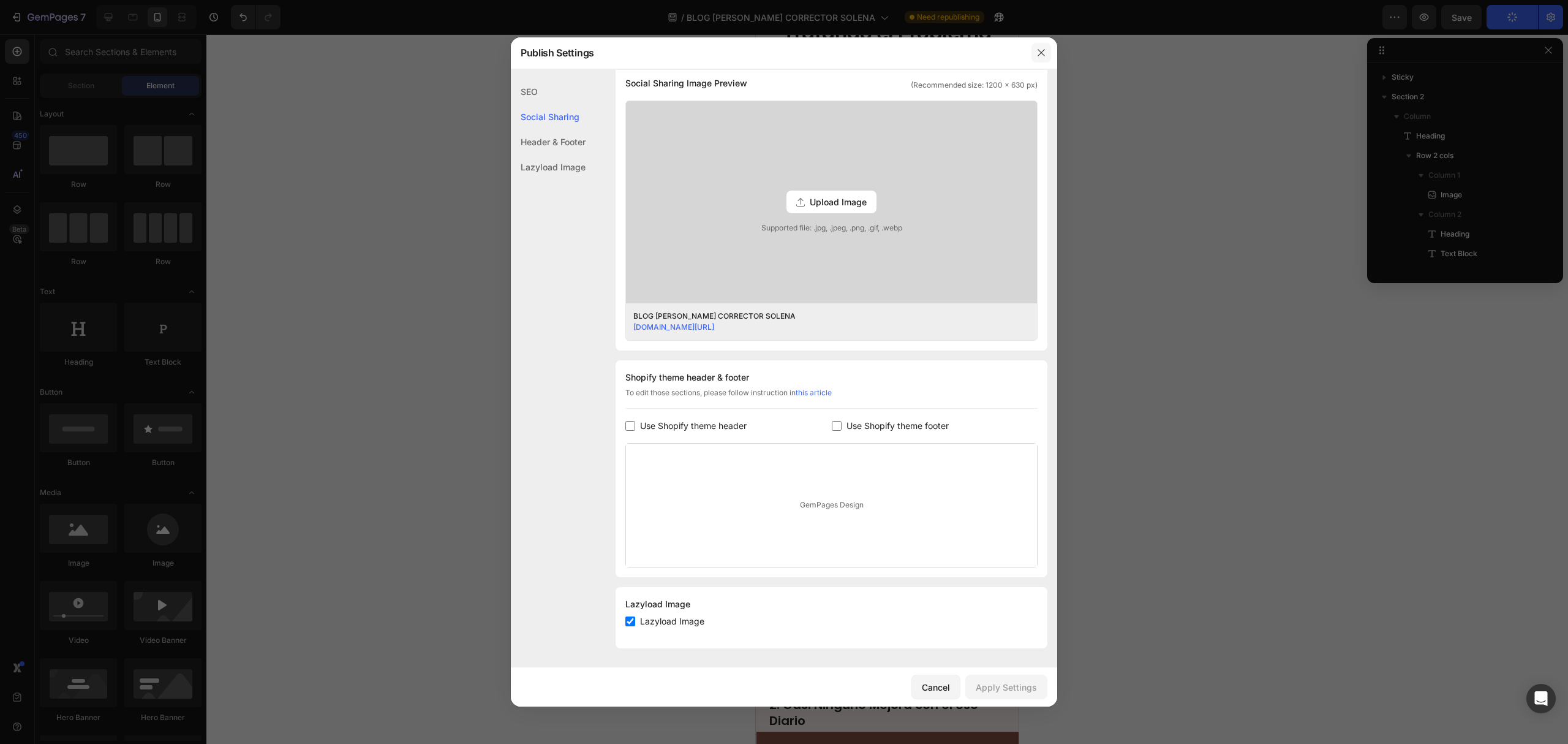
click at [1047, 48] on button "button" at bounding box center [1041, 53] width 20 height 20
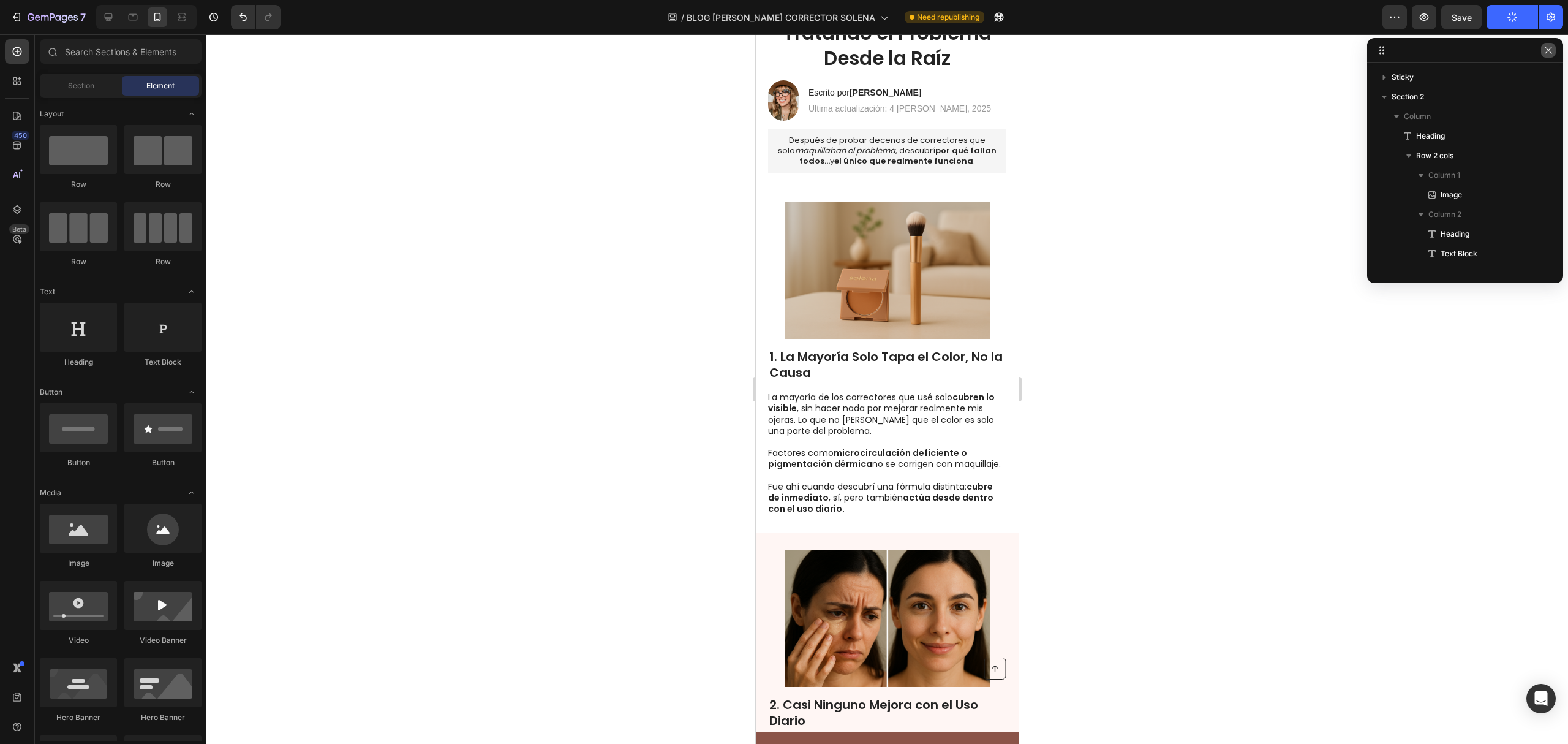
click at [1554, 52] on button "button" at bounding box center [1548, 50] width 14 height 14
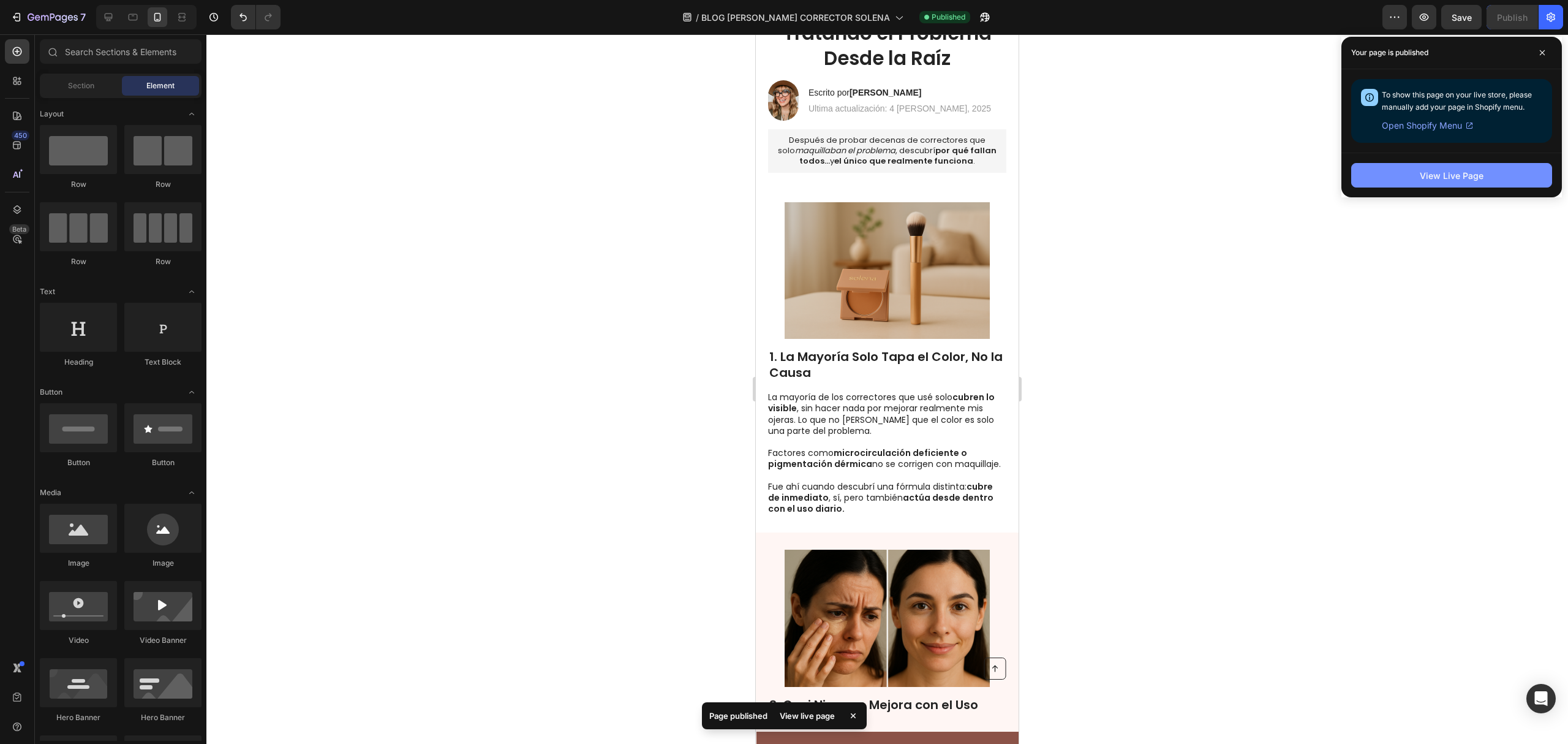
click at [1430, 179] on div "View Live Page" at bounding box center [1451, 175] width 64 height 13
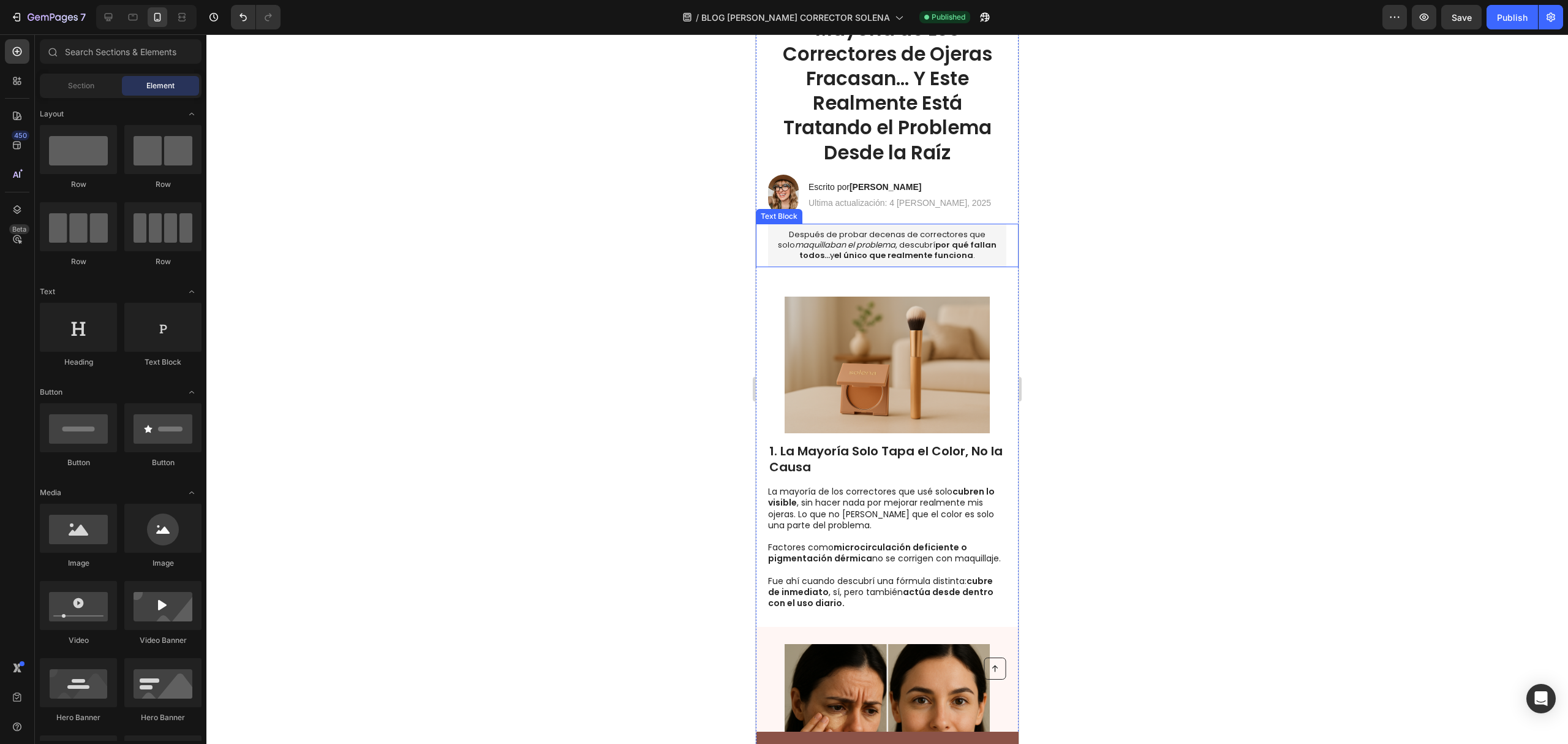
scroll to position [0, 0]
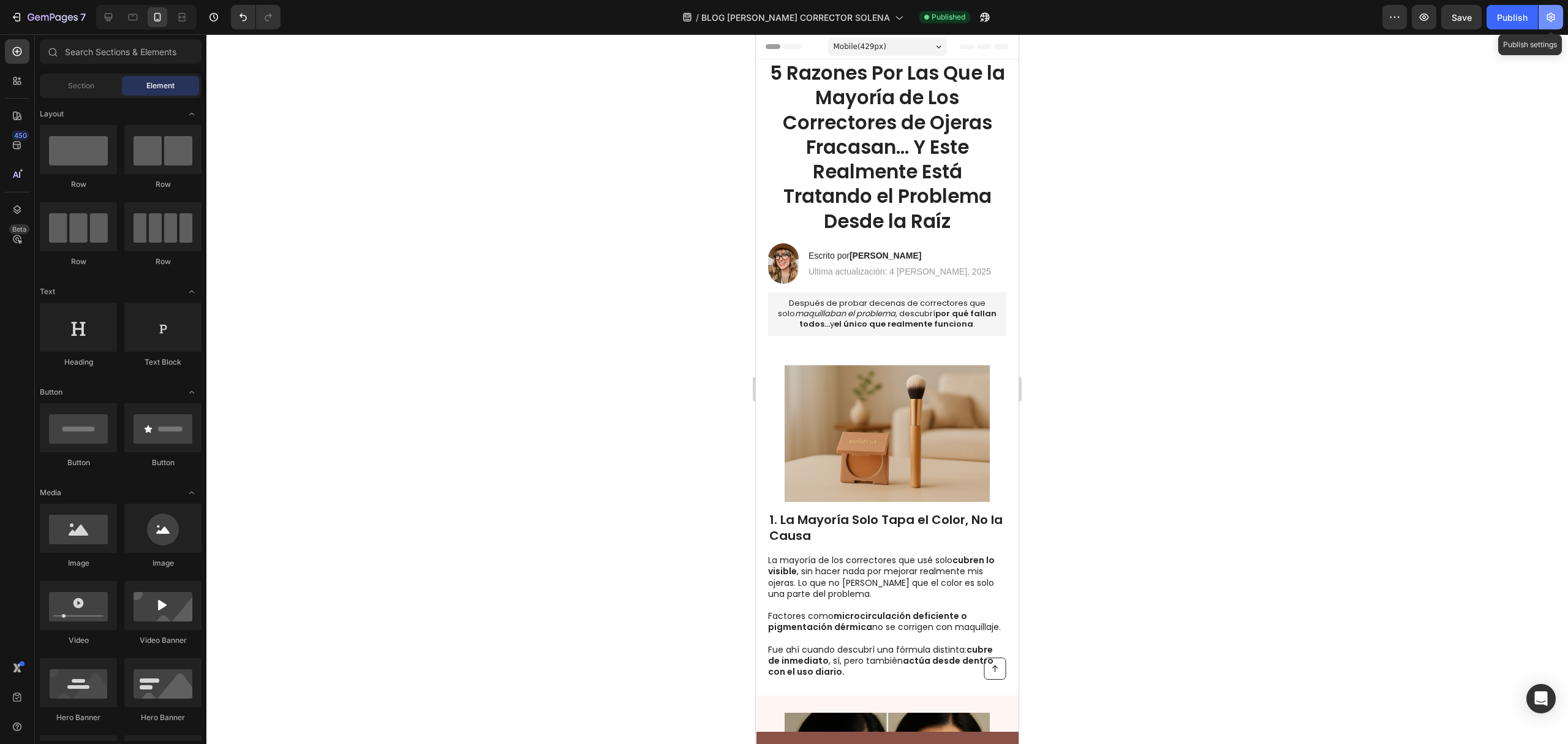
click at [1548, 23] on icon "button" at bounding box center [1551, 17] width 12 height 12
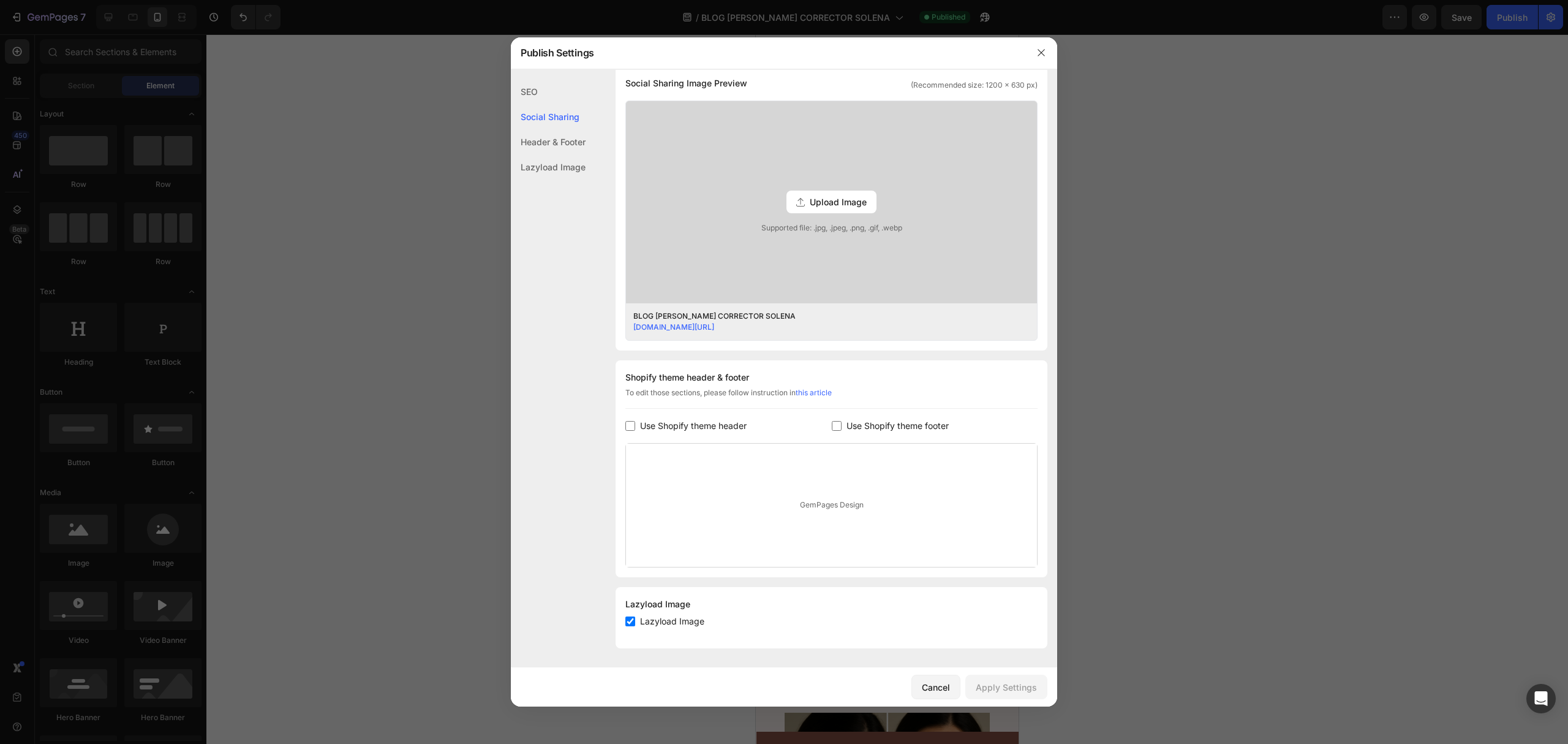
scroll to position [297, 0]
click at [1546, 699] on icon "Open Intercom Messenger" at bounding box center [1541, 698] width 14 height 16
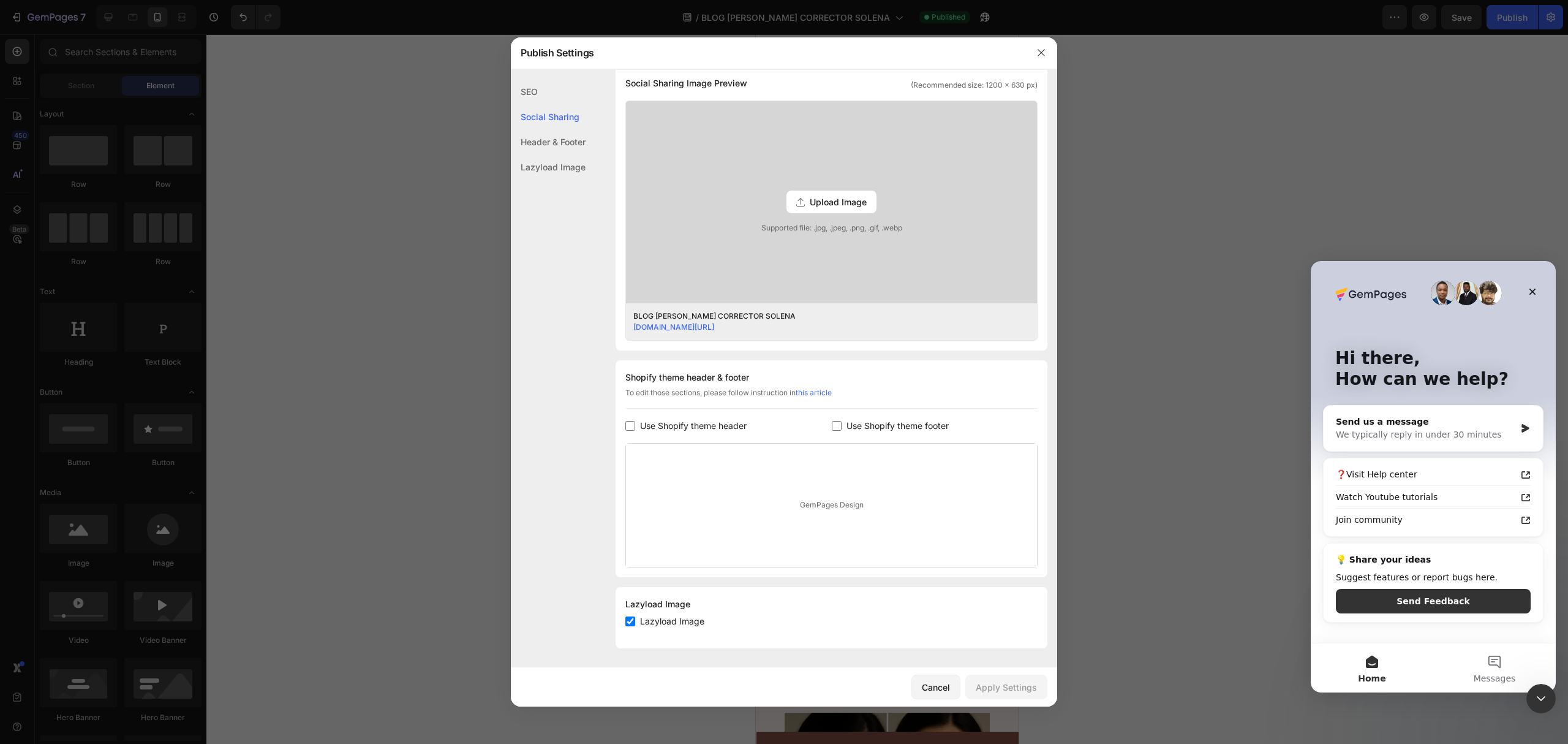
scroll to position [0, 0]
drag, startPoint x: 1405, startPoint y: 597, endPoint x: 1430, endPoint y: 420, distance: 178.8
click at [1430, 420] on div "Send us a message We typically reply in under 30 minutes ❓Visit Help center Wat…" at bounding box center [1433, 516] width 220 height 223
click at [1442, 411] on div "Send us a message We typically reply in under 30 minutes" at bounding box center [1433, 428] width 219 height 45
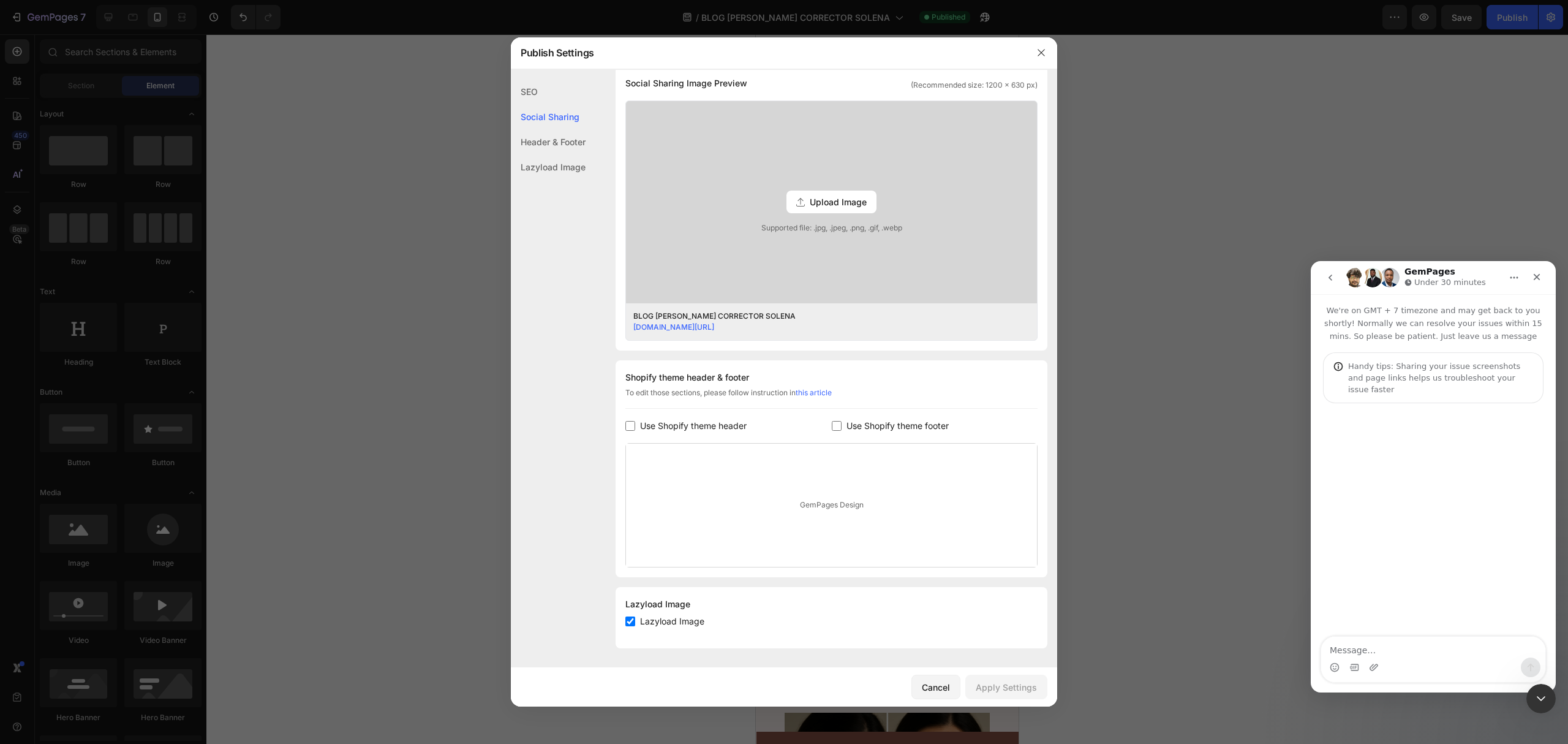
click at [1390, 646] on textarea "Message…" at bounding box center [1433, 647] width 224 height 21
type textarea "TENGO UN PROBLEMA CON MI PAGE DE GEMPAGES"
type textarea "TENGOP"
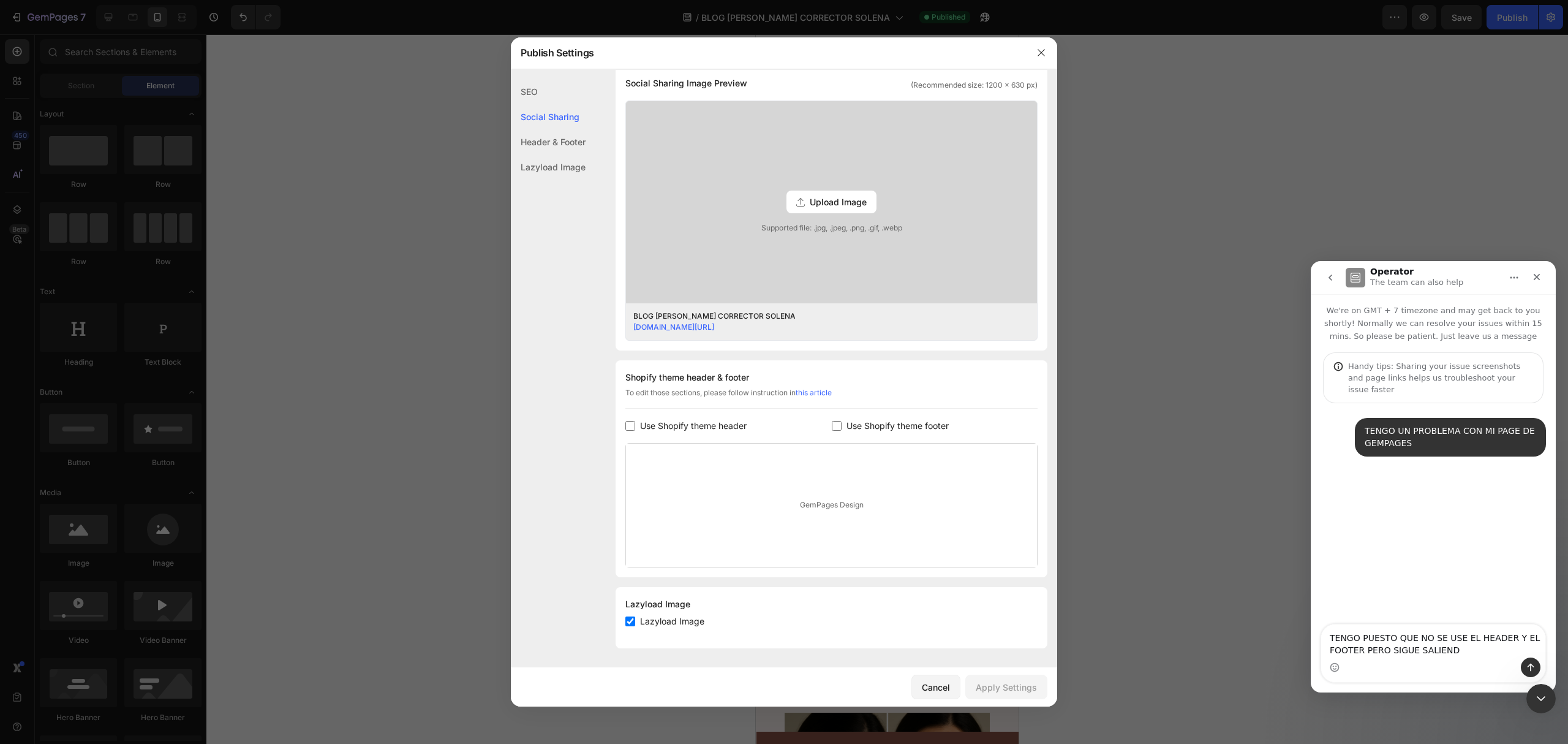
type textarea "TENGO PUESTO QUE NO SE USE EL HEADER Y EL FOOTER PERO SIGUE SALIENDO"
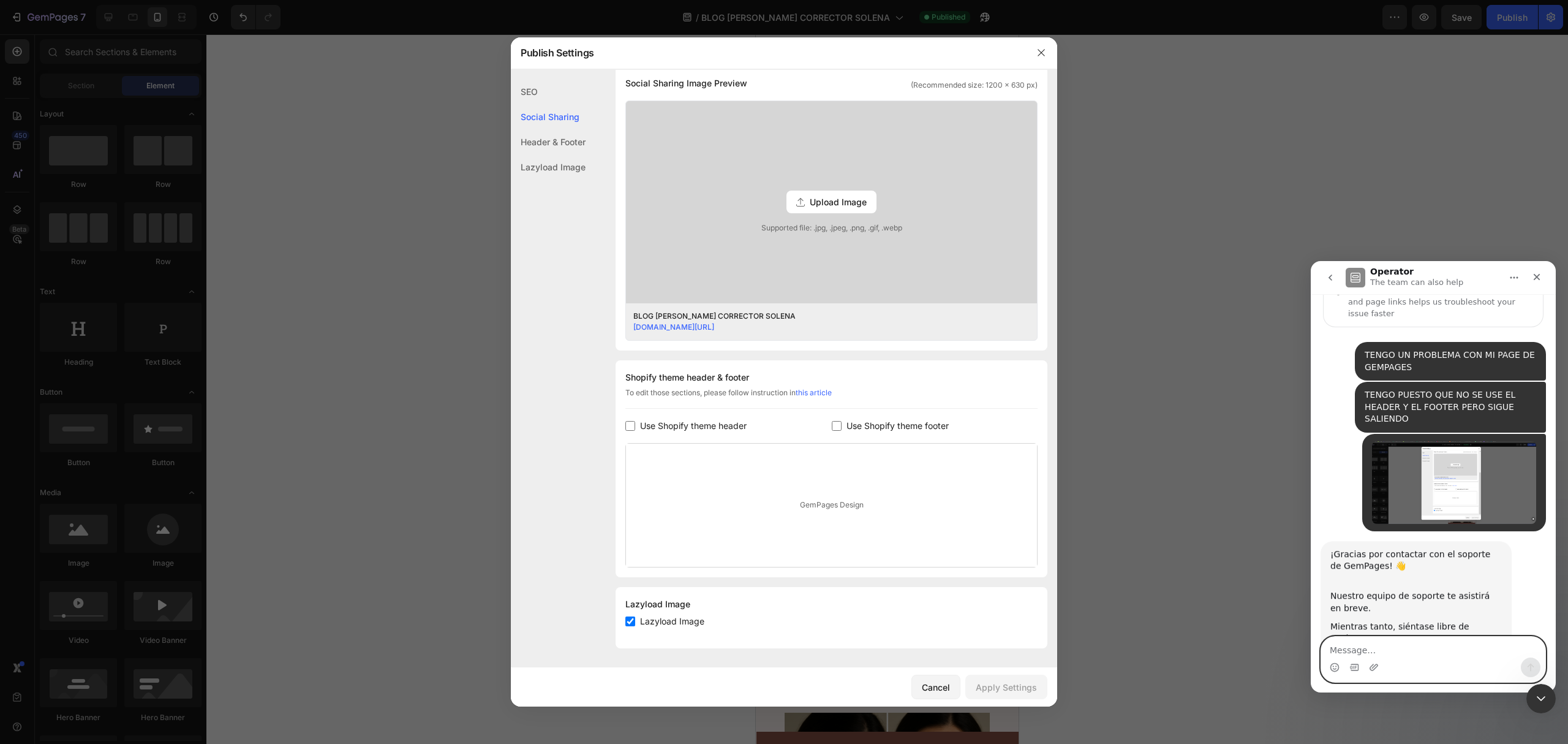
scroll to position [124, 0]
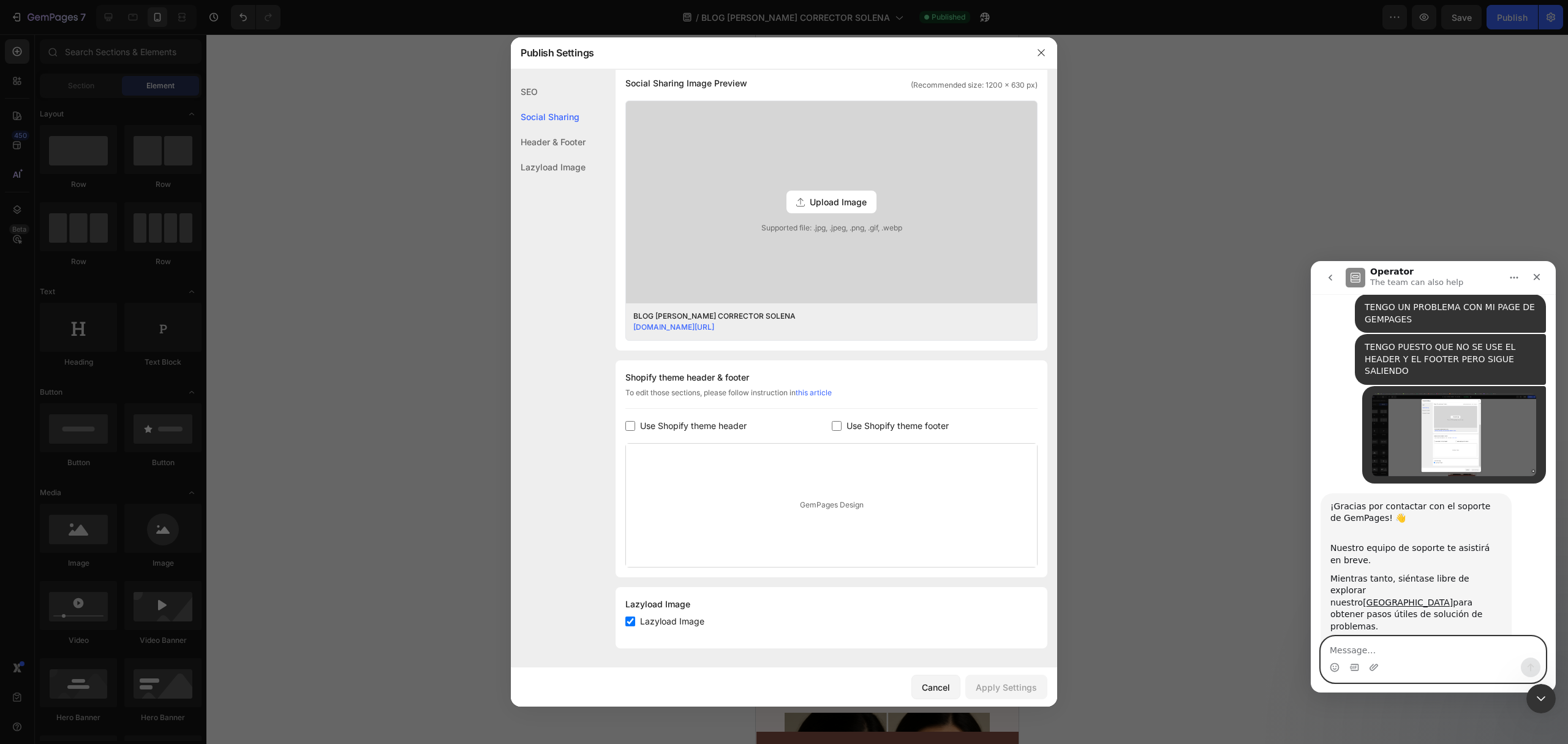
paste textarea "A"
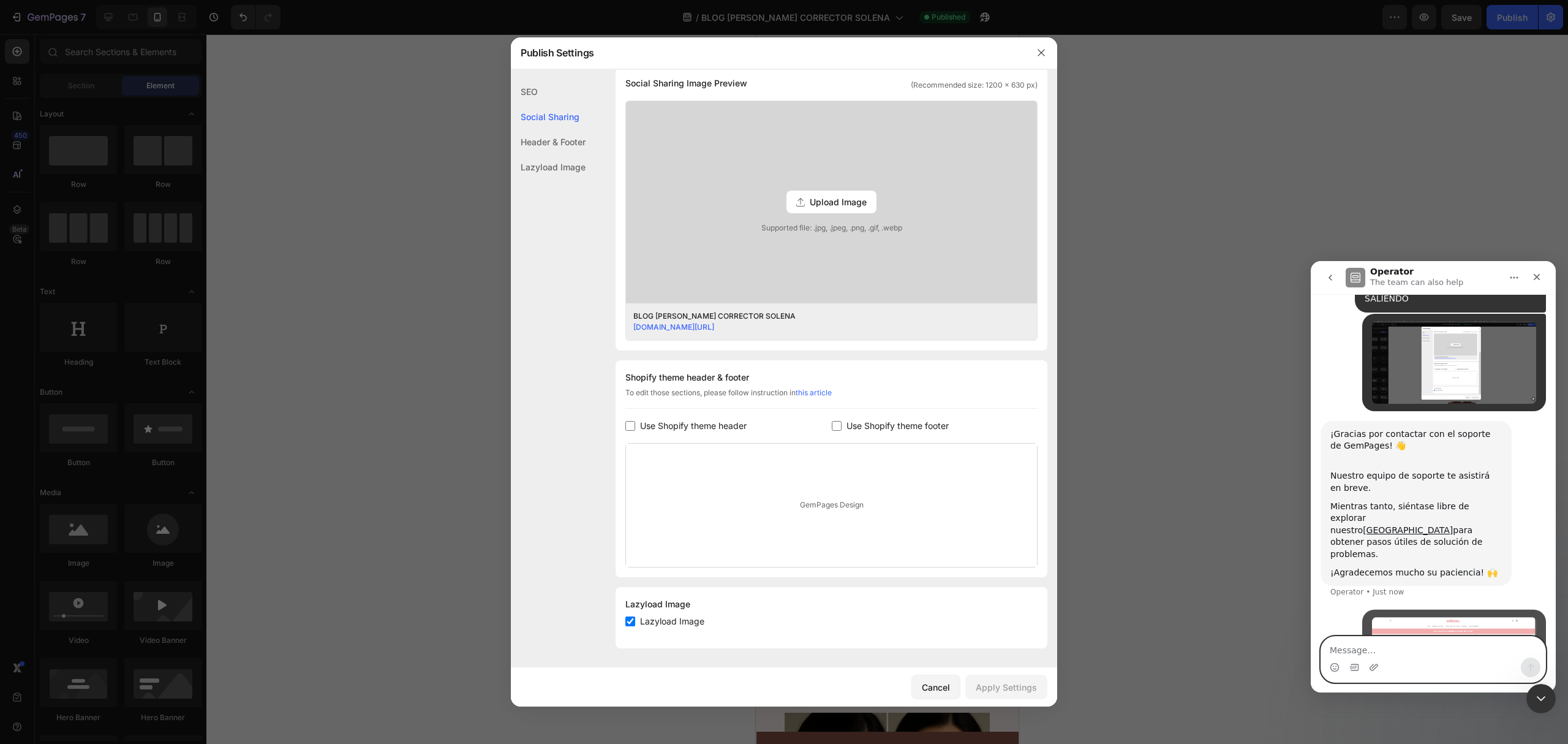
scroll to position [227, 0]
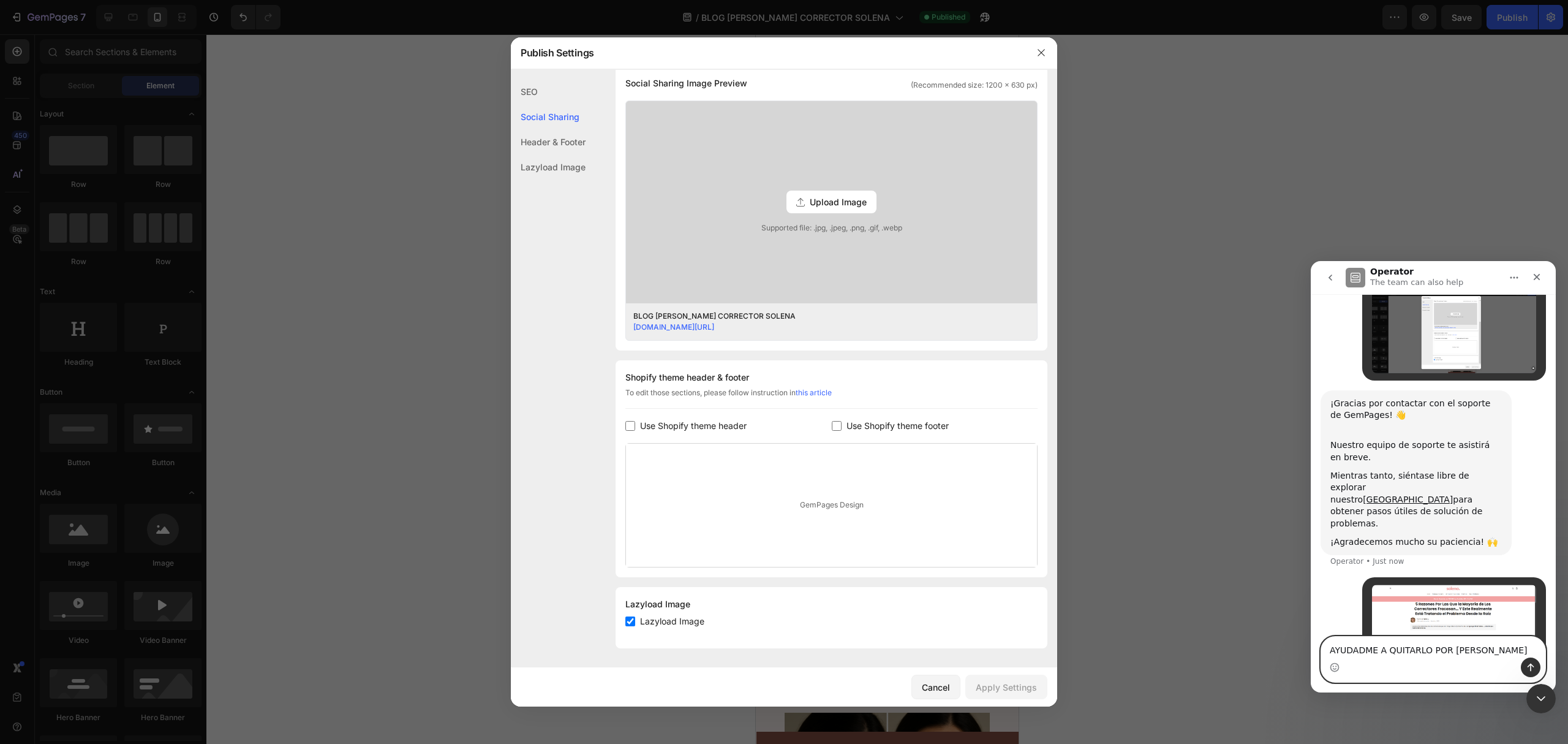
type textarea "AYUDADME A QUITARLO POR FAVOR"
